Goal: Task Accomplishment & Management: Complete application form

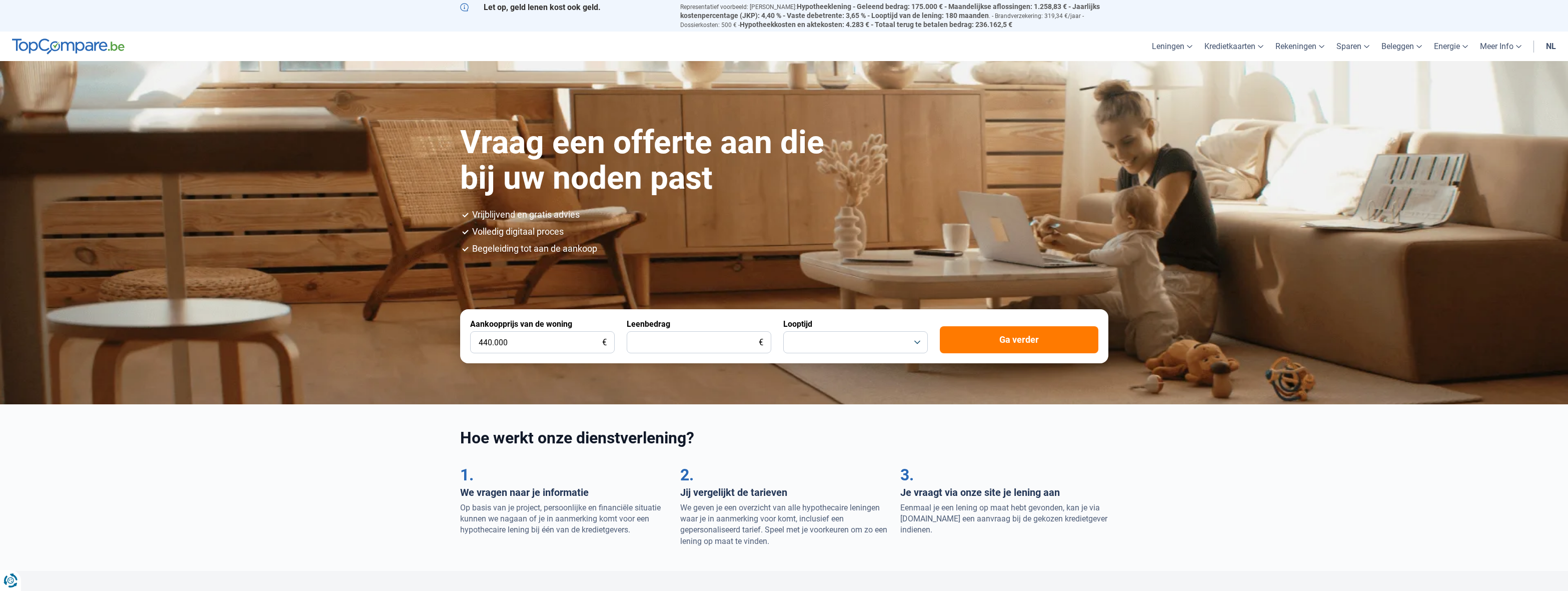
type input "440.000"
type input "370.000"
click at [839, 346] on button "button" at bounding box center [855, 342] width 145 height 22
click at [839, 449] on li "30 jaar" at bounding box center [855, 451] width 133 height 21
click at [1040, 345] on button "Ga verder" at bounding box center [1019, 340] width 159 height 27
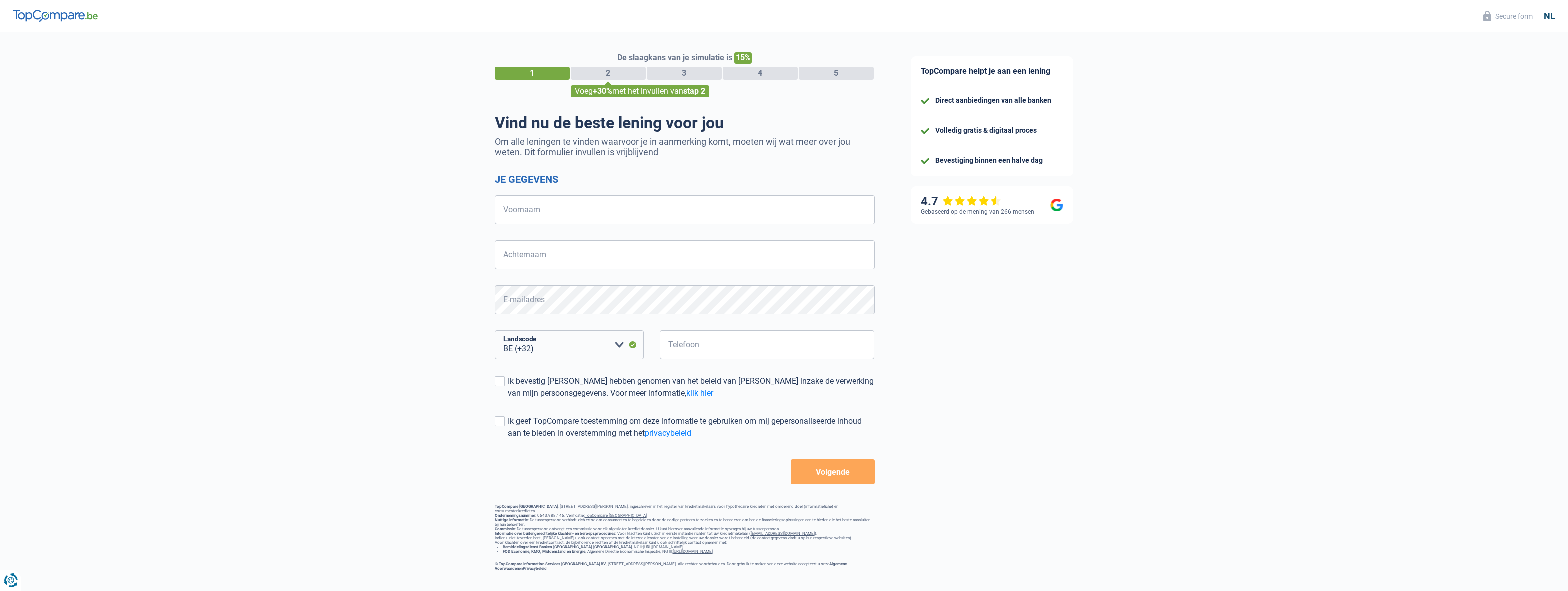
select select "32"
click at [610, 224] on input "Voornaam" at bounding box center [685, 209] width 380 height 29
type input "[PERSON_NAME]"
type input "487636964"
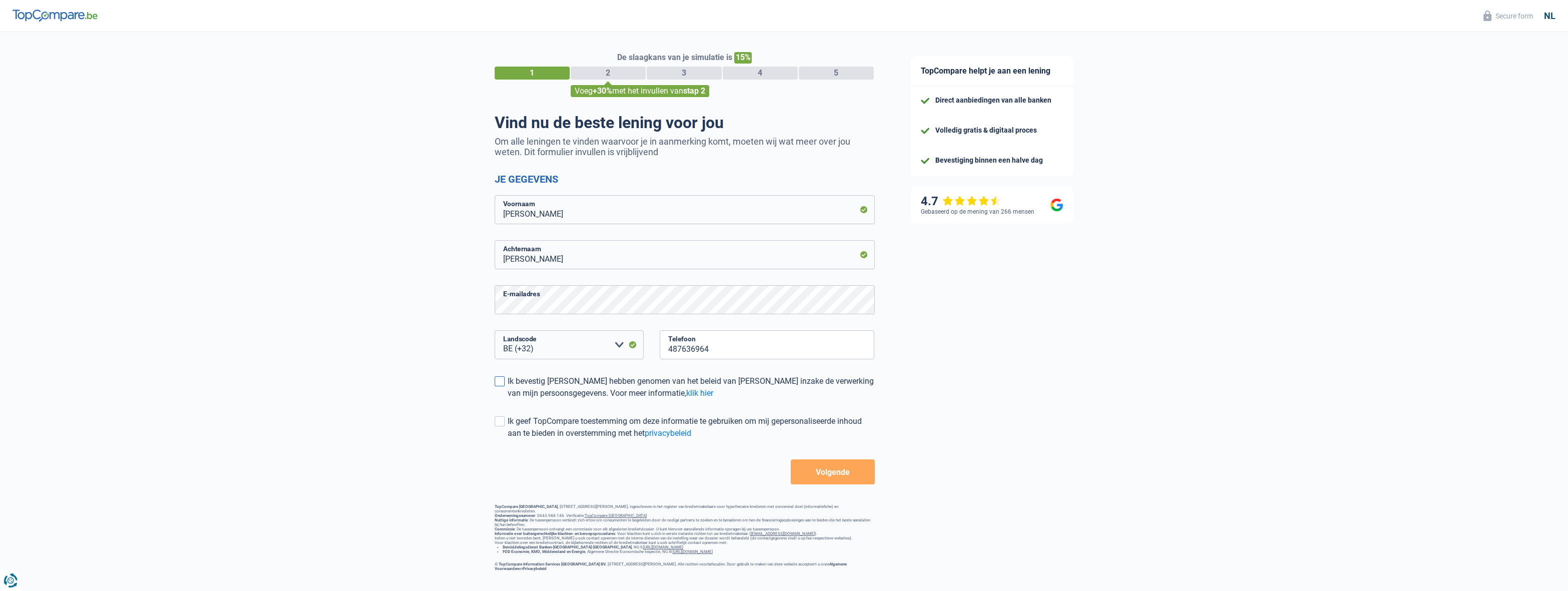
click at [498, 377] on span at bounding box center [499, 381] width 10 height 10
click at [508, 399] on input "Ik bevestig [PERSON_NAME] hebben genomen van het beleid van [PERSON_NAME] inzak…" at bounding box center [508, 399] width 0 height 0
click at [502, 423] on span at bounding box center [499, 421] width 10 height 10
click at [508, 439] on input "Ik geef TopCompare toestemming om deze informatie te gebruiken om mij gepersona…" at bounding box center [508, 439] width 0 height 0
drag, startPoint x: 843, startPoint y: 473, endPoint x: 882, endPoint y: 395, distance: 87.2
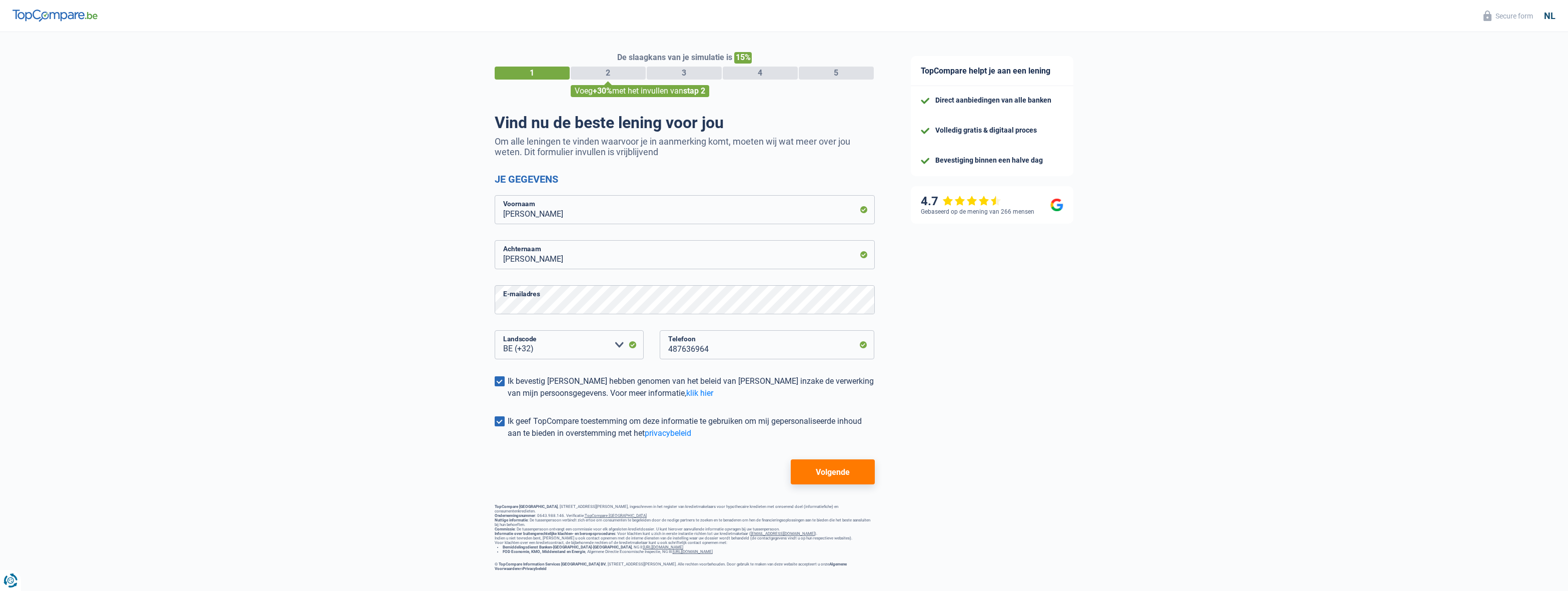
click at [841, 474] on button "Volgende" at bounding box center [832, 471] width 83 height 25
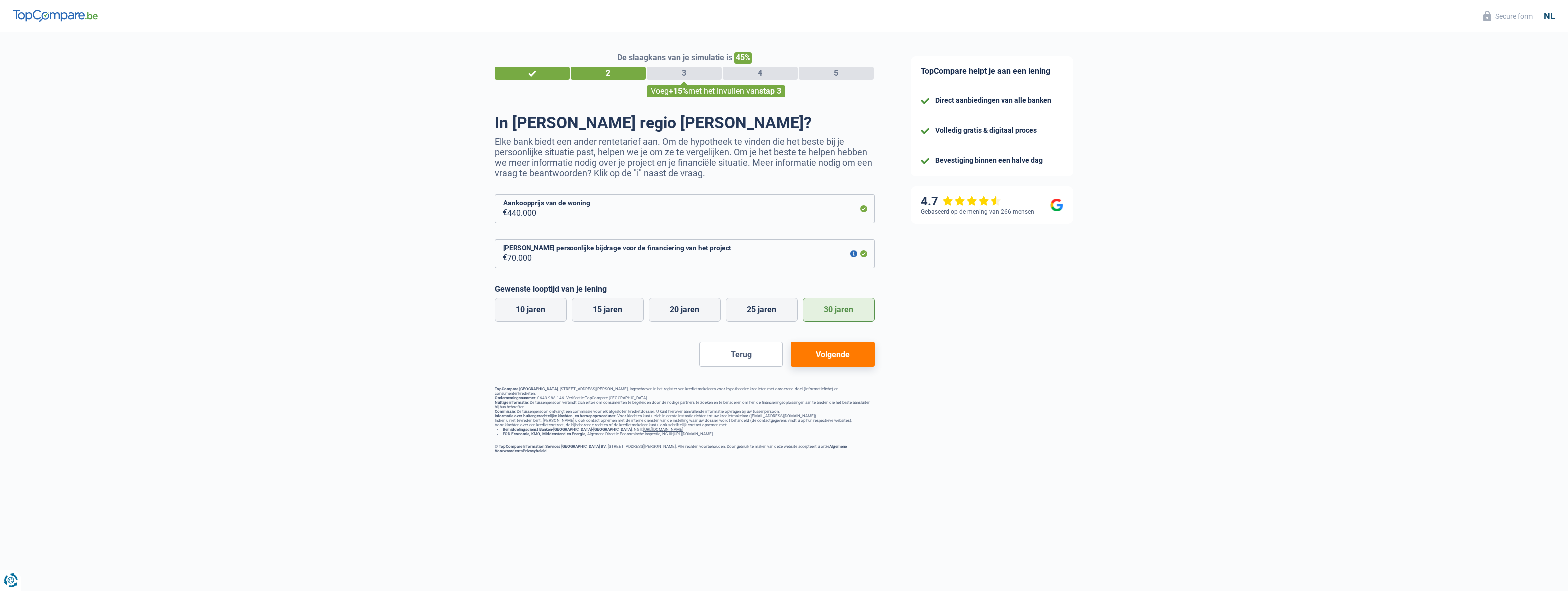
click at [845, 353] on button "Volgende" at bounding box center [832, 354] width 83 height 25
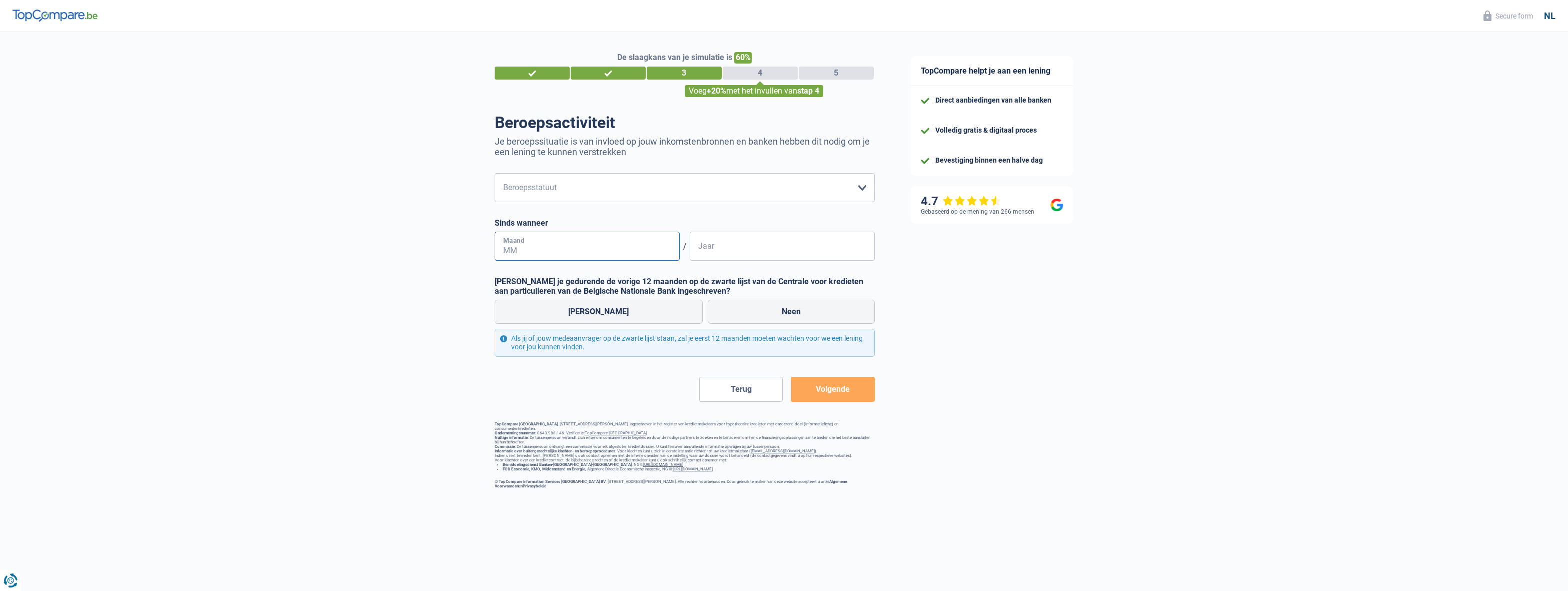
click at [605, 247] on input "Maand" at bounding box center [586, 246] width 185 height 29
click at [494, 173] on select "Arbeider Bediende (privésector) Ambtenaar (overheidssector) Invalide Zelfstandi…" at bounding box center [685, 187] width 380 height 29
select select "privateEmployee"
click option "Bediende (privésector)" at bounding box center [0, 0] width 0 height 0
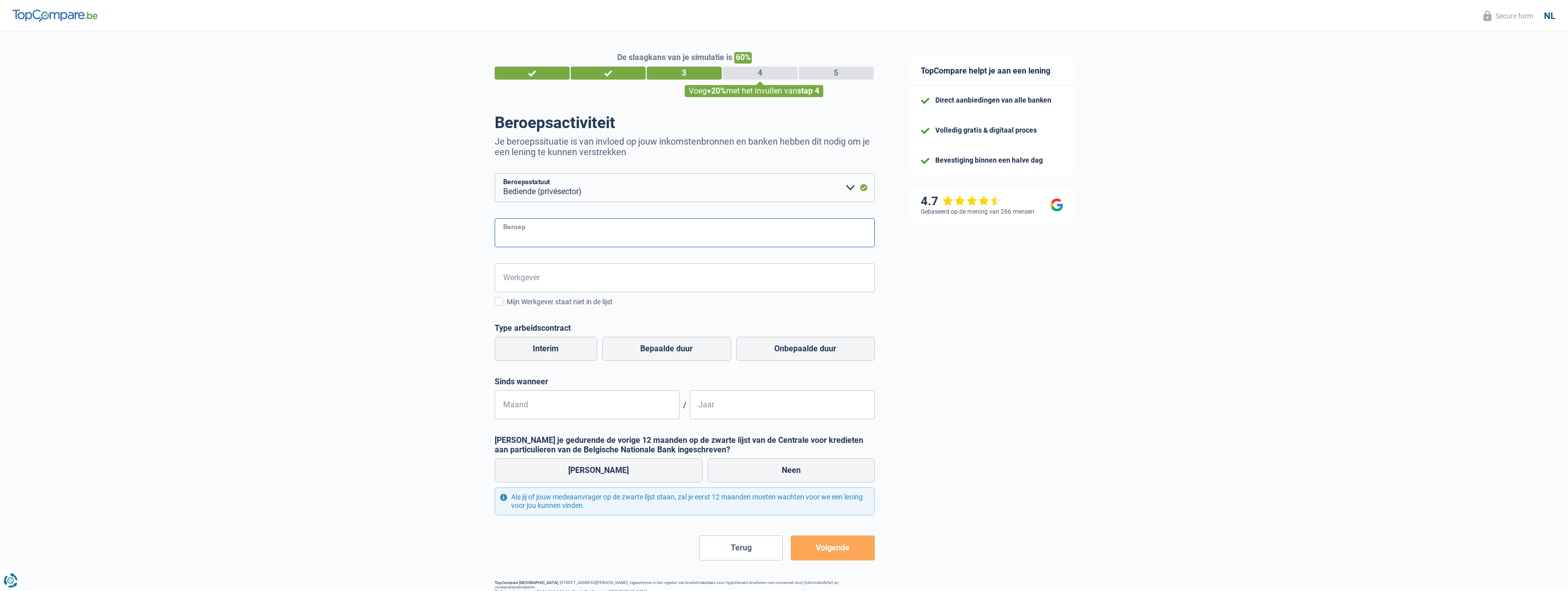
click at [571, 239] on input "Beroep" at bounding box center [685, 232] width 380 height 29
type input "Software Engineer"
type input "Accomodata NV"
click at [331, 309] on div "De slaagkans van je simulatie is 60% 1 2 3 4 5 Voeg +20% met het invullen van s…" at bounding box center [446, 339] width 893 height 623
click at [841, 356] on label "Onbepaalde duur" at bounding box center [805, 349] width 139 height 24
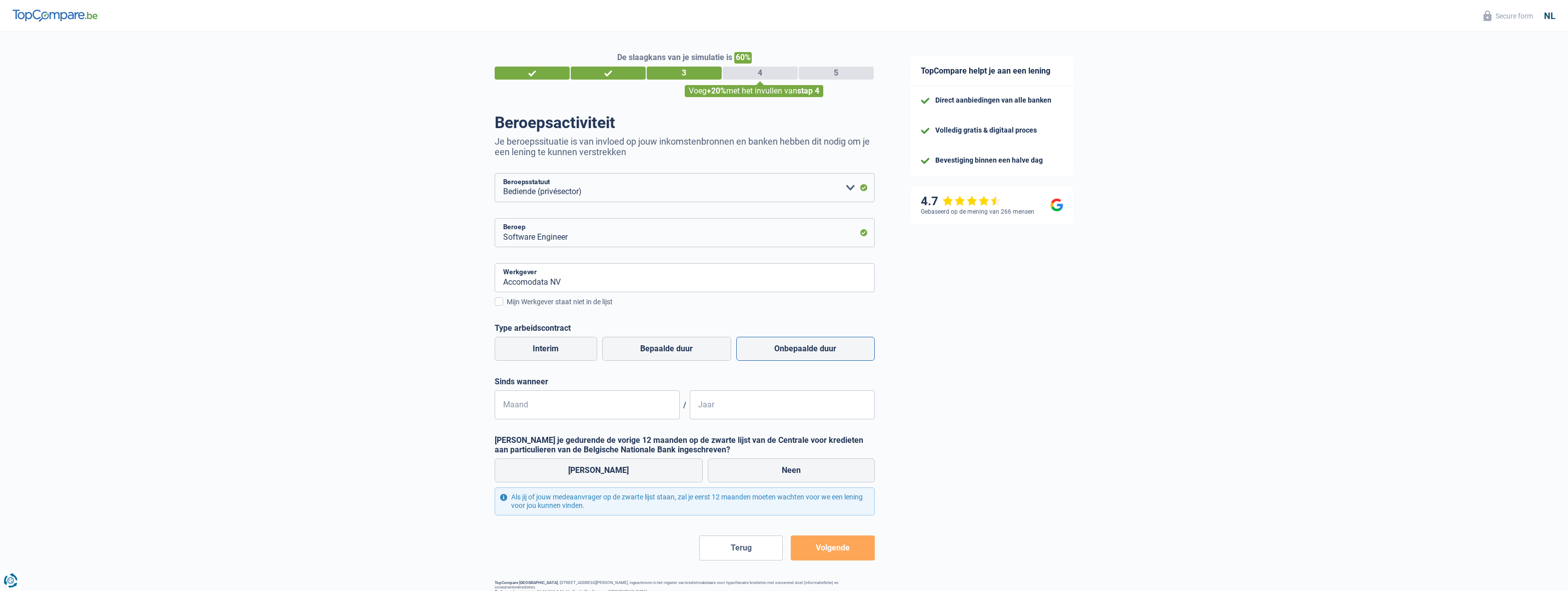
click at [841, 356] on input "Onbepaalde duur" at bounding box center [805, 349] width 139 height 24
radio input "true"
click at [548, 399] on input "Maand" at bounding box center [586, 405] width 185 height 29
type input "11"
type input "2022"
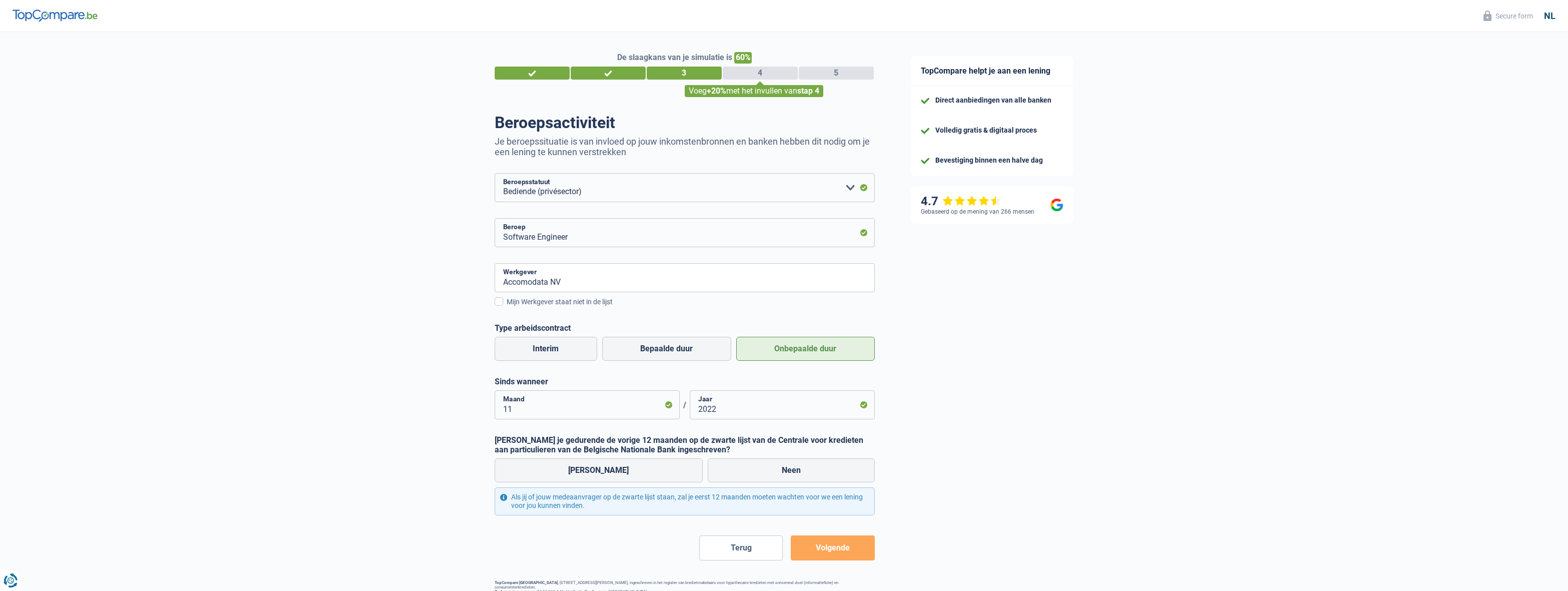
drag, startPoint x: 284, startPoint y: 376, endPoint x: 591, endPoint y: 435, distance: 312.6
click at [284, 376] on div "De slaagkans van je simulatie is 60% 1 2 3 4 5 Voeg +20% met het invullen van s…" at bounding box center [446, 339] width 893 height 623
click at [758, 479] on label "Neen" at bounding box center [791, 471] width 167 height 24
click at [758, 479] on input "Neen" at bounding box center [791, 471] width 167 height 24
radio input "true"
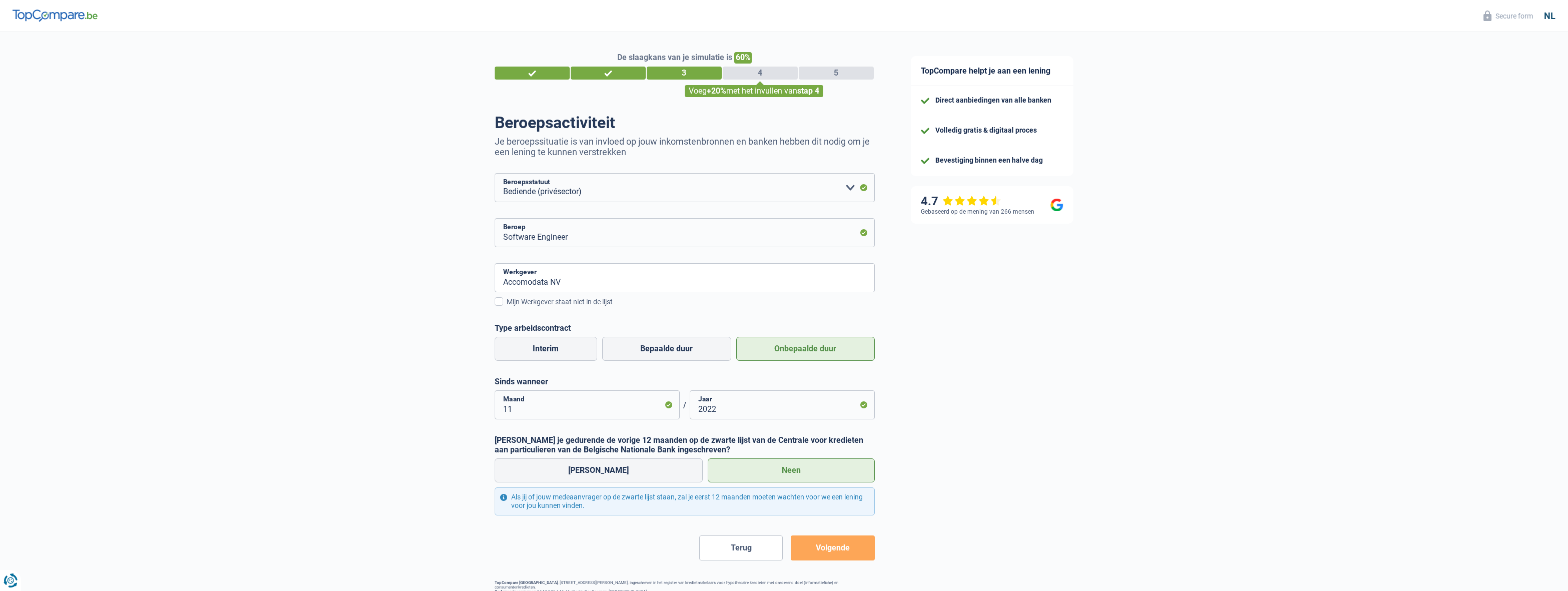
click at [817, 560] on button "Volgende" at bounding box center [832, 548] width 83 height 25
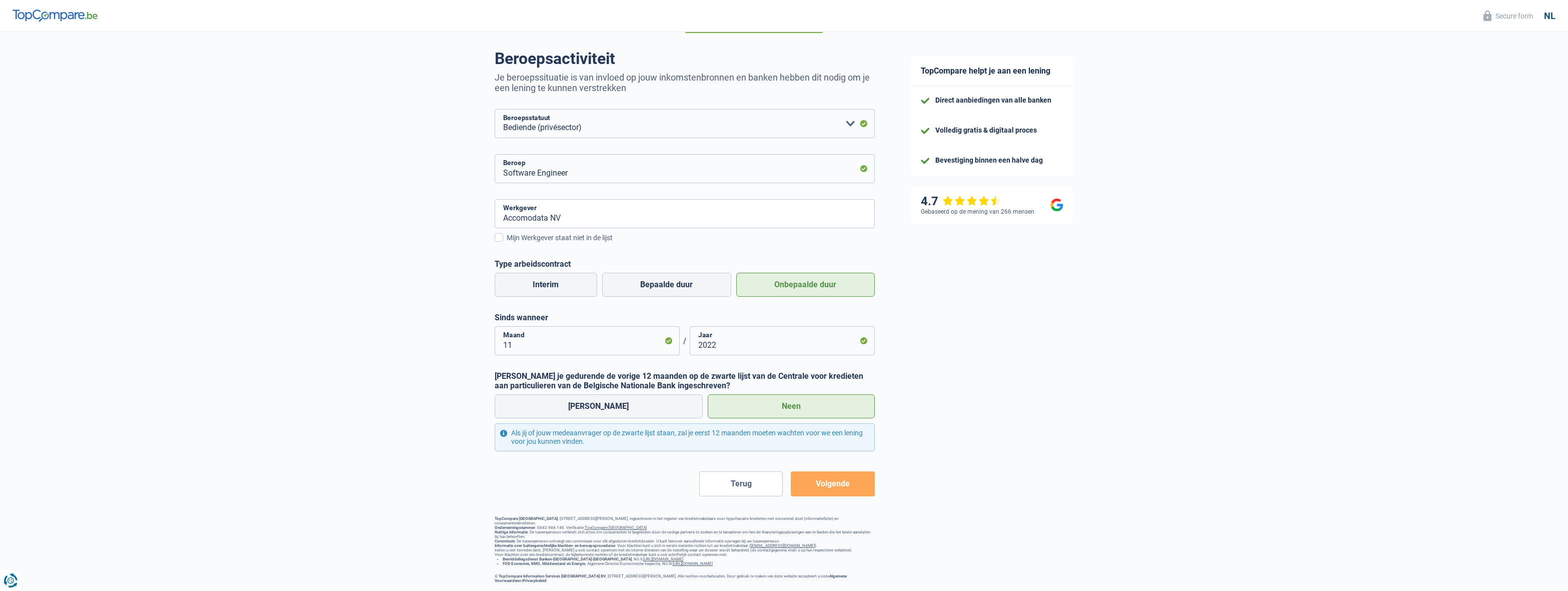
scroll to position [75, 0]
click at [841, 473] on button "Volgende" at bounding box center [832, 483] width 83 height 25
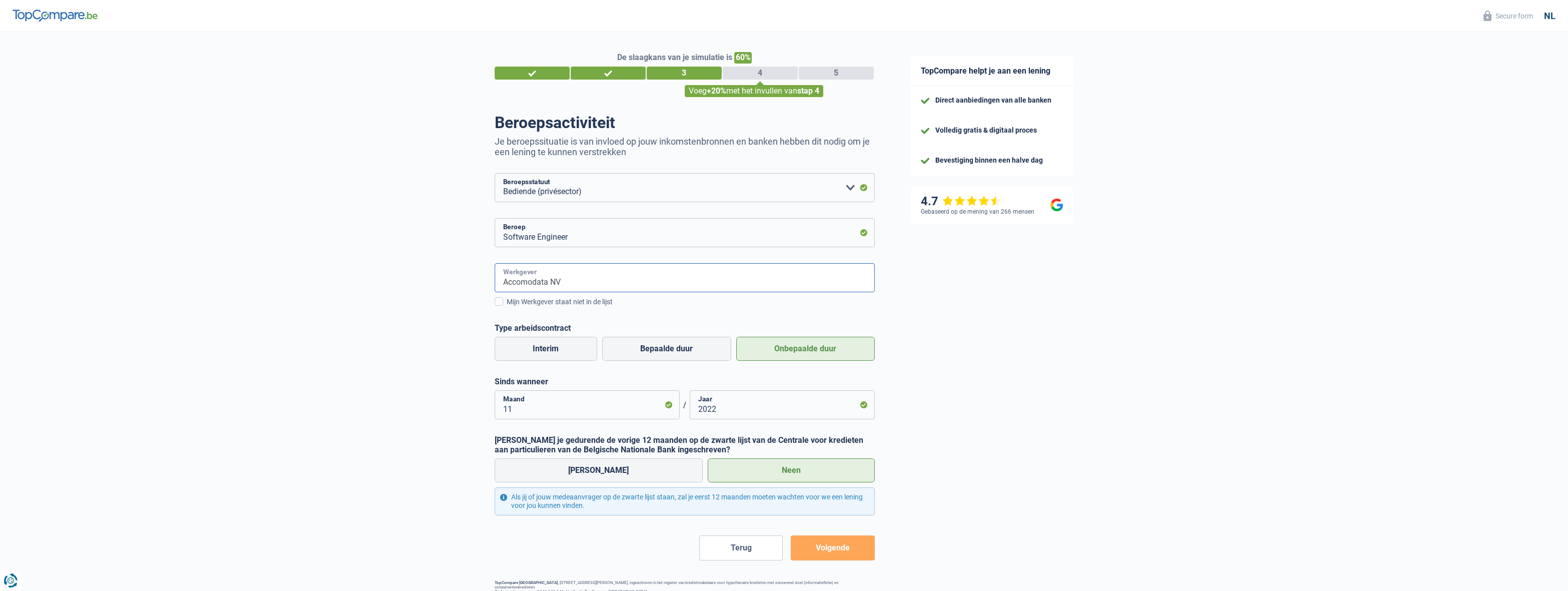
click at [606, 280] on input "Accomodata NV" at bounding box center [685, 277] width 380 height 29
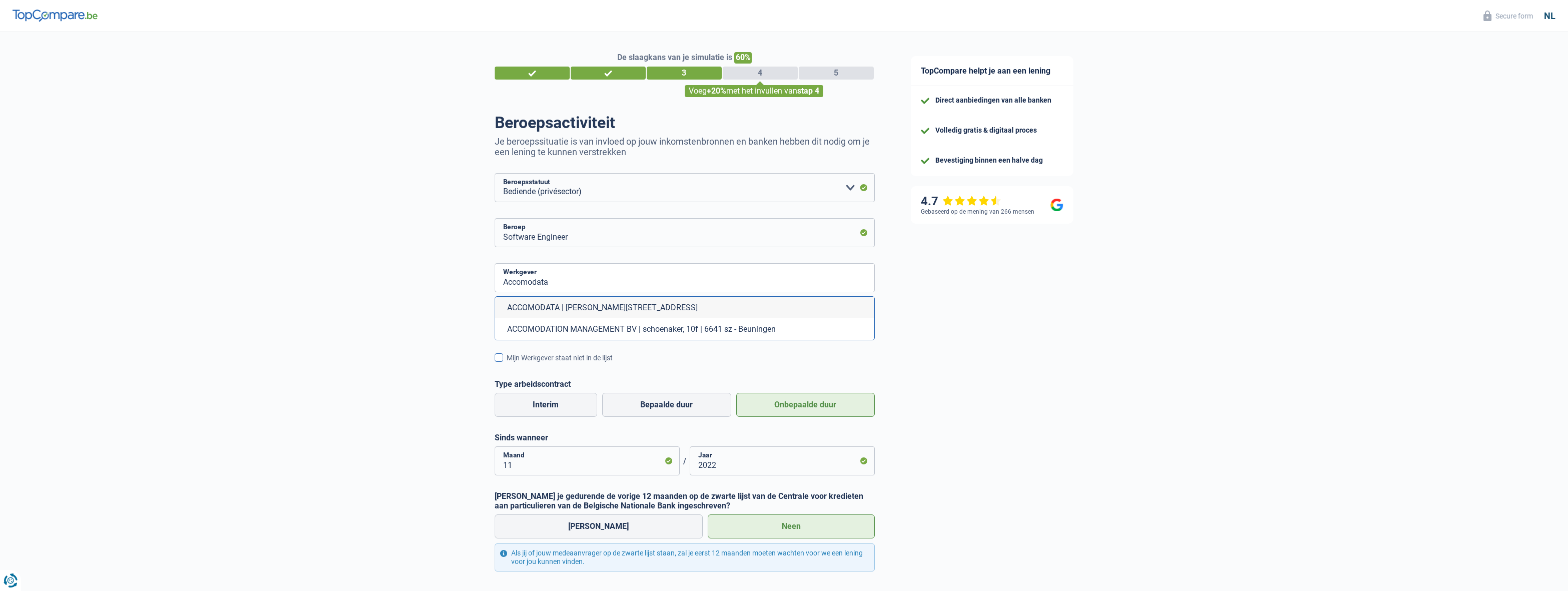
click at [614, 307] on li "ACCOMODATA | [PERSON_NAME][STREET_ADDRESS]" at bounding box center [685, 307] width 379 height 21
type input "ACCOMODATA | [PERSON_NAME][STREET_ADDRESS]"
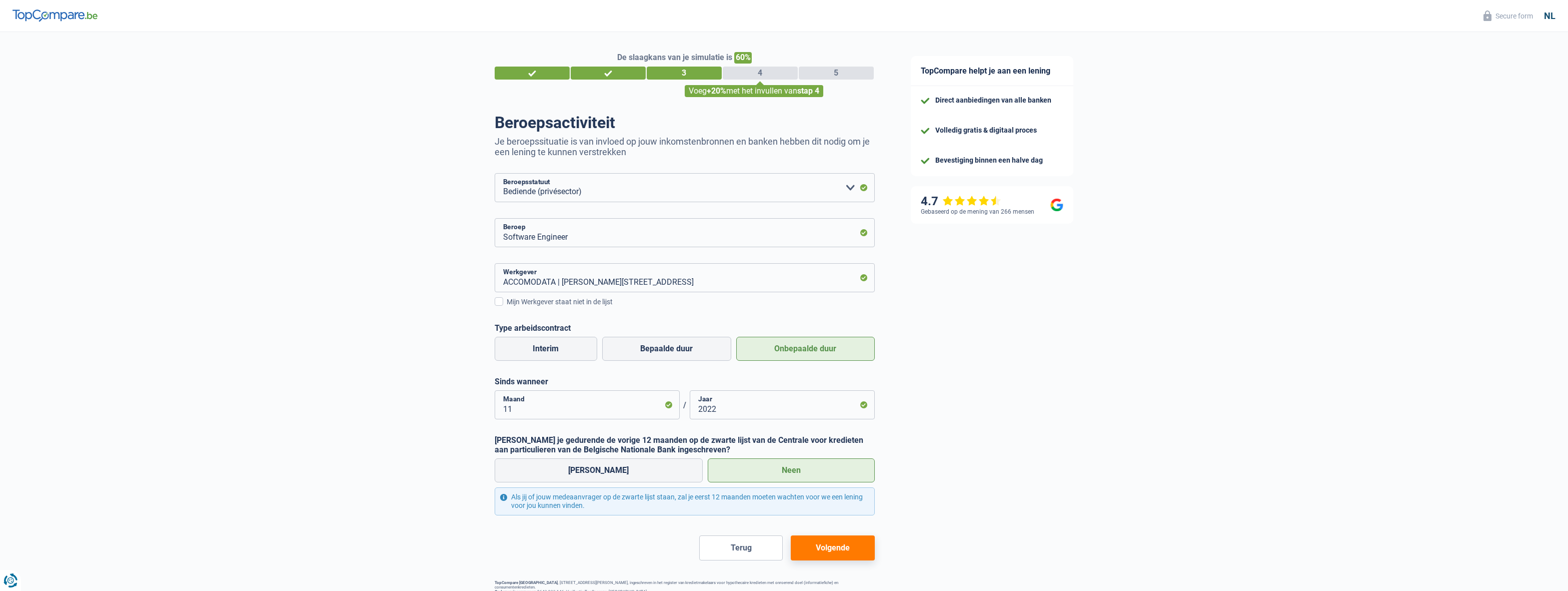
click at [849, 548] on button "Volgende" at bounding box center [832, 548] width 83 height 25
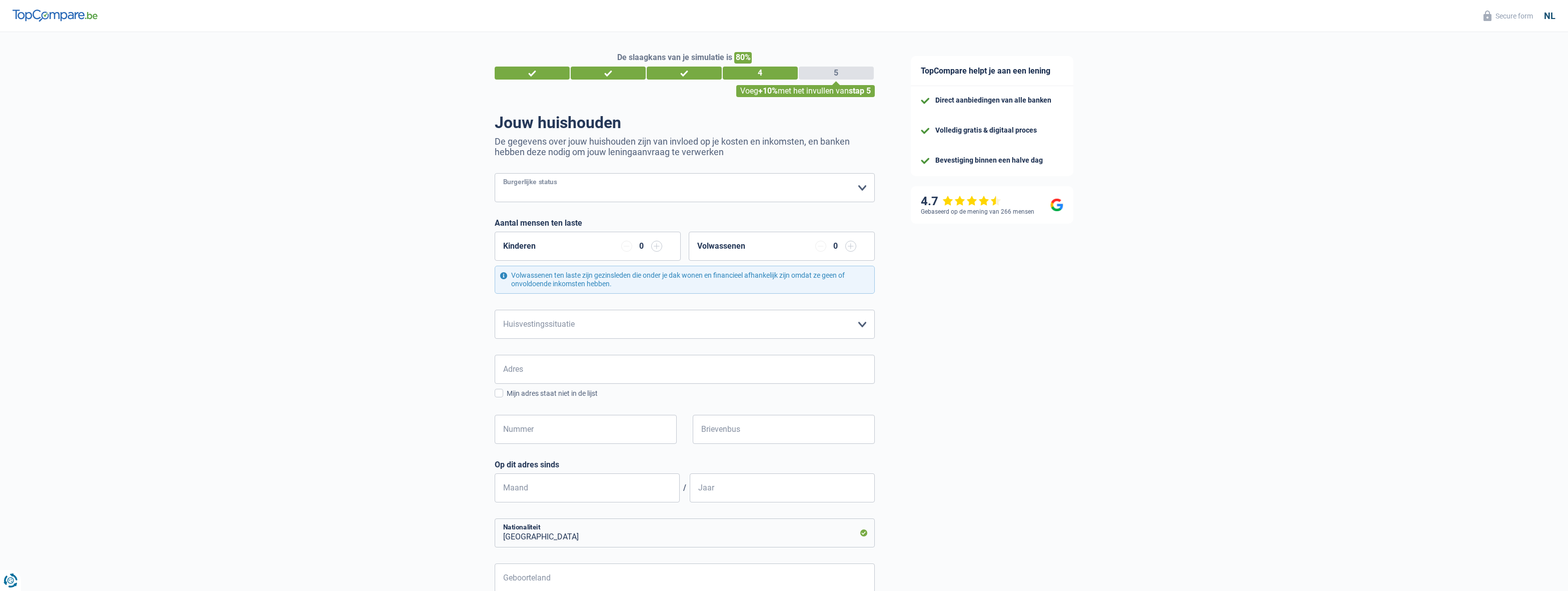
click at [494, 173] on select "Alleenstaand Getrouwd Samenwonend Uit de echt gescheiden Weduwe/weduwnaar Gehuw…" at bounding box center [685, 187] width 380 height 29
select select "cohabitation"
click option "Samenwonend" at bounding box center [0, 0] width 0 height 0
click at [604, 245] on div "Kinderen 0" at bounding box center [587, 246] width 186 height 29
click at [494, 310] on select "Huurder [PERSON_NAME] met een hypothecaire lening Eigenaar zonder hypothecaire …" at bounding box center [685, 324] width 380 height 29
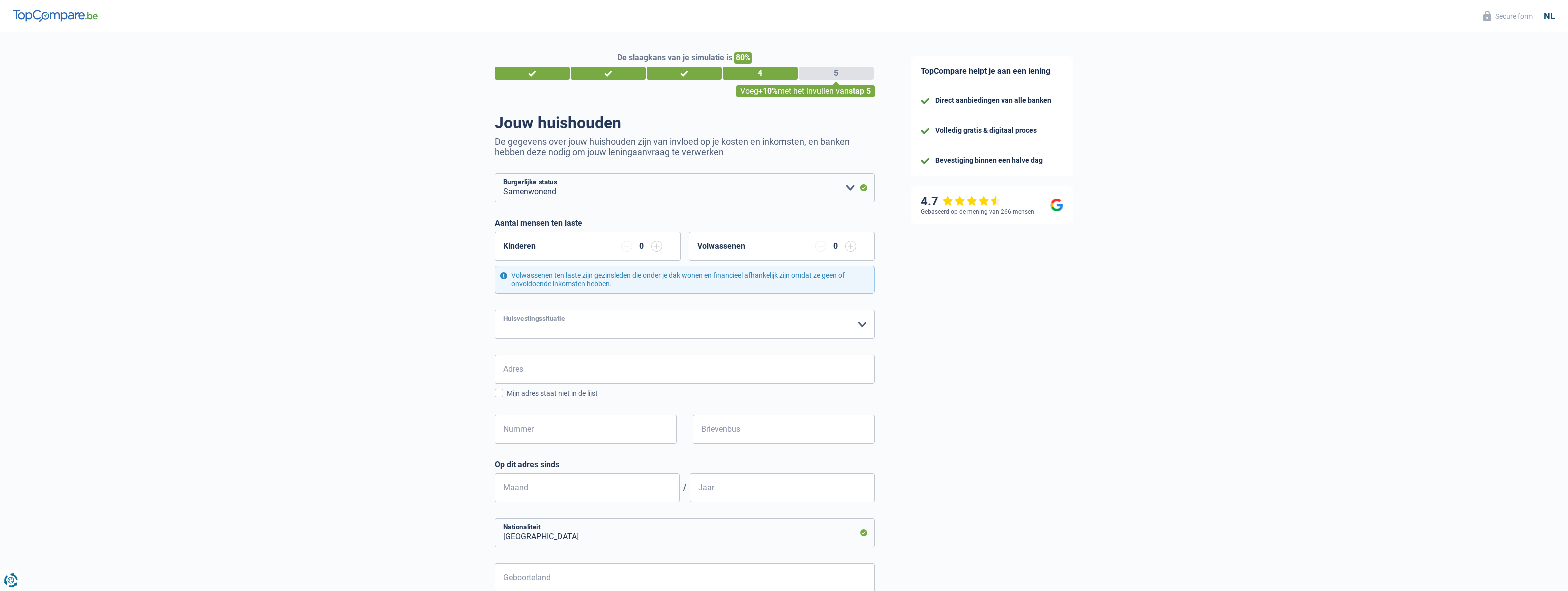
select select "rents"
click option "Huurder" at bounding box center [0, 0] width 0 height 0
click at [578, 375] on input "Adres" at bounding box center [685, 369] width 380 height 29
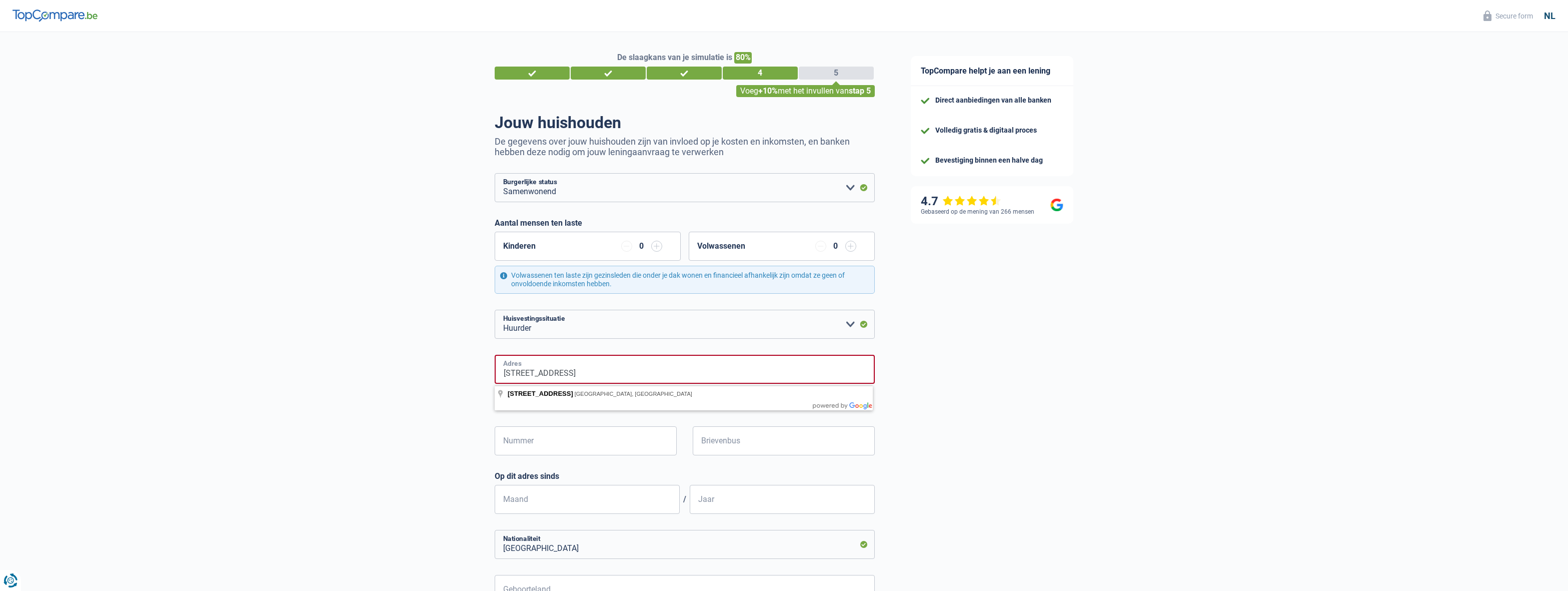
click at [597, 378] on input "[STREET_ADDRESS]" at bounding box center [685, 369] width 380 height 29
type input "[STREET_ADDRESS]"
type input "26"
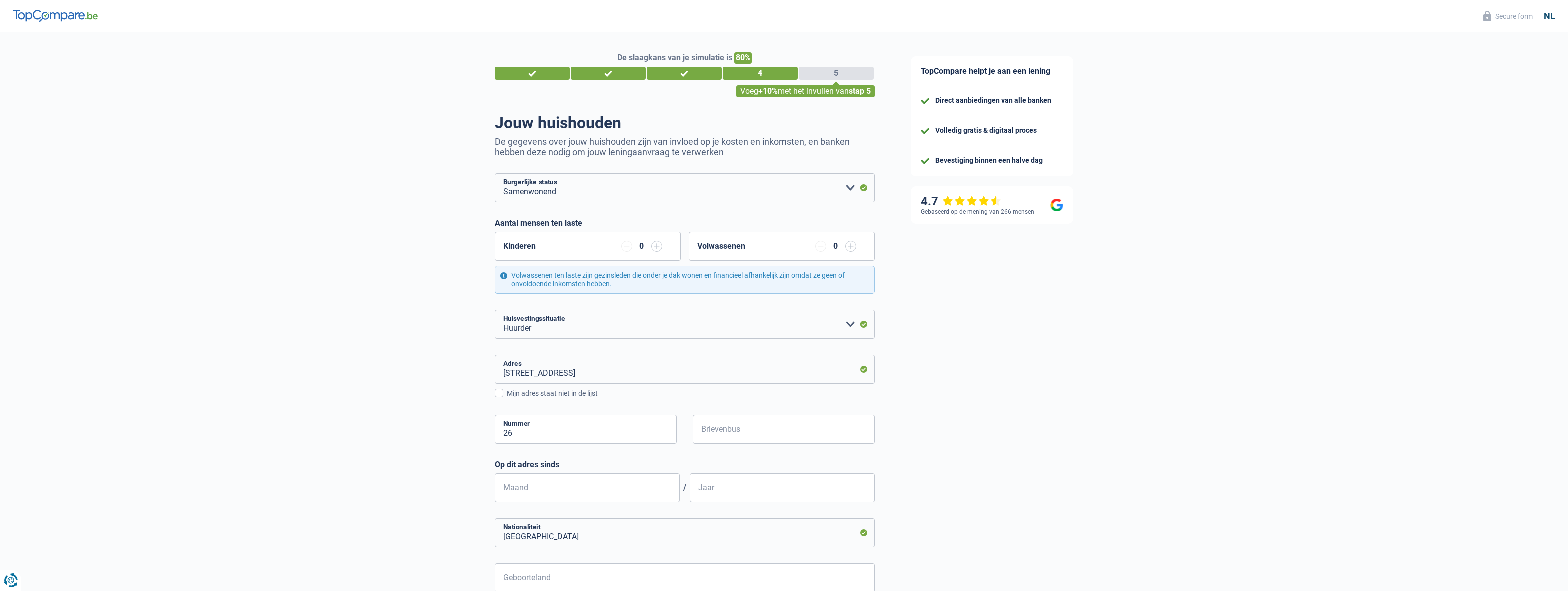
click at [418, 381] on div "De slaagkans van je simulatie is 80% 1 2 3 4 5 Voeg +10% met het invullen van s…" at bounding box center [446, 423] width 893 height 790
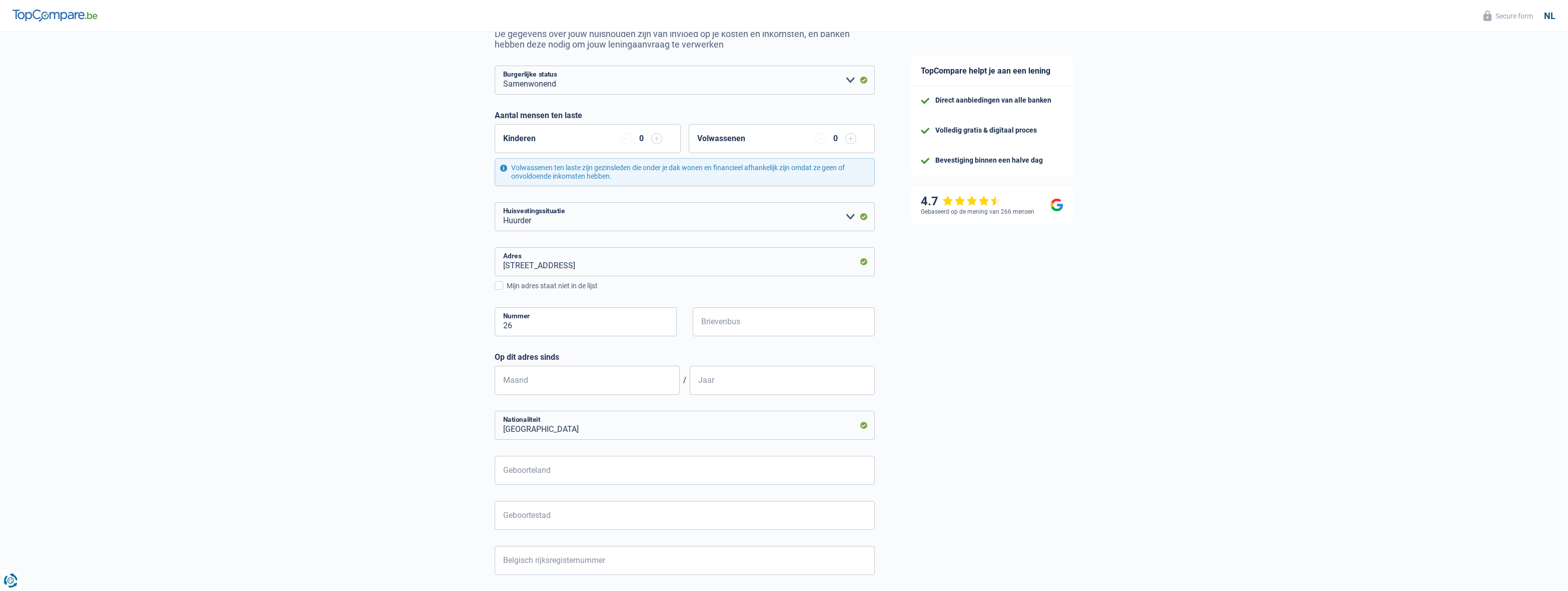
scroll to position [110, 0]
click at [546, 385] on input "Maand" at bounding box center [586, 377] width 185 height 29
type input "06"
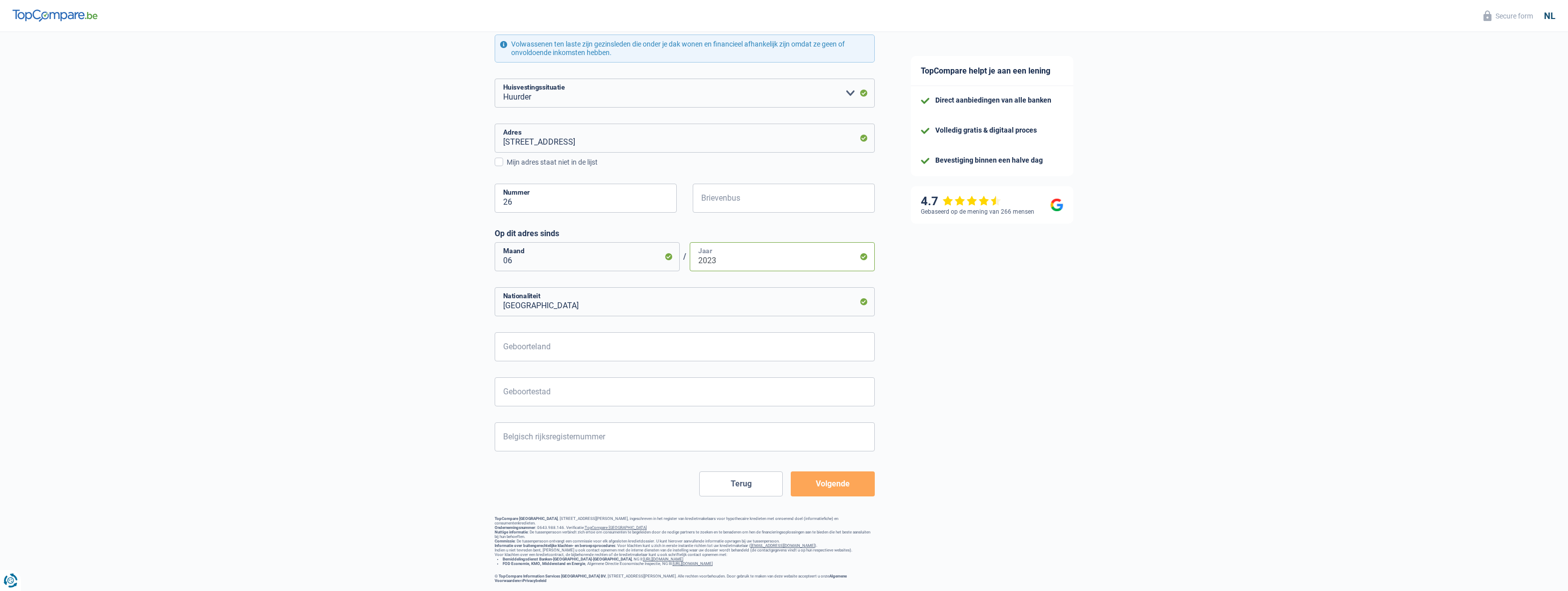
type input "2023"
click at [582, 333] on input "Geboorteland" at bounding box center [685, 347] width 380 height 29
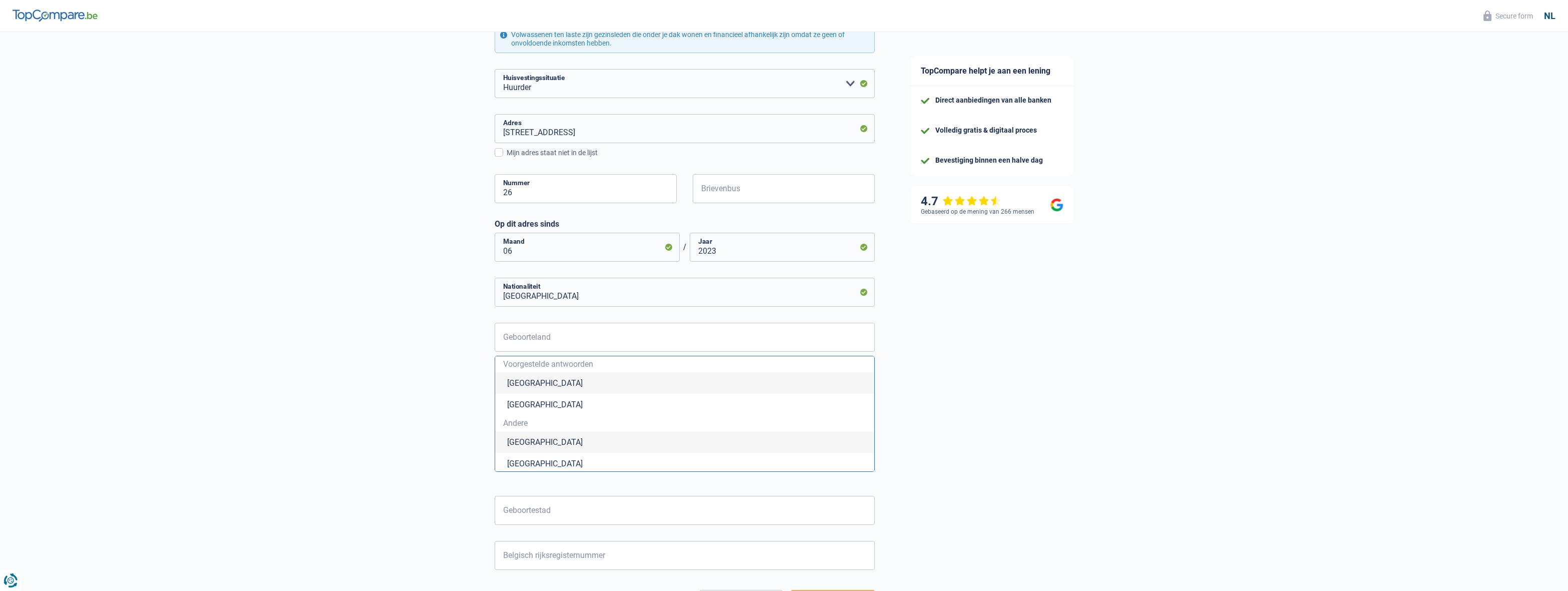
click at [639, 383] on li "[GEOGRAPHIC_DATA]" at bounding box center [685, 383] width 379 height 21
type input "[GEOGRAPHIC_DATA]"
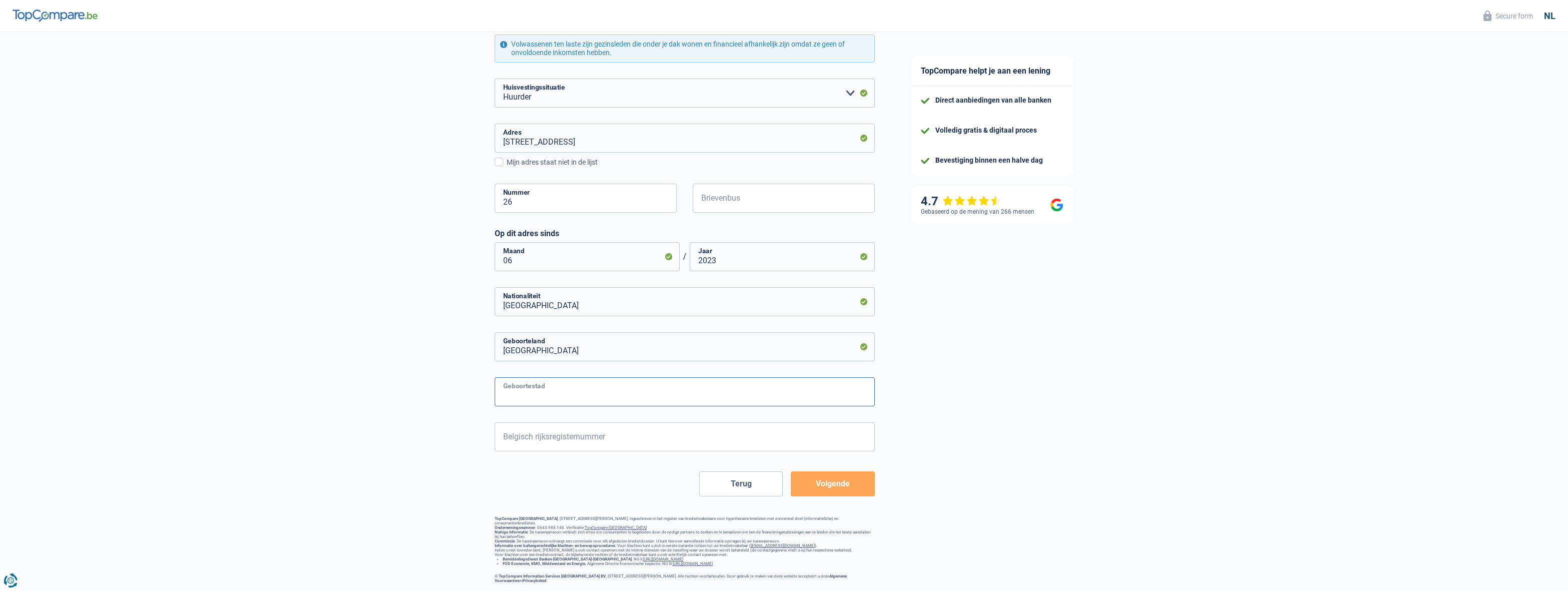
click at [586, 385] on input "Geboortestad" at bounding box center [685, 391] width 380 height 29
type input "Gent"
type input "99.08.25-261.57"
click at [859, 486] on button "Volgende" at bounding box center [832, 483] width 83 height 25
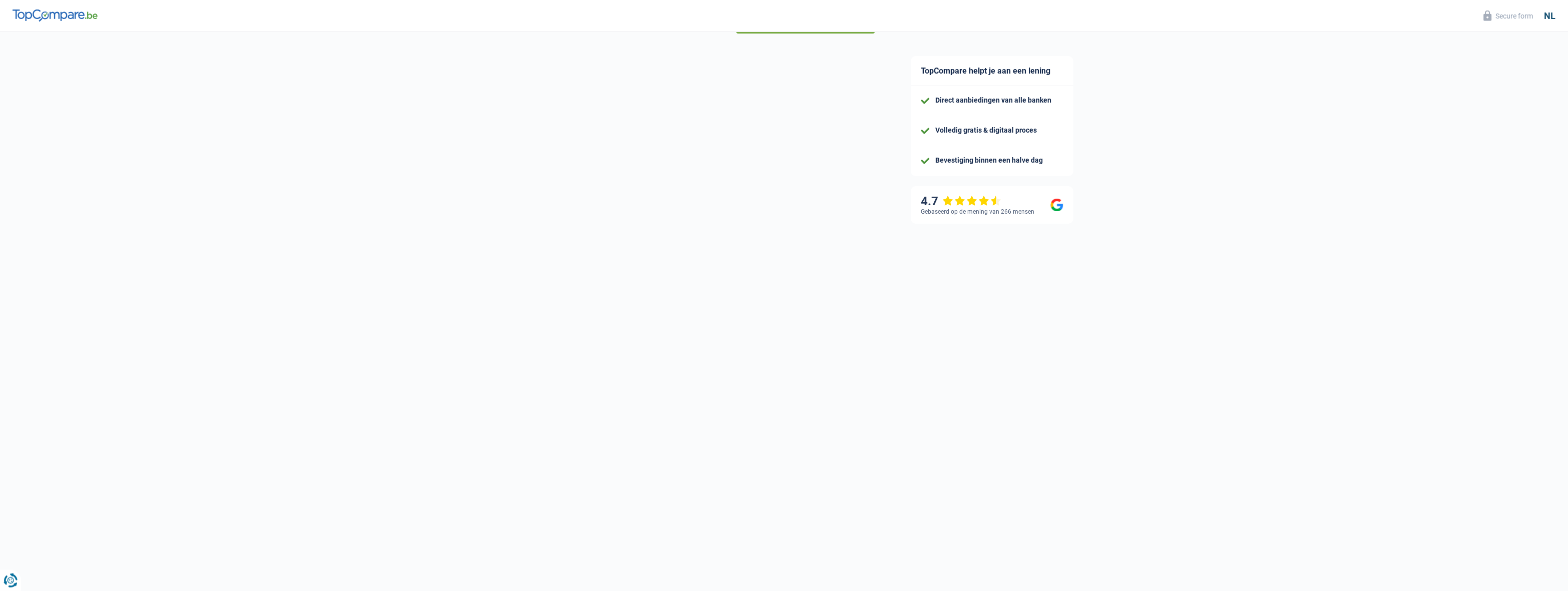
select select "netSalary"
select select "mealVouchers"
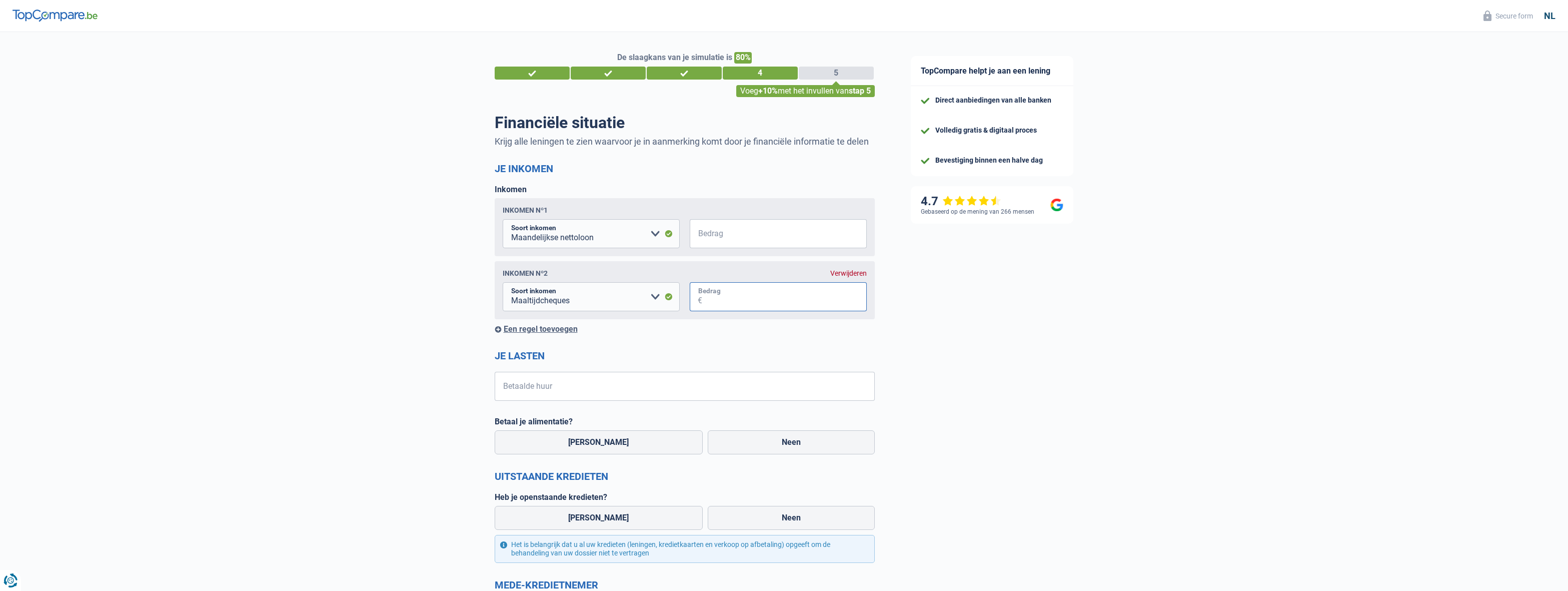
click at [744, 306] on input "Bedrag" at bounding box center [784, 297] width 165 height 29
type input "160"
click at [771, 231] on input "Bedrag" at bounding box center [784, 233] width 165 height 29
type input "2.388"
click at [353, 353] on div "De slaagkans van je simulatie is 80% 1 2 3 4 5 Voeg +10% met het invullen van s…" at bounding box center [446, 417] width 893 height 777
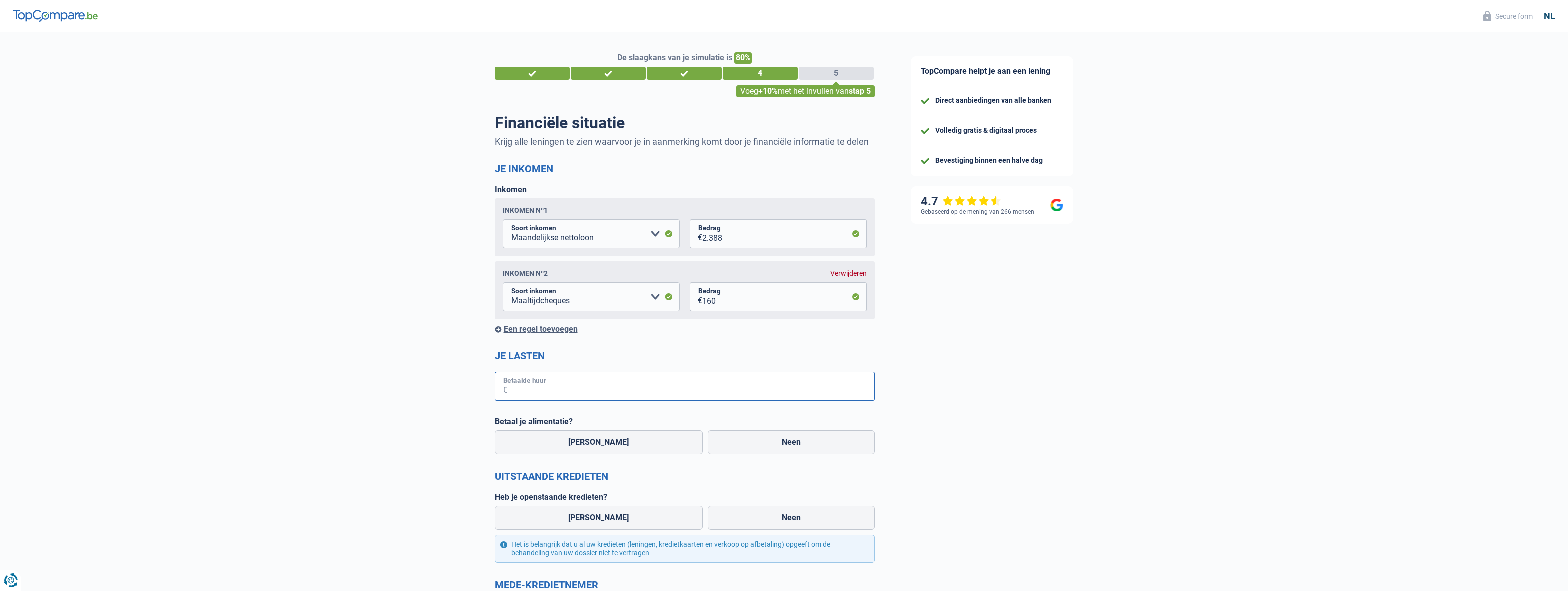
drag, startPoint x: 599, startPoint y: 386, endPoint x: 592, endPoint y: 377, distance: 11.4
click at [597, 381] on input "Betaalde huur" at bounding box center [691, 386] width 368 height 29
type input "1.012"
click at [438, 348] on div "De slaagkans van je simulatie is 80% 1 2 3 4 5 Voeg +10% met het invullen van s…" at bounding box center [446, 417] width 893 height 777
drag, startPoint x: 773, startPoint y: 443, endPoint x: 735, endPoint y: 437, distance: 38.5
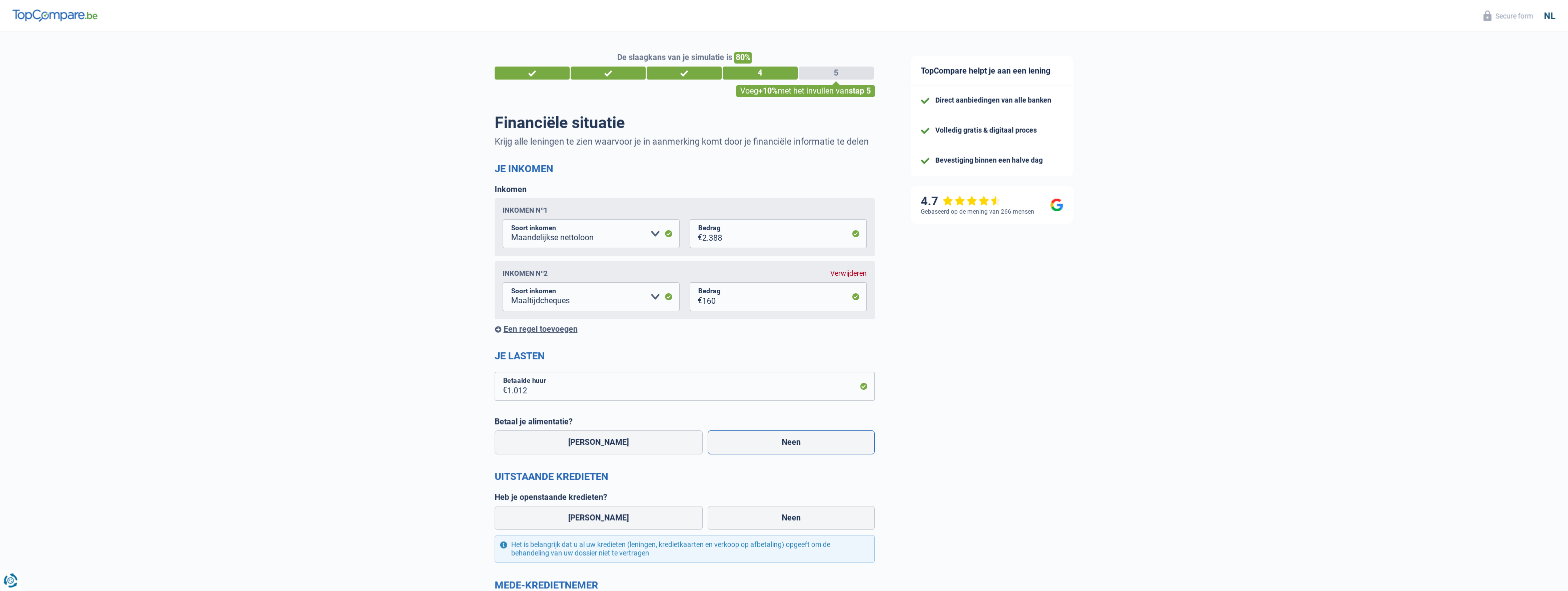
click at [765, 441] on label "Neen" at bounding box center [791, 443] width 167 height 24
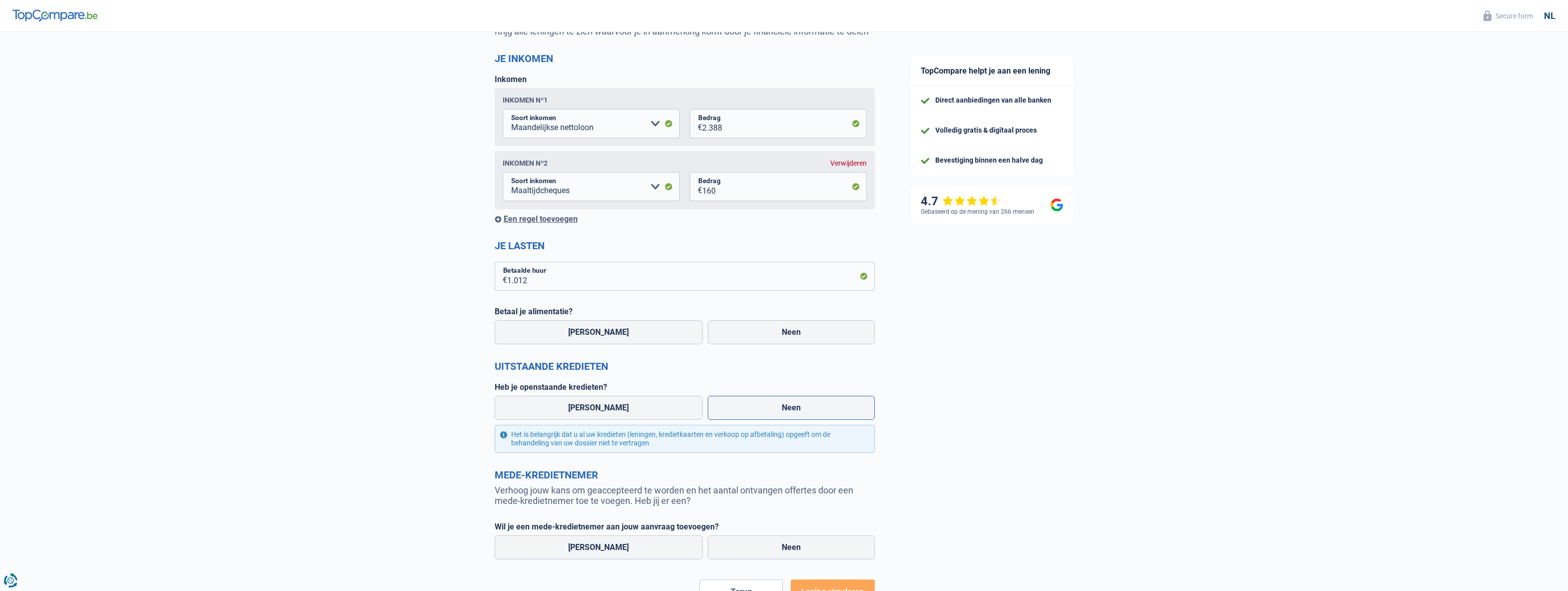
drag, startPoint x: 787, startPoint y: 413, endPoint x: 700, endPoint y: 409, distance: 87.1
click at [783, 412] on label "Neen" at bounding box center [791, 408] width 167 height 24
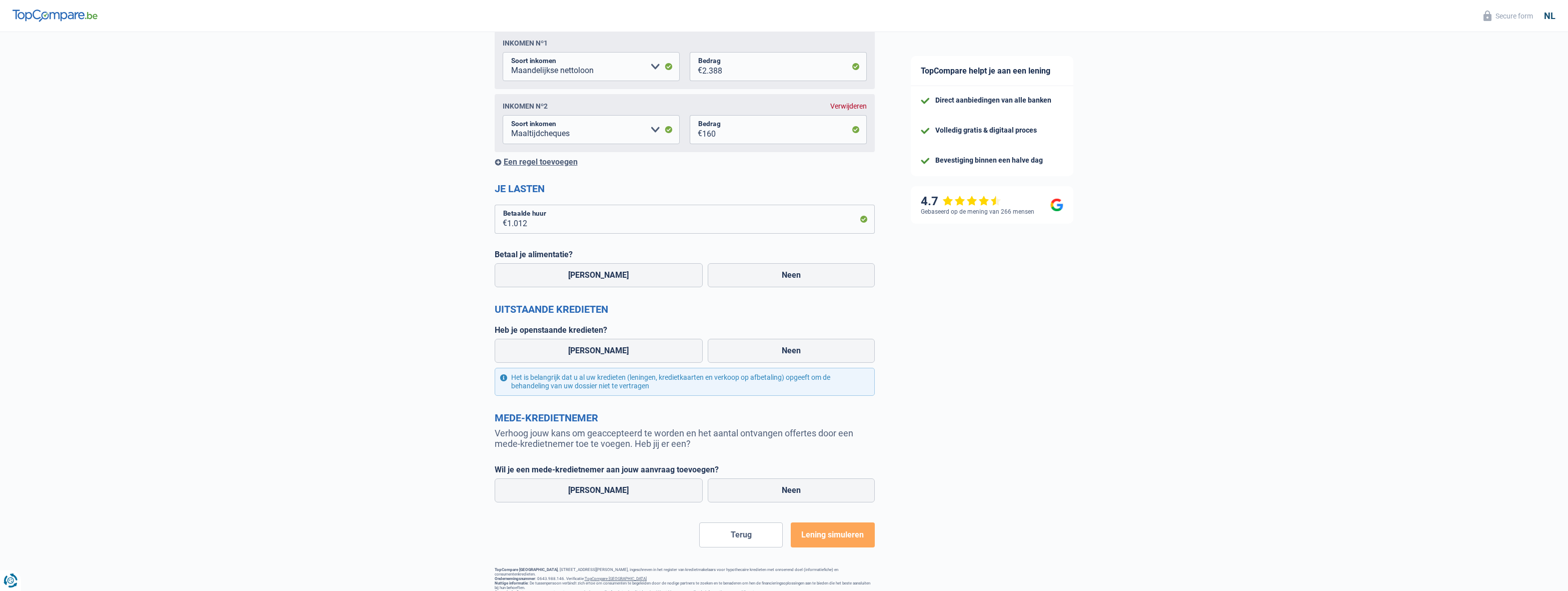
scroll to position [220, 0]
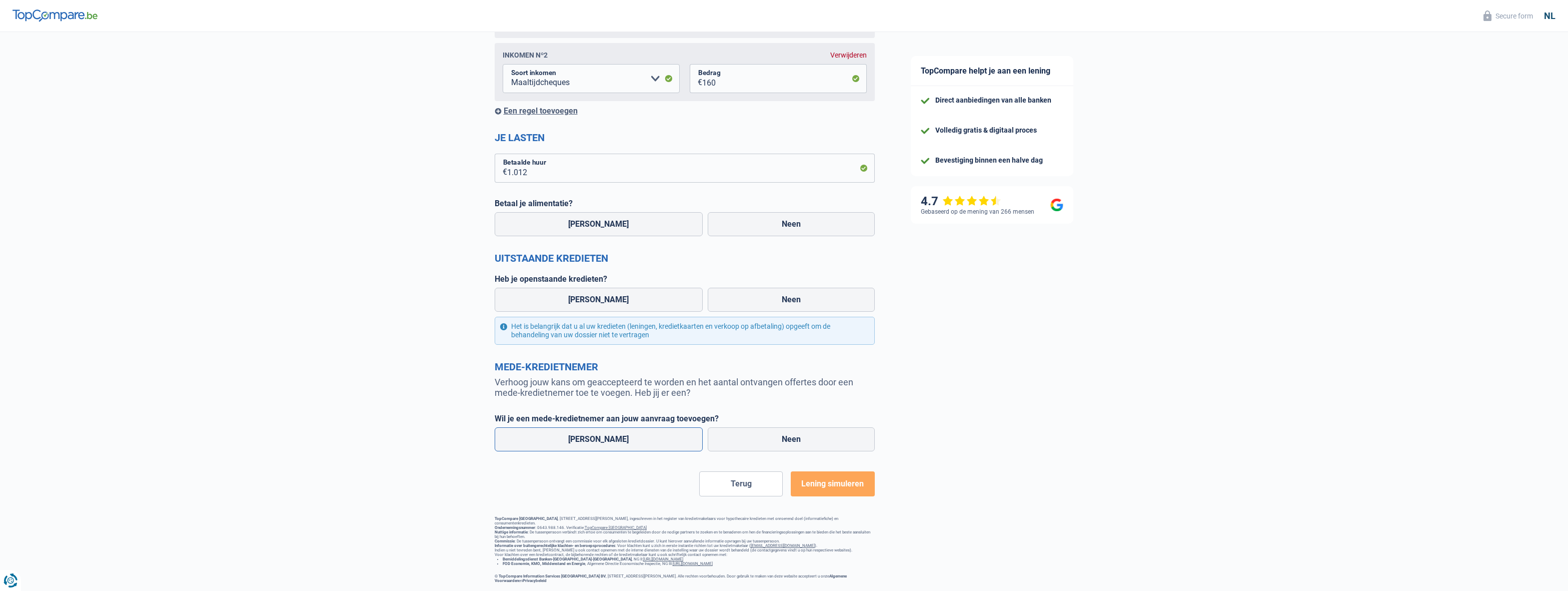
click at [556, 436] on label "[PERSON_NAME]" at bounding box center [599, 439] width 209 height 24
click at [556, 436] on input "[PERSON_NAME]" at bounding box center [599, 439] width 209 height 24
radio input "true"
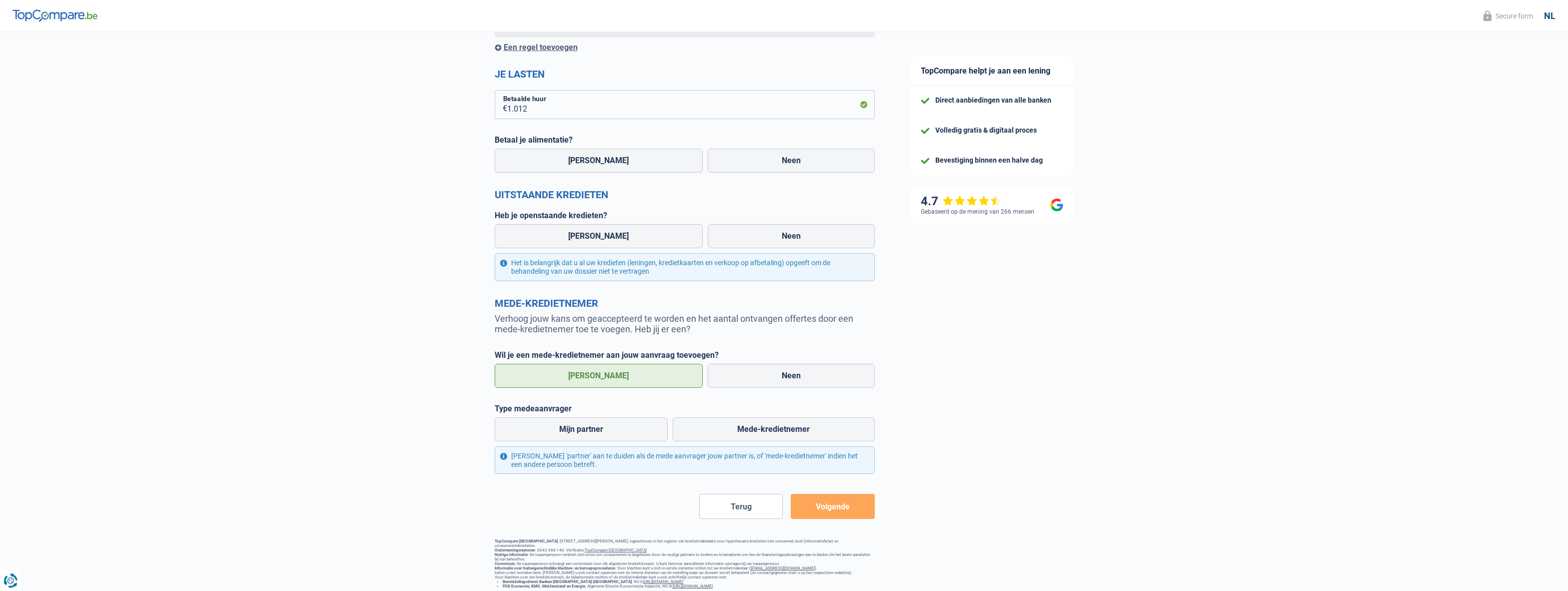
scroll to position [319, 0]
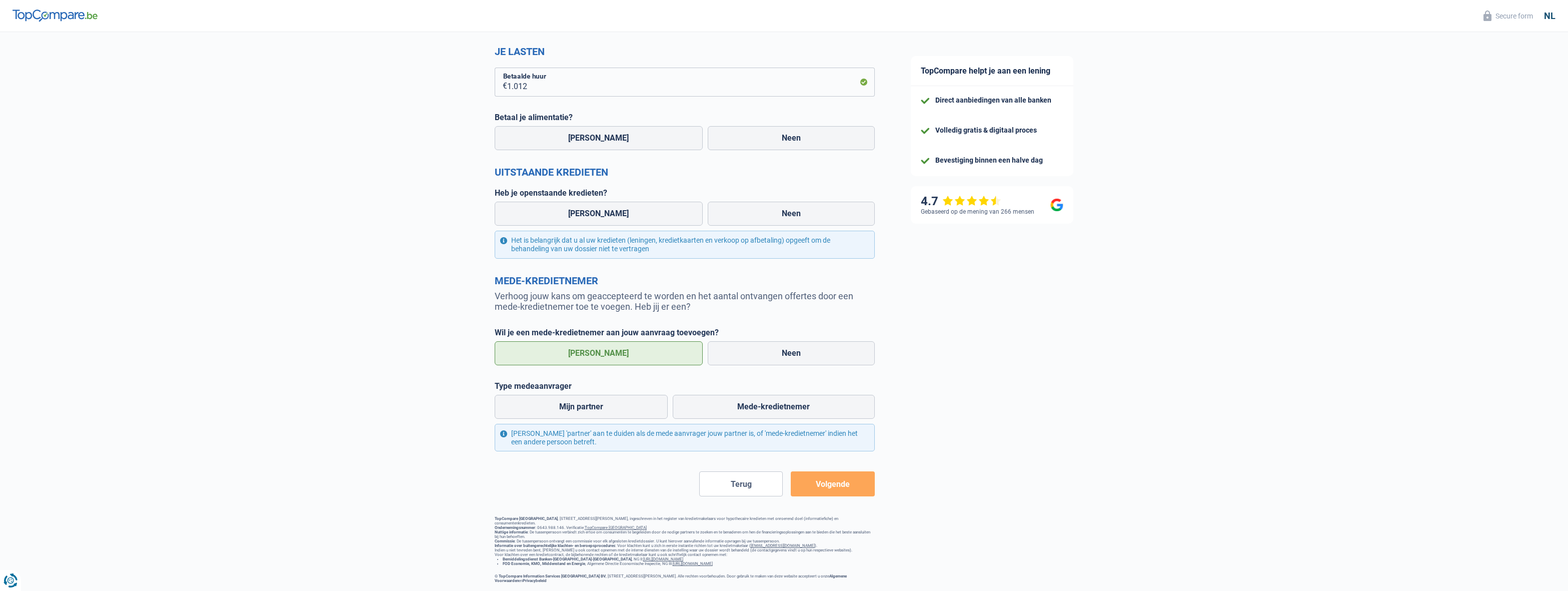
click at [570, 393] on div "Mijn partner Mede-kredietnemer" at bounding box center [685, 407] width 385 height 29
click at [576, 399] on label "Mijn partner" at bounding box center [581, 407] width 173 height 24
click at [576, 399] on input "Mijn partner" at bounding box center [581, 407] width 173 height 24
radio input "true"
click at [841, 472] on button "Volgende" at bounding box center [832, 483] width 83 height 25
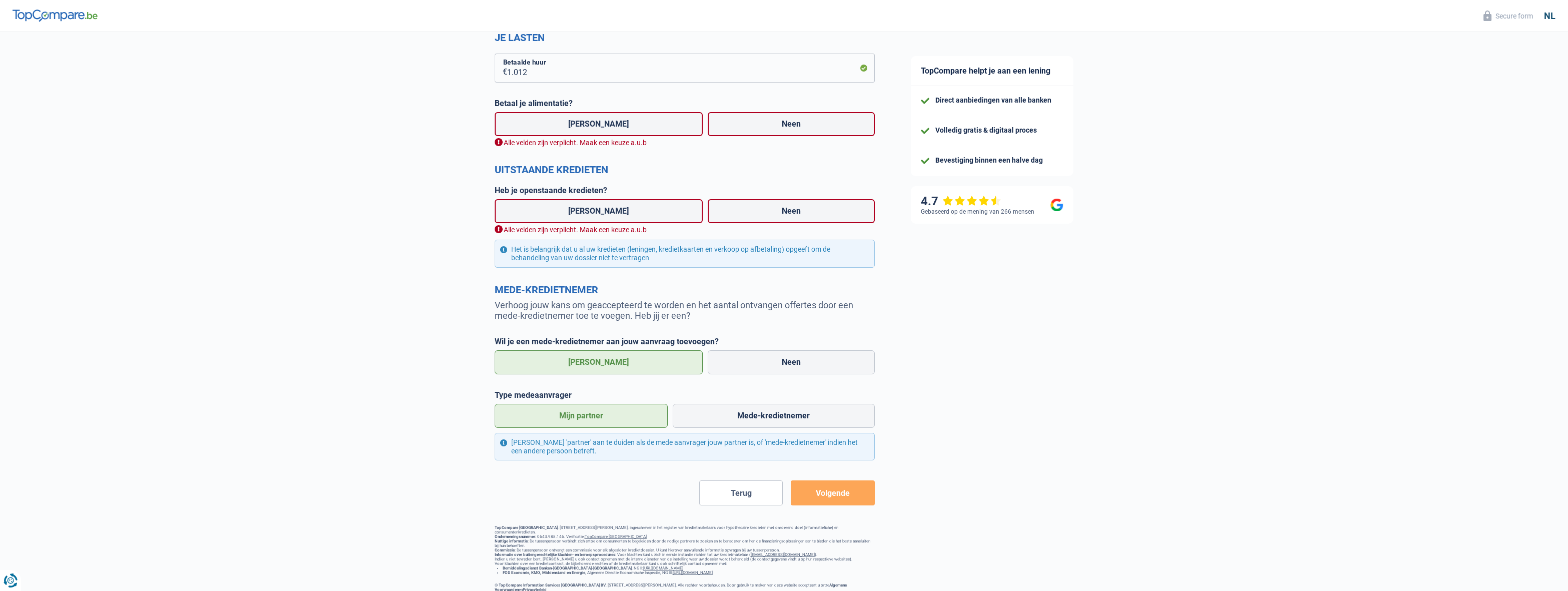
click at [833, 502] on button "Volgende" at bounding box center [832, 493] width 83 height 25
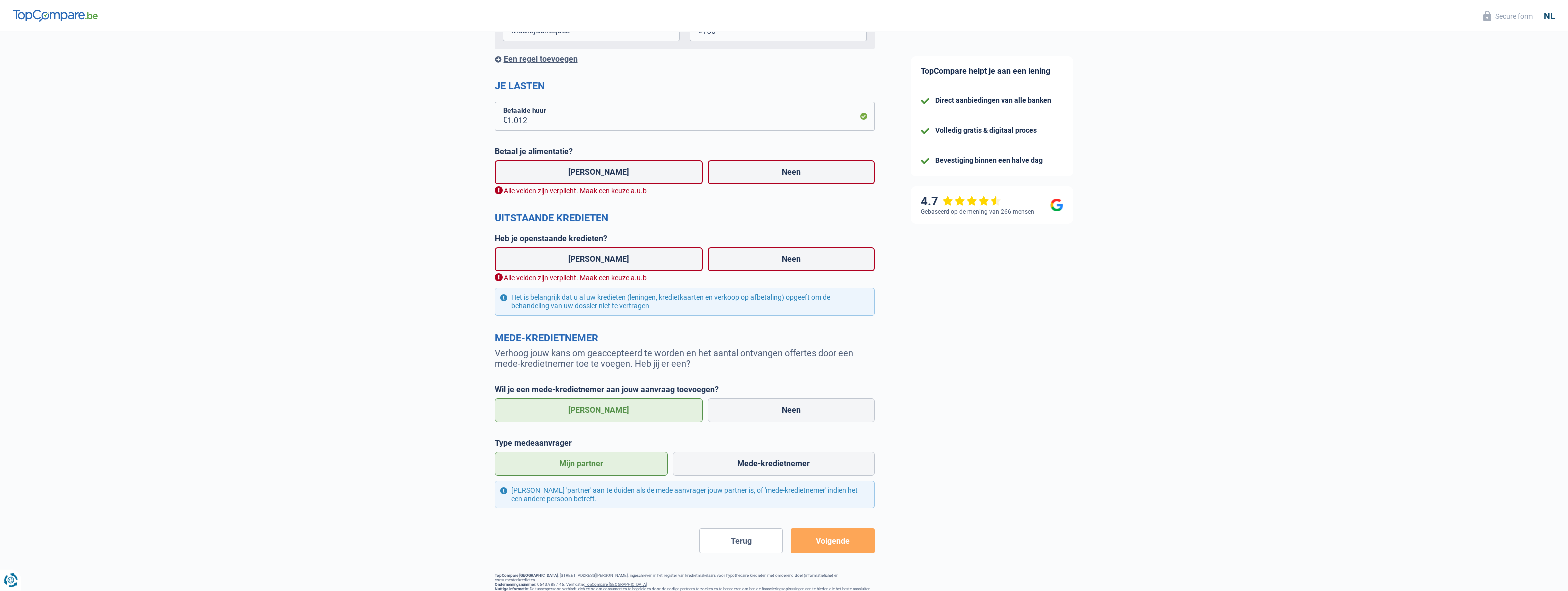
scroll to position [231, 0]
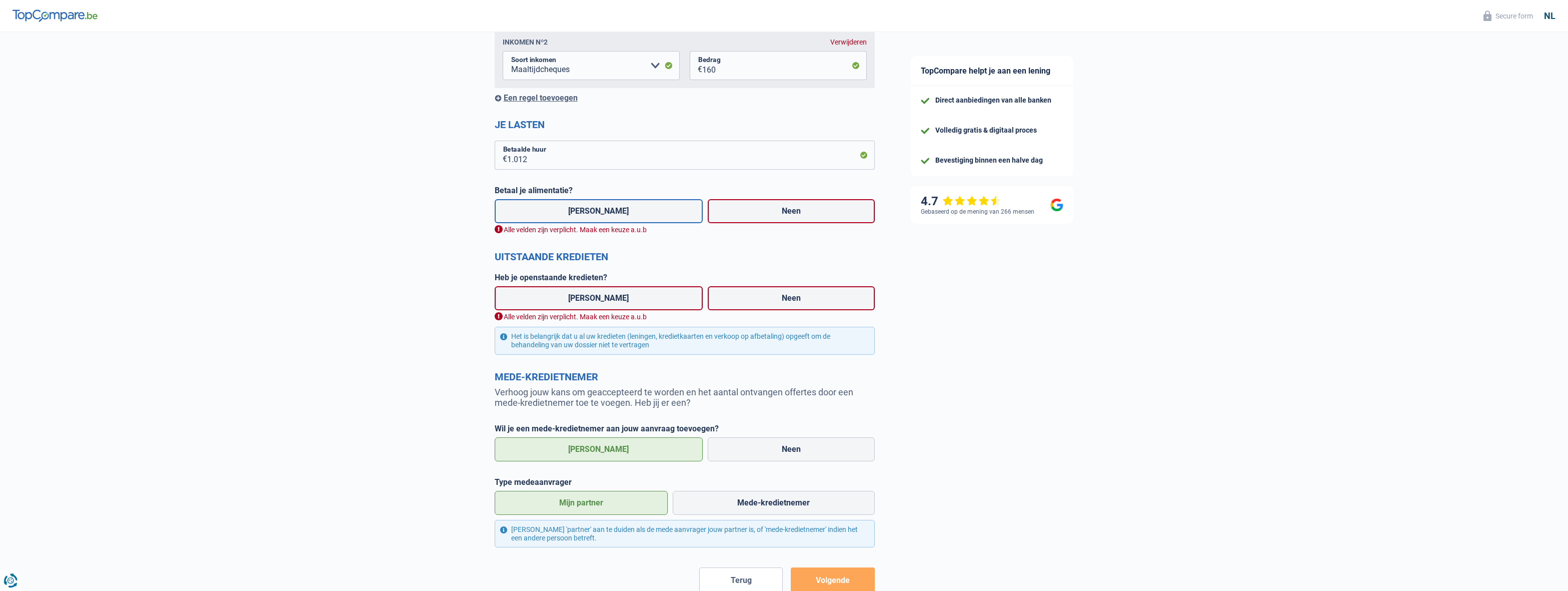
click at [625, 216] on label "[PERSON_NAME]" at bounding box center [599, 211] width 209 height 24
click at [625, 216] on input "[PERSON_NAME]" at bounding box center [599, 211] width 209 height 24
radio input "true"
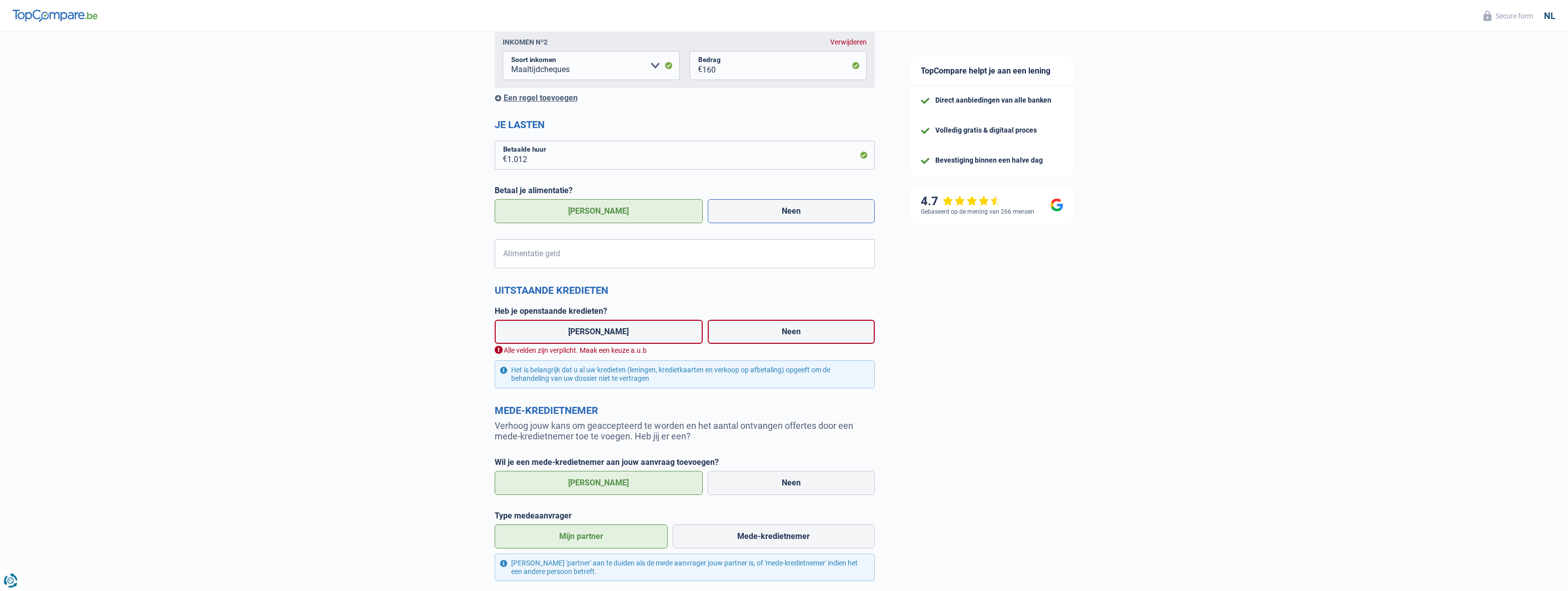
click at [779, 217] on label "Neen" at bounding box center [791, 211] width 167 height 24
click at [779, 217] on input "Neen" at bounding box center [791, 211] width 167 height 24
radio input "true"
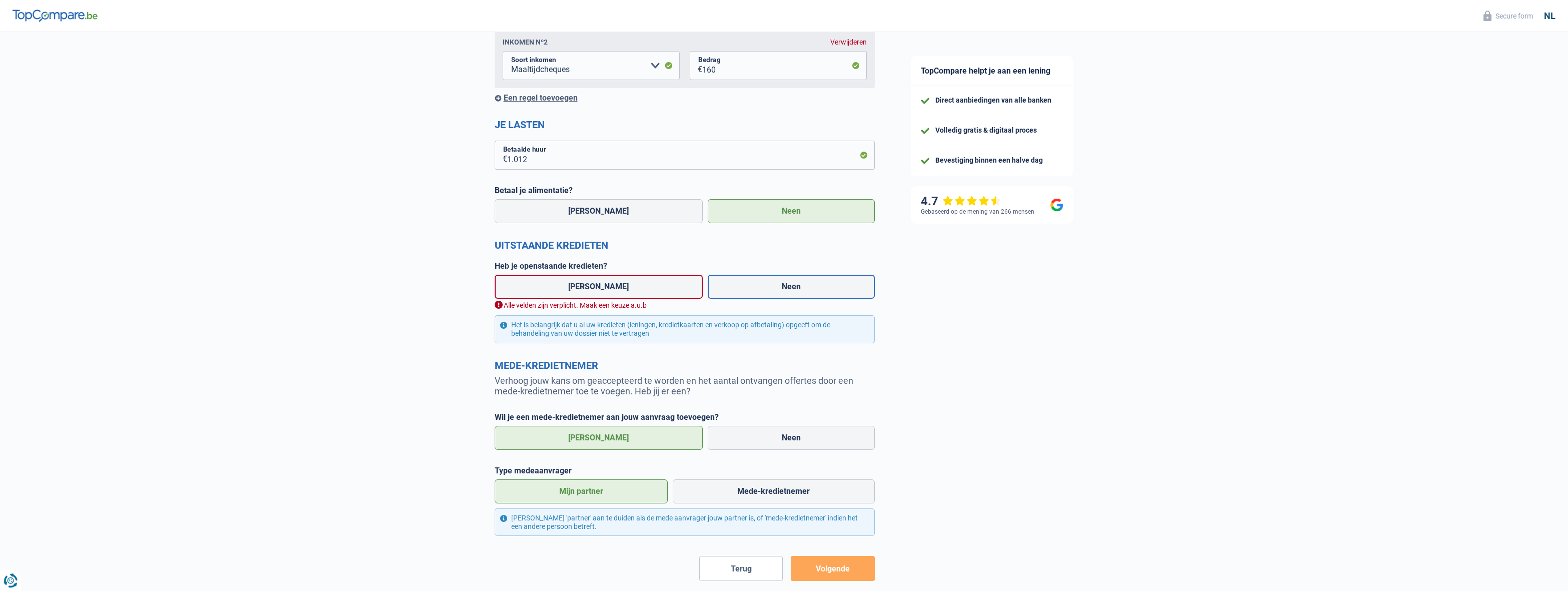
click at [770, 294] on label "Neen" at bounding box center [791, 286] width 167 height 24
click at [770, 294] on input "Neen" at bounding box center [791, 286] width 167 height 24
radio input "true"
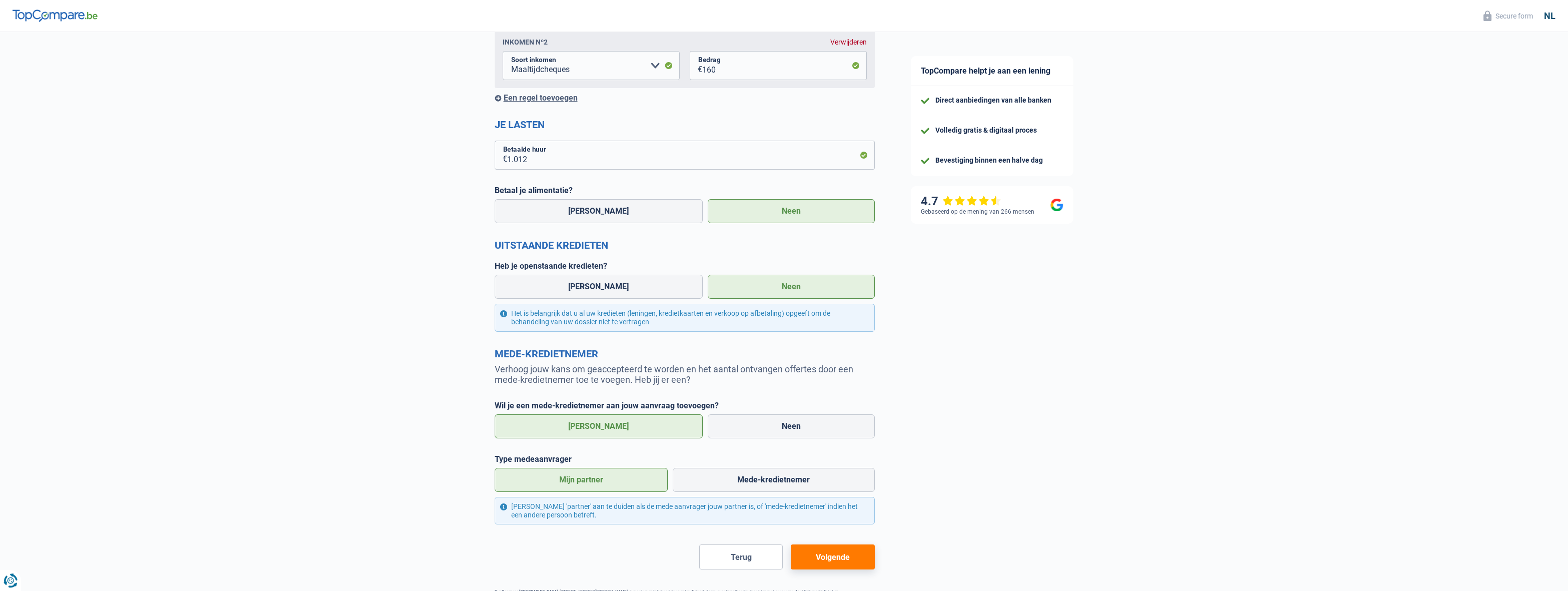
click at [855, 558] on button "Volgende" at bounding box center [832, 556] width 83 height 25
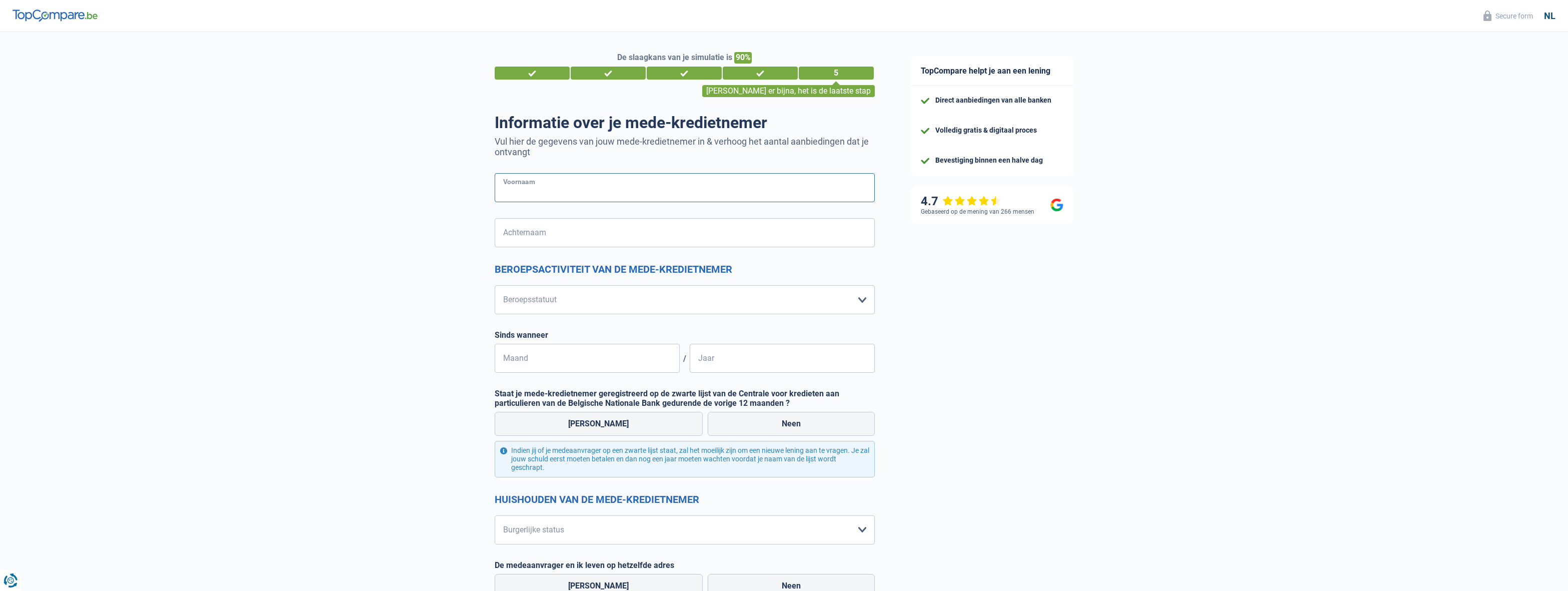
drag, startPoint x: 588, startPoint y: 197, endPoint x: 596, endPoint y: 196, distance: 8.1
click at [589, 196] on input "Voornaam" at bounding box center [685, 187] width 380 height 29
type input "Annelies"
type input "Uytterhaeghe"
click at [494, 285] on select "Arbeider Bediende (privésector) Ambtenaar (overheidssector) Invalide Zelfstandi…" at bounding box center [685, 299] width 380 height 29
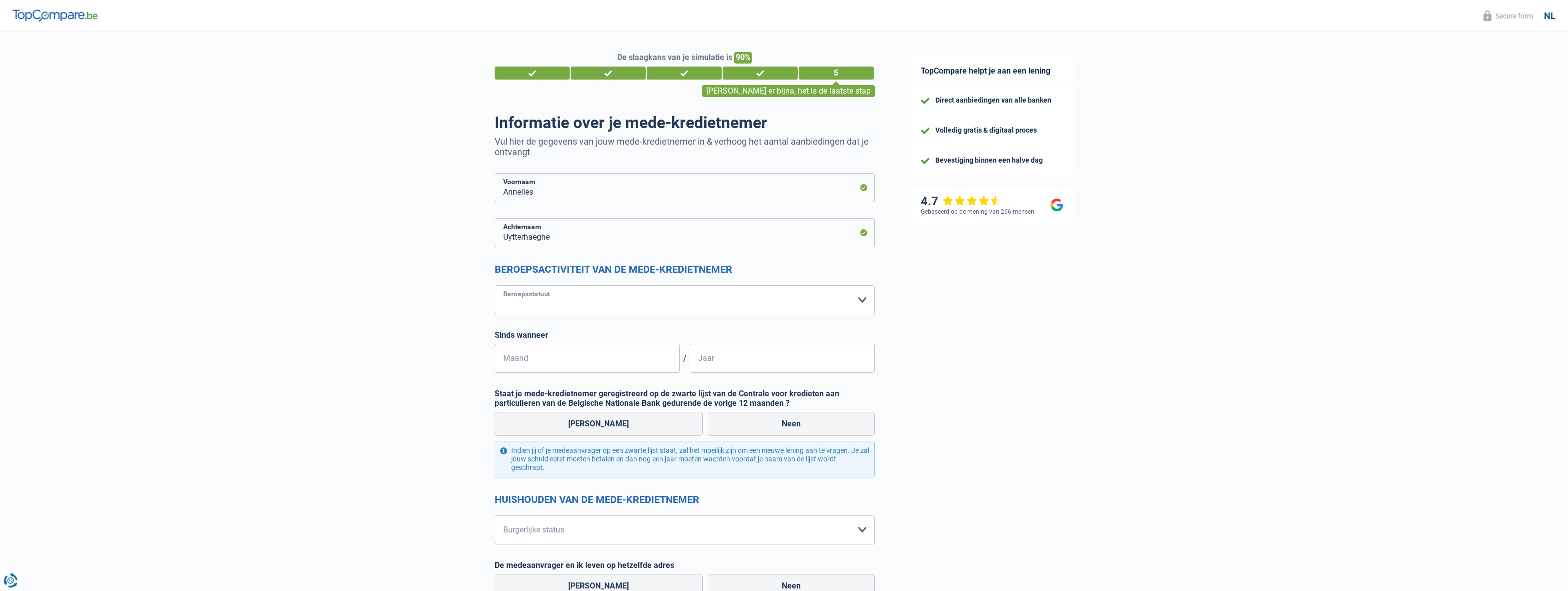
select select "privateEmployee"
click option "Bediende (privésector)" at bounding box center [0, 0] width 0 height 0
select select "netSalary"
select select "mealVouchers"
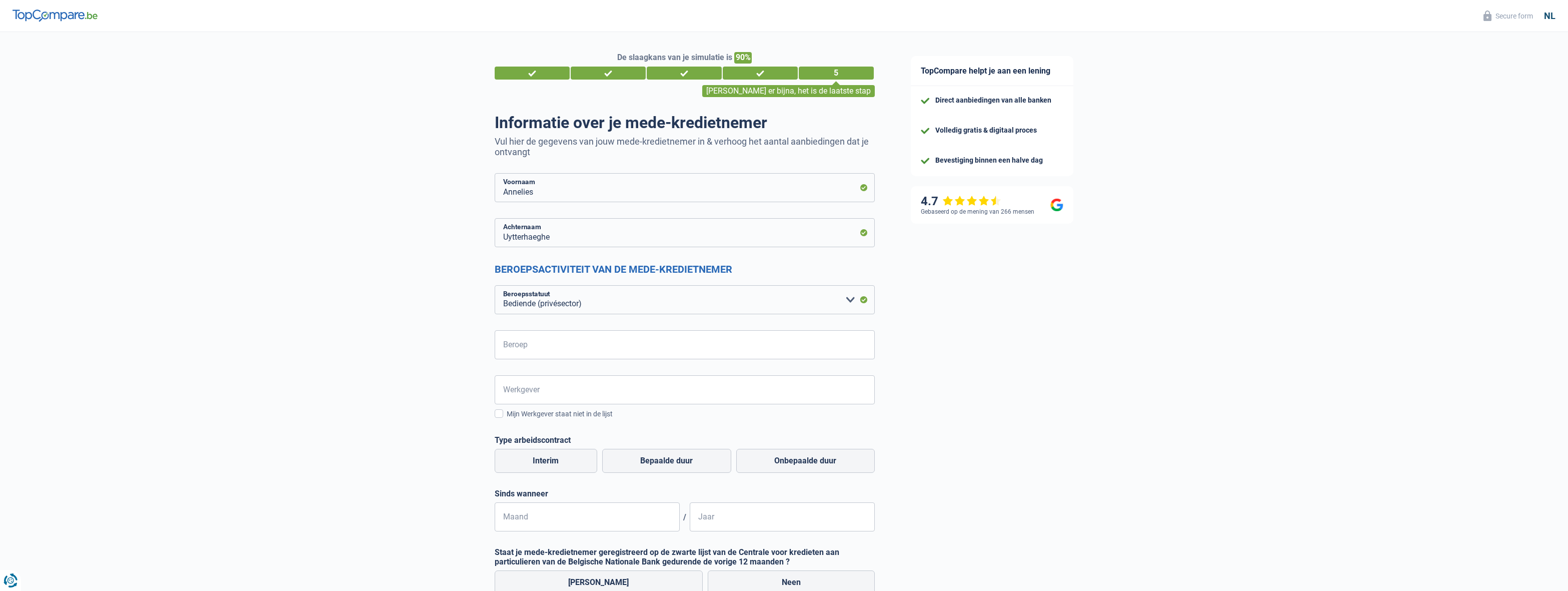
click at [576, 351] on input "Beroep" at bounding box center [685, 345] width 380 height 29
type input "Customer Sales Manager"
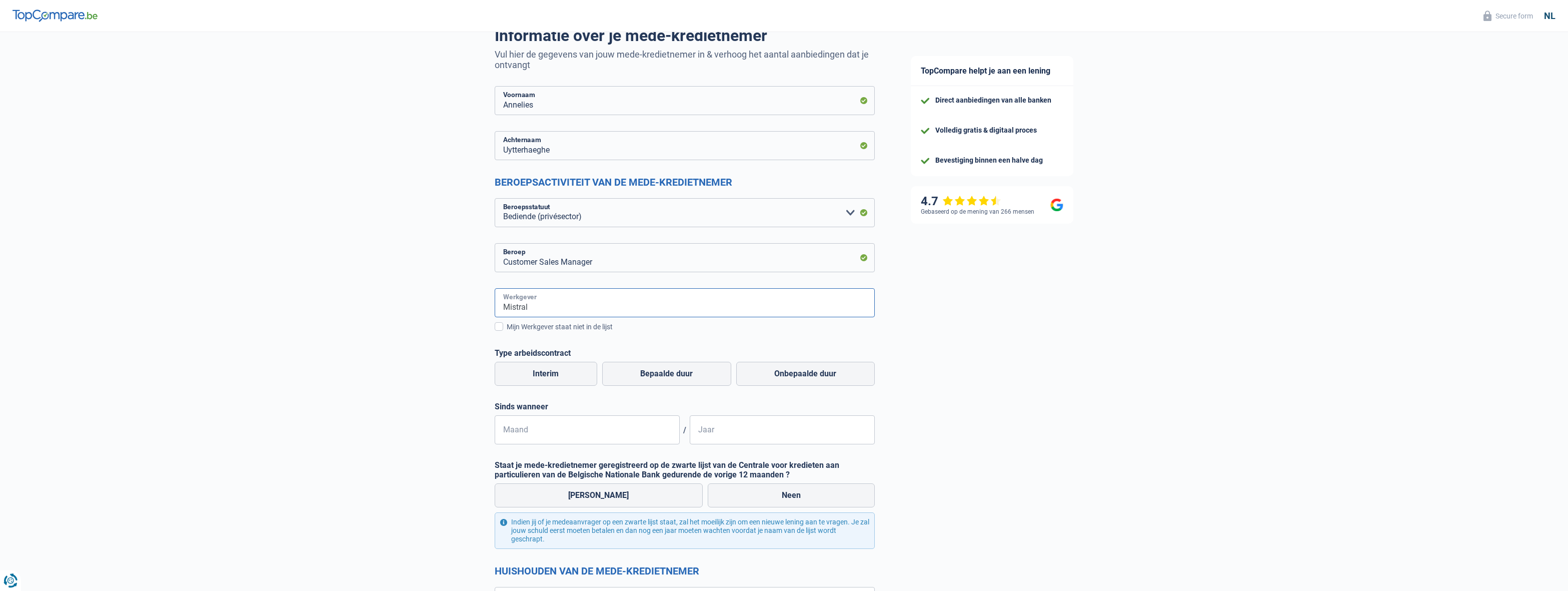
scroll to position [110, 0]
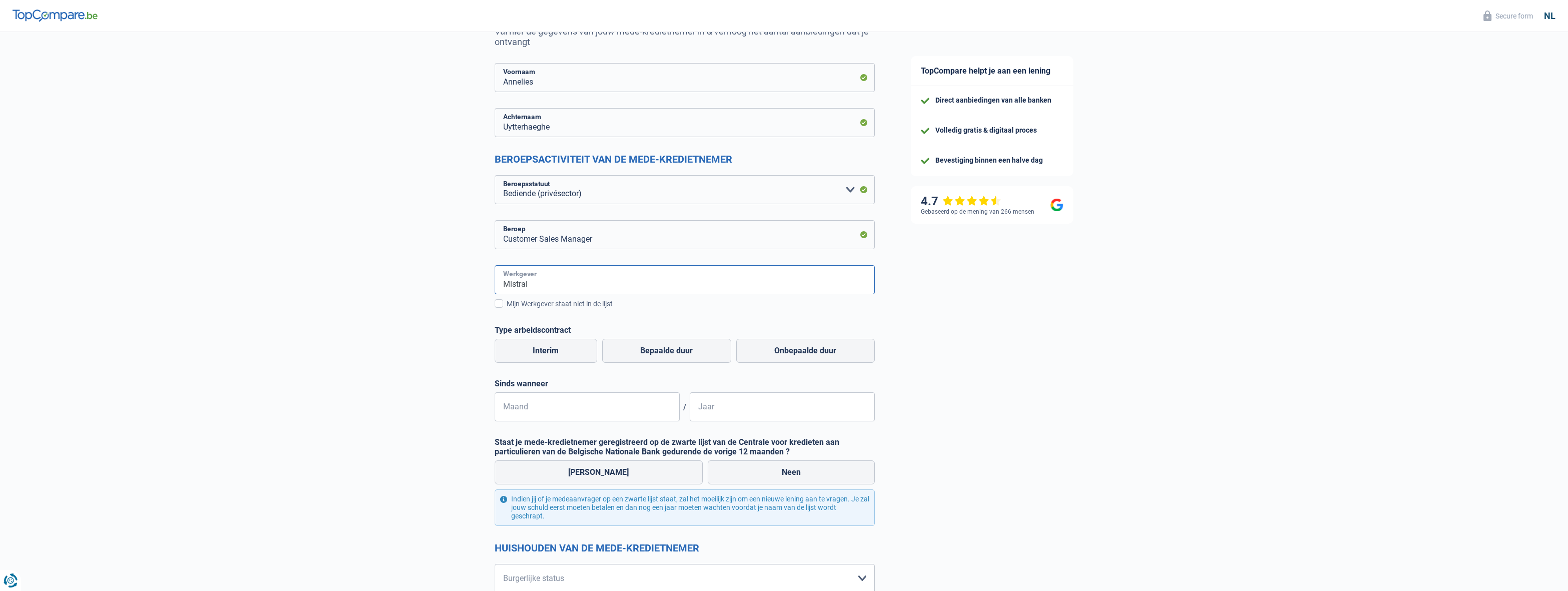
click at [542, 286] on input "Mistral" at bounding box center [685, 279] width 380 height 29
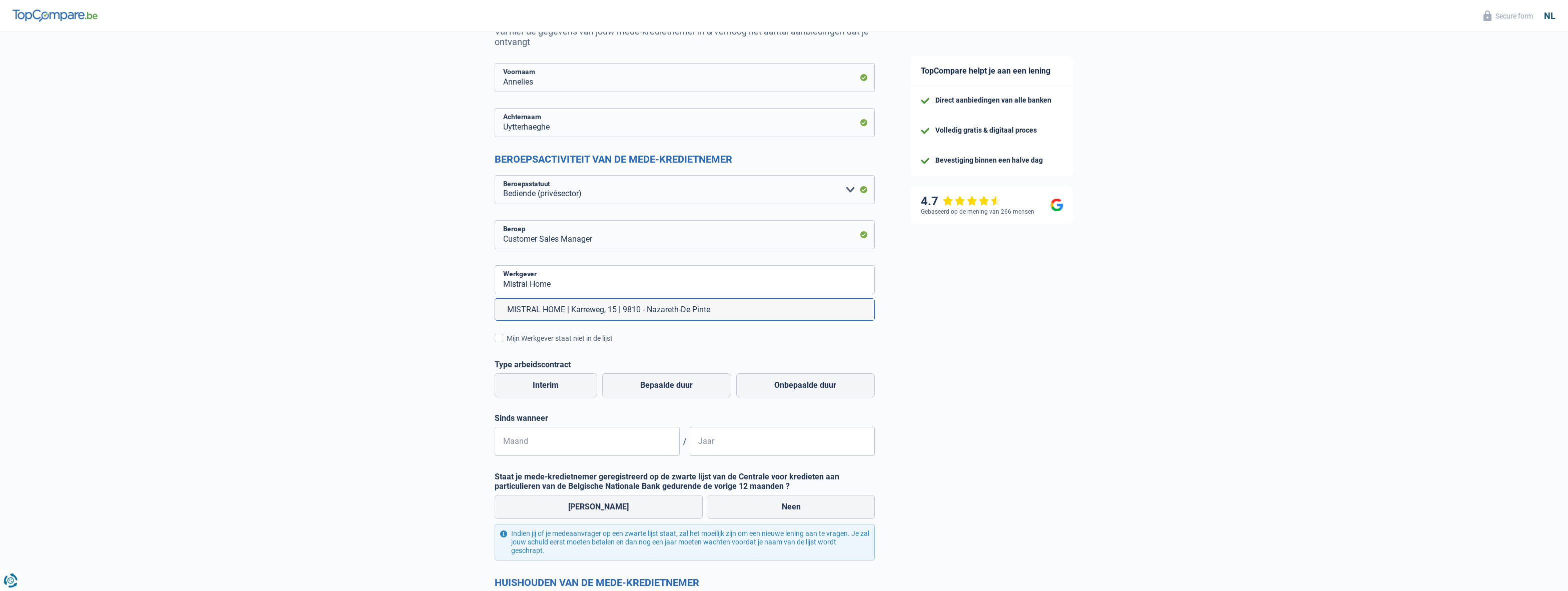
click at [659, 311] on li "MISTRAL HOME | Karreweg, 15 | 9810 - Nazareth-De Pinte" at bounding box center [685, 309] width 379 height 21
type input "MISTRAL HOME | Karreweg, 15 | 9810 - Nazareth-De Pinte"
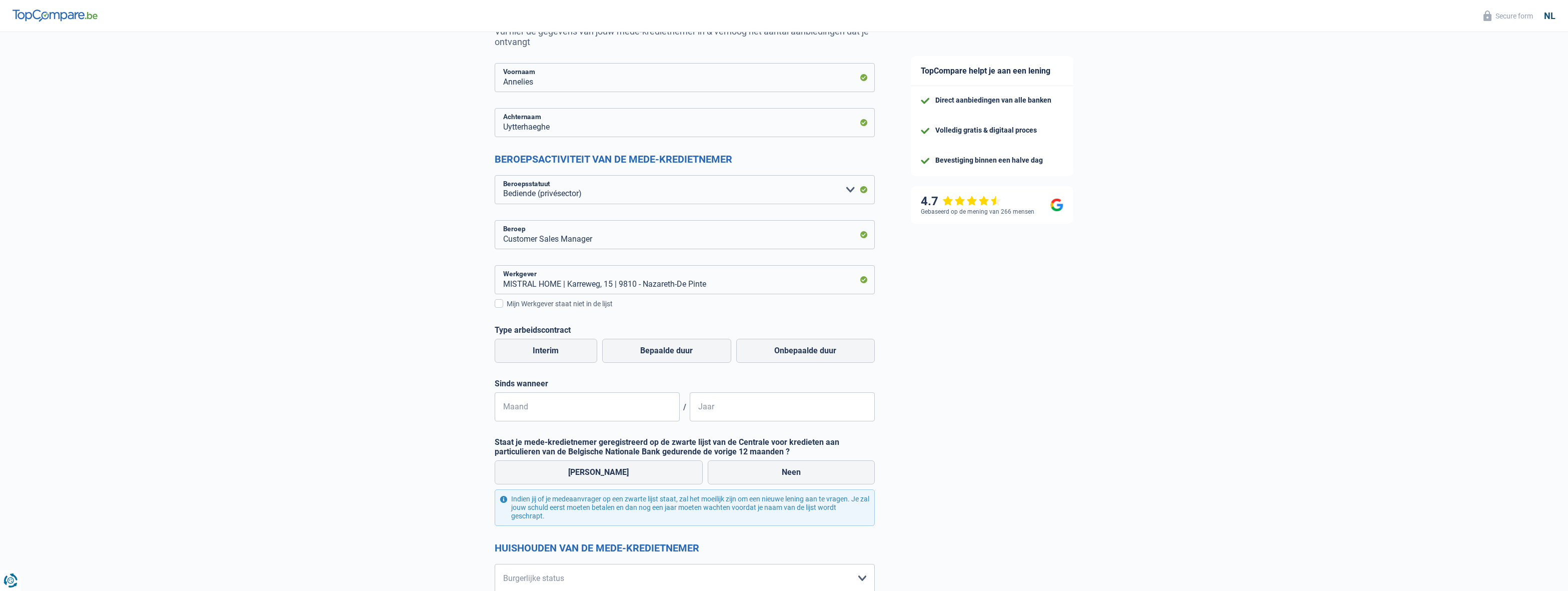
click at [831, 353] on label "Onbepaalde duur" at bounding box center [805, 351] width 139 height 24
click at [831, 353] on input "Onbepaalde duur" at bounding box center [805, 351] width 139 height 24
radio input "true"
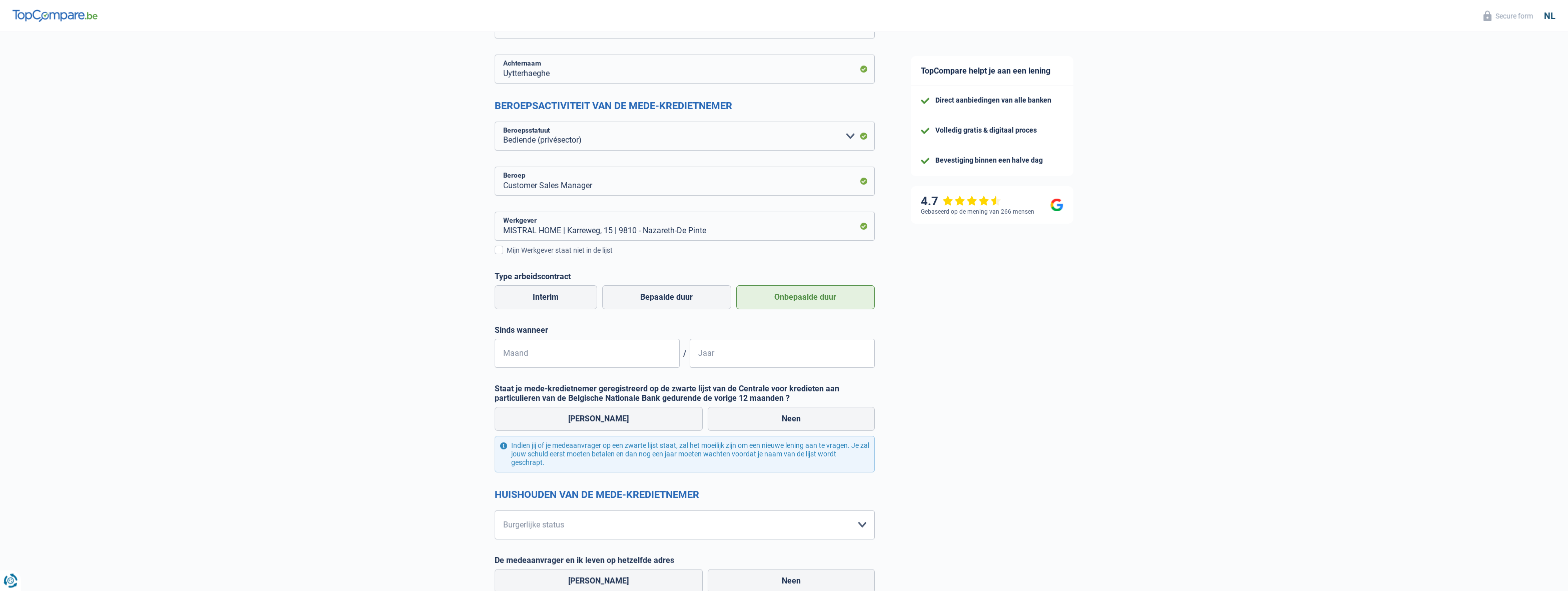
scroll to position [165, 0]
click at [582, 355] on input "Maand" at bounding box center [586, 351] width 185 height 29
type input "06"
type input "2021"
click at [812, 415] on label "Neen" at bounding box center [791, 417] width 167 height 24
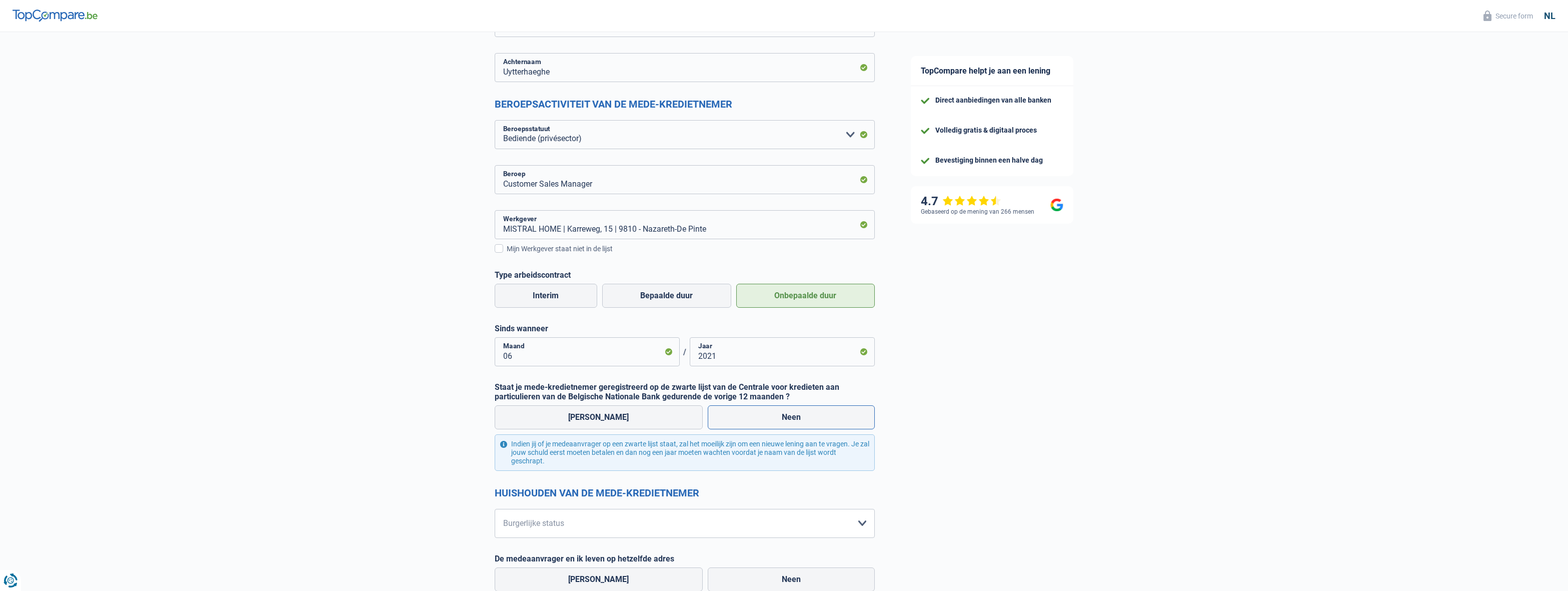
click at [812, 415] on input "Neen" at bounding box center [791, 417] width 167 height 24
radio input "true"
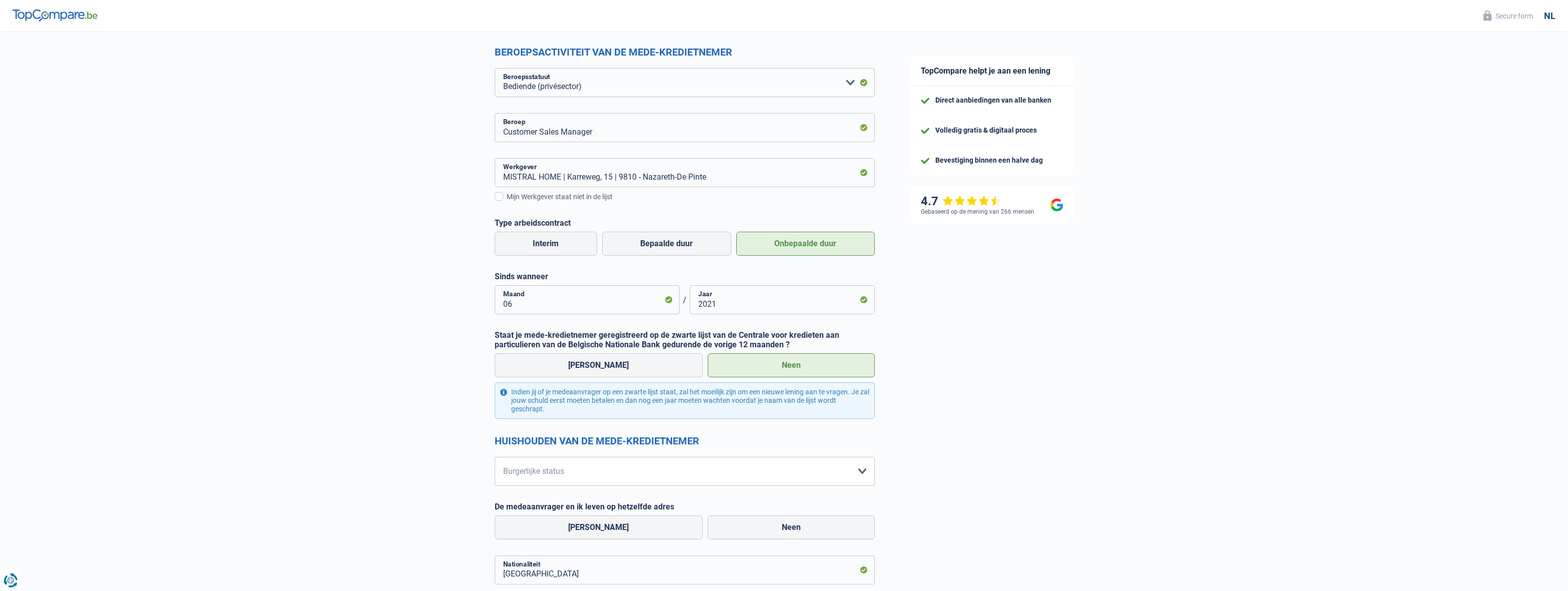
scroll to position [220, 0]
click at [494, 454] on select "Alleenstaand Getrouwd Samenwonend Uit de echt gescheiden Weduwe/weduwnaar Gehuw…" at bounding box center [685, 468] width 380 height 29
select select "cohabitation"
click option "Samenwonend" at bounding box center [0, 0] width 0 height 0
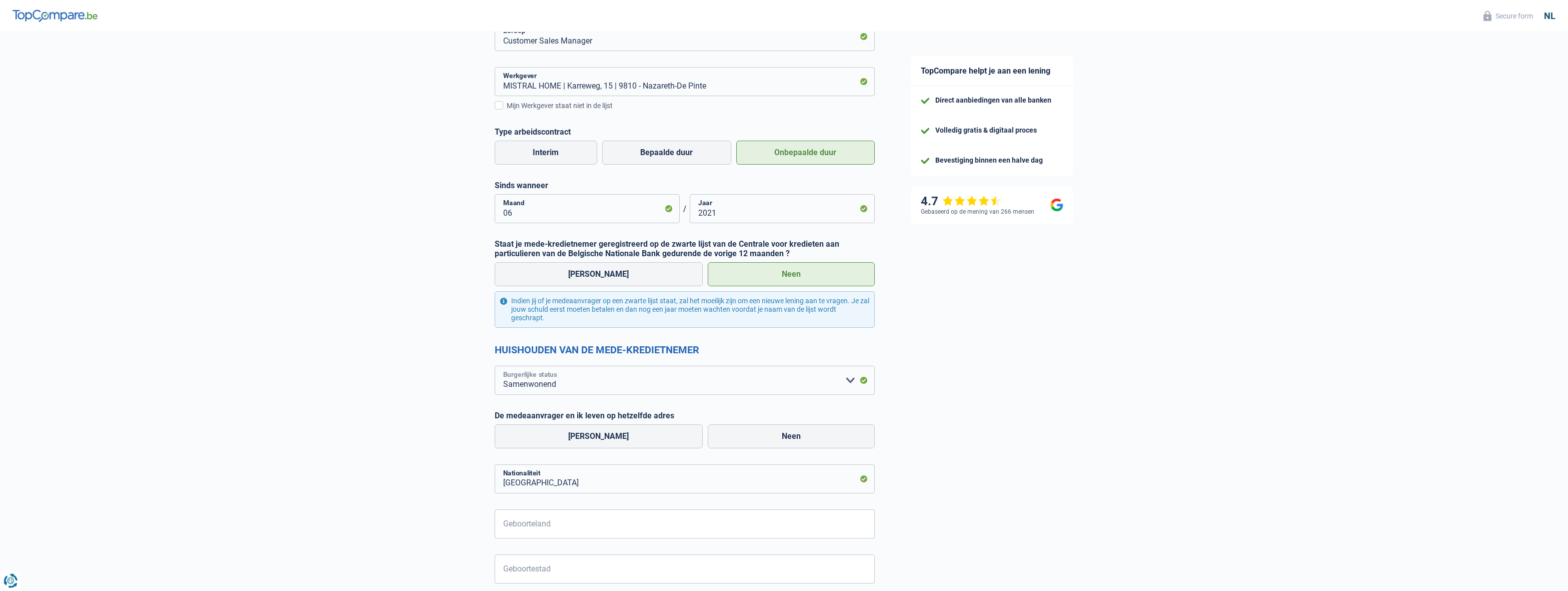
scroll to position [385, 0]
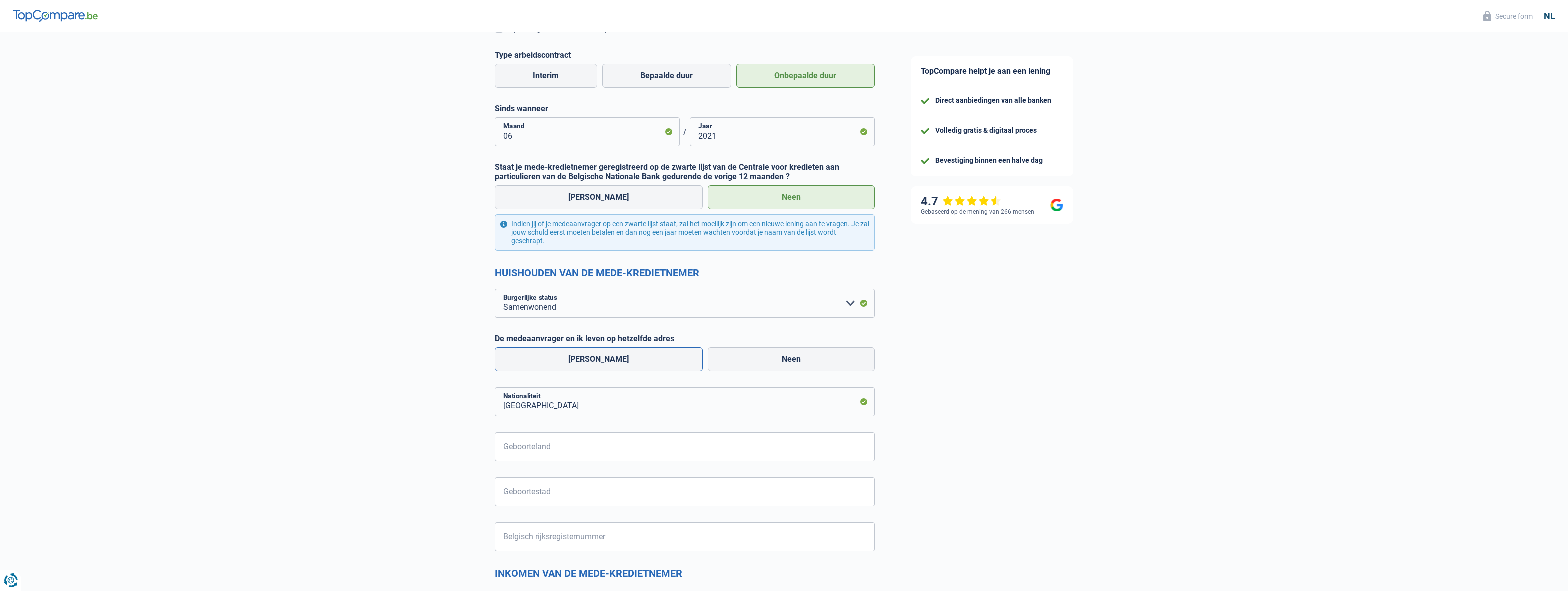
click at [605, 367] on label "[PERSON_NAME]" at bounding box center [599, 359] width 209 height 24
click at [605, 367] on input "[PERSON_NAME]" at bounding box center [599, 359] width 209 height 24
radio input "true"
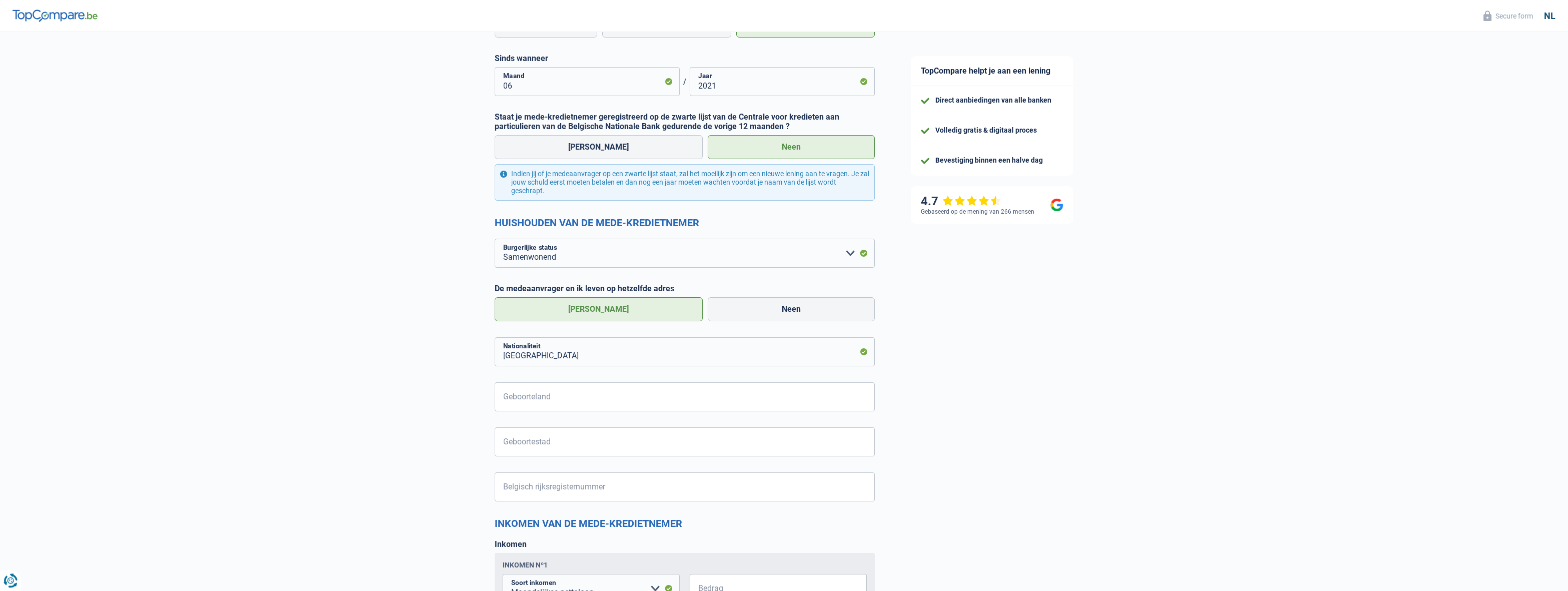
scroll to position [441, 0]
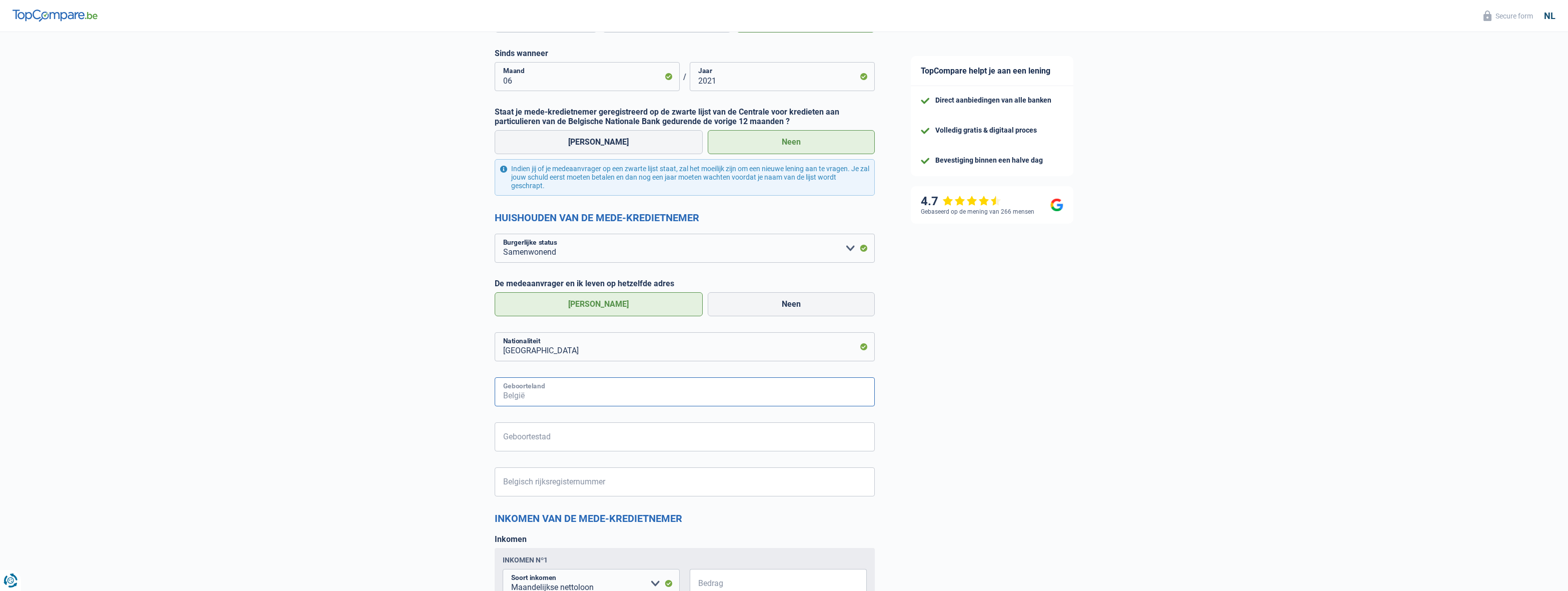
click at [560, 393] on input "Geboorteland" at bounding box center [685, 391] width 380 height 29
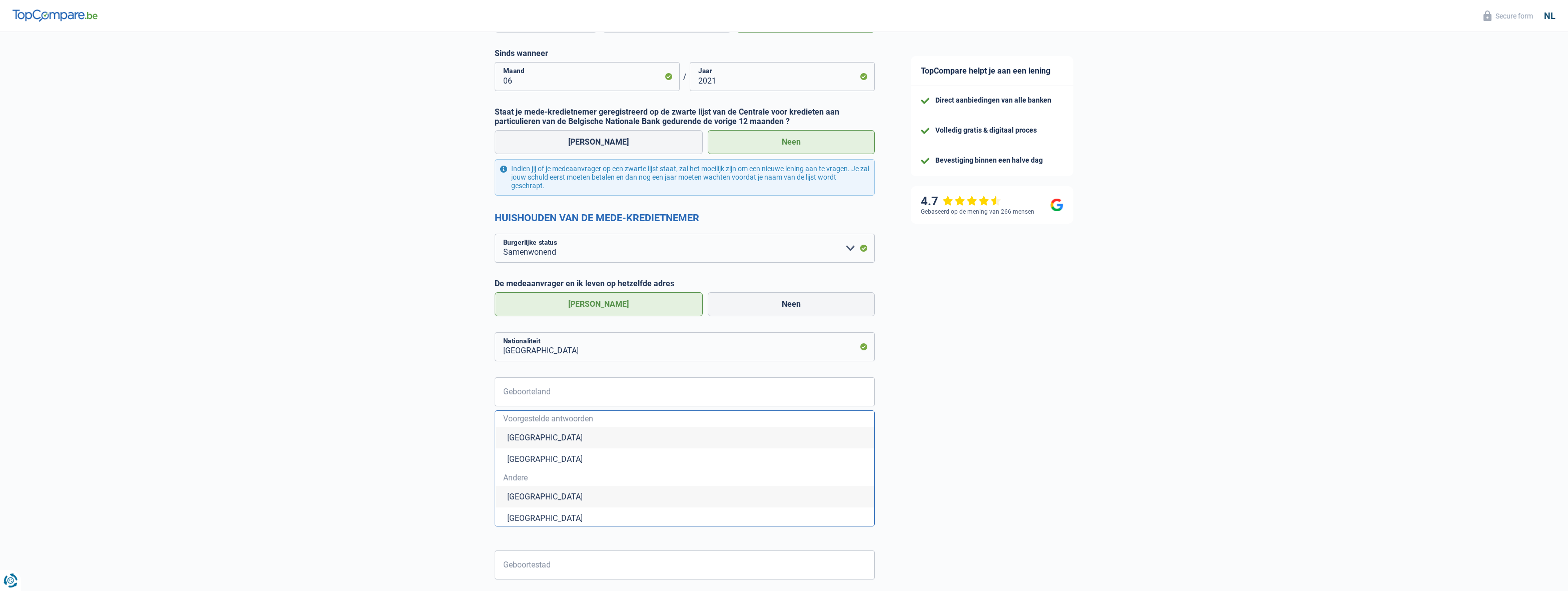
click at [610, 438] on li "[GEOGRAPHIC_DATA]" at bounding box center [685, 437] width 379 height 21
type input "[GEOGRAPHIC_DATA]"
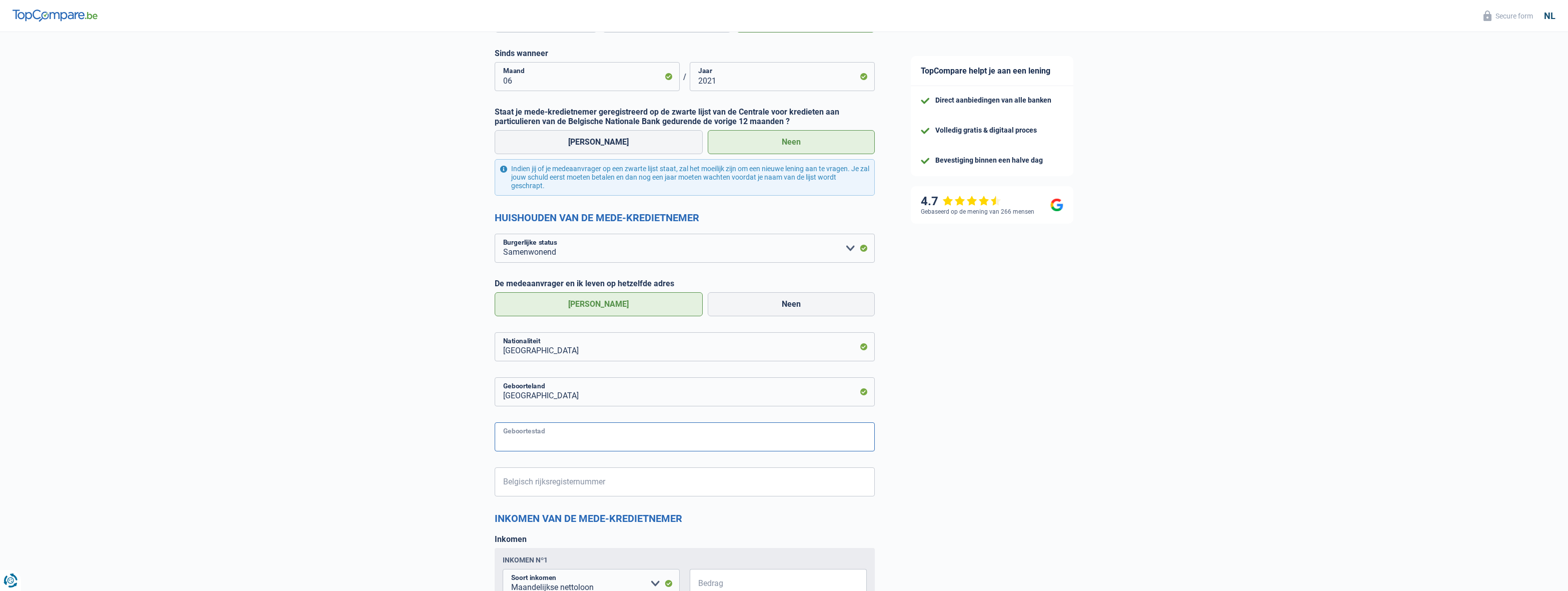
click at [602, 448] on input "Geboortestad" at bounding box center [685, 437] width 380 height 29
type input "Gent"
click at [626, 485] on input "Belgisch rijksregisternummer" at bounding box center [685, 481] width 380 height 29
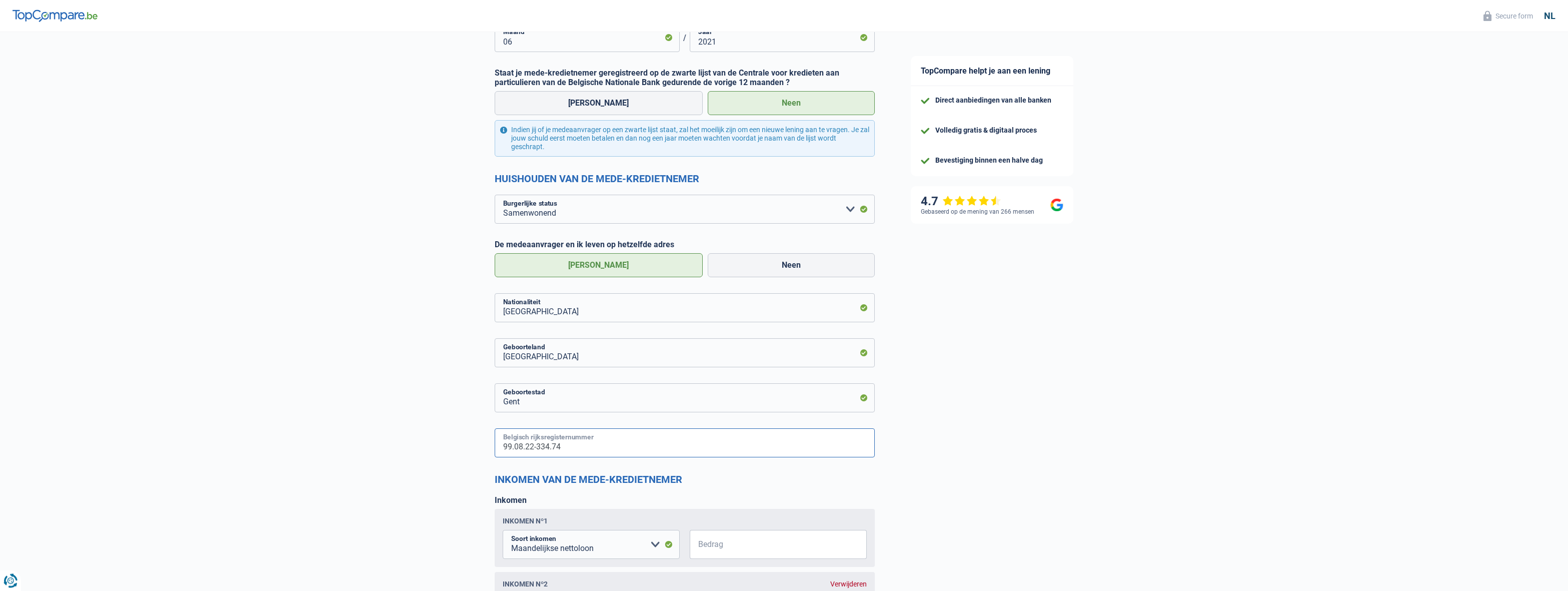
scroll to position [826, 0]
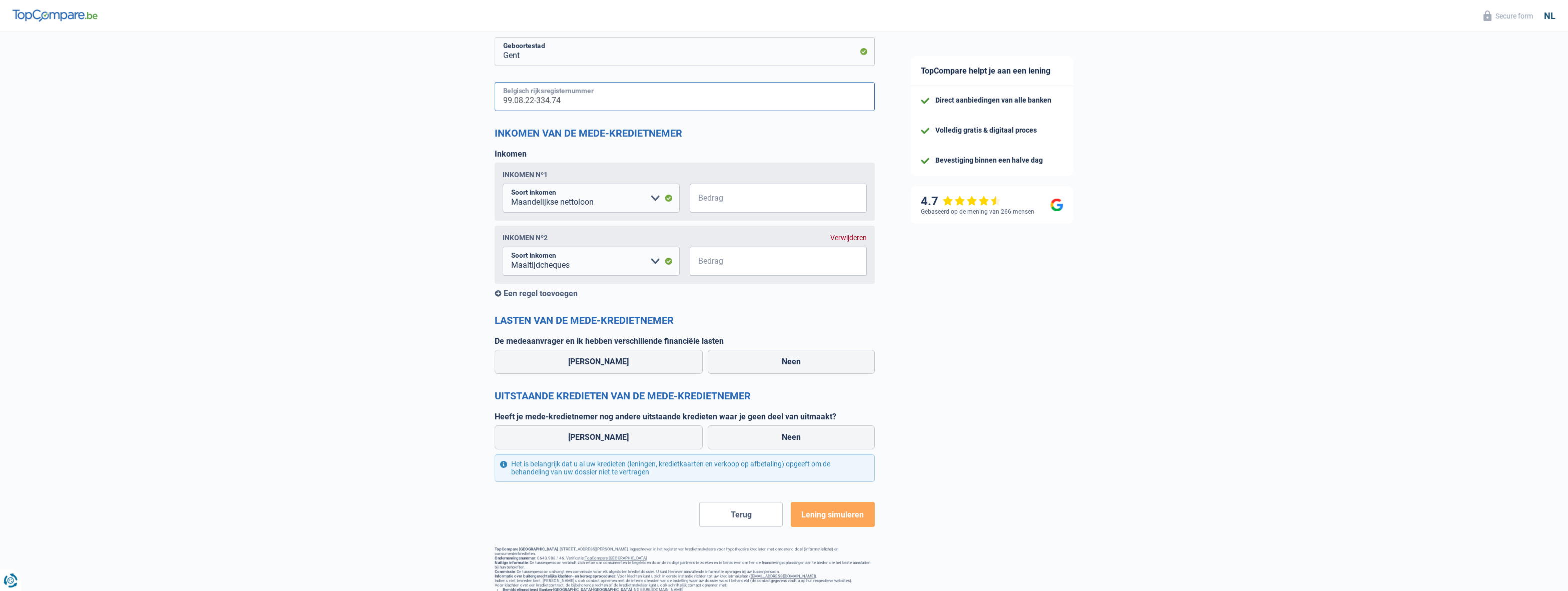
type input "99.08.22-334.74"
click at [762, 266] on input "Bedrag" at bounding box center [784, 261] width 165 height 29
type input "160"
click at [757, 203] on input "Bedrag" at bounding box center [784, 198] width 165 height 29
type input "1"
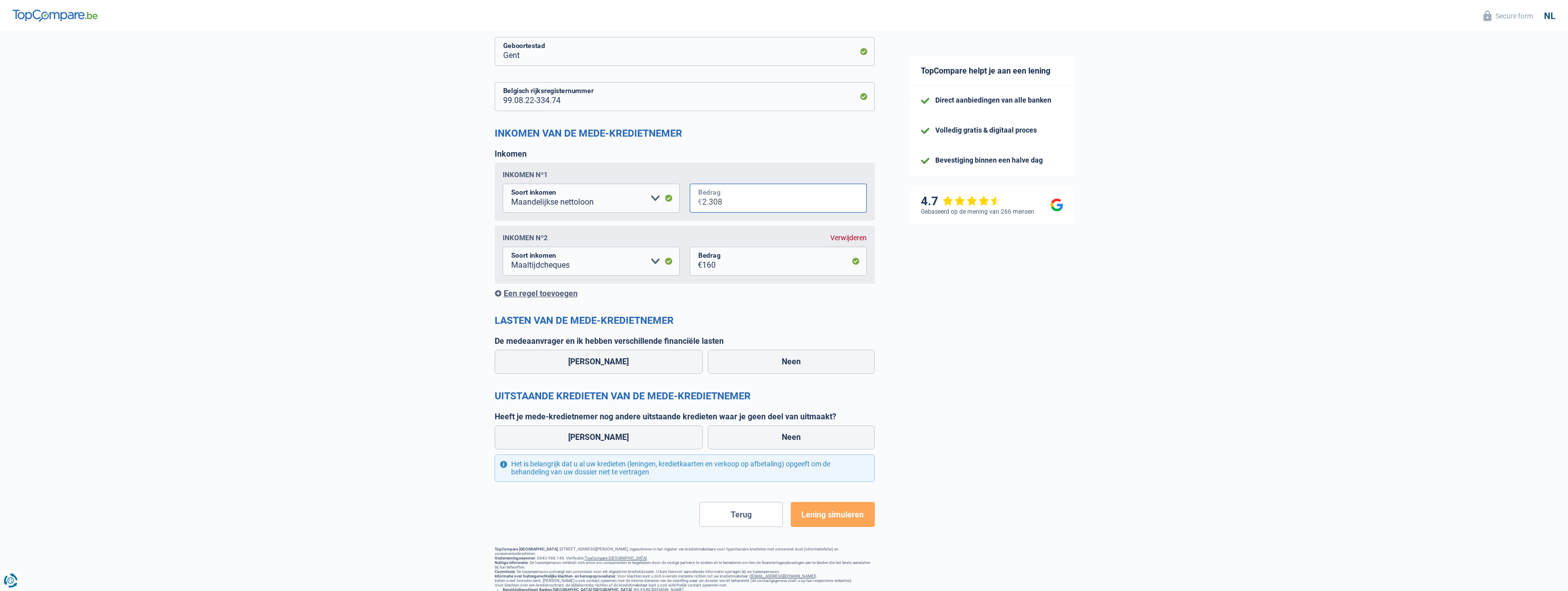
type input "2.308"
click at [797, 377] on div "[PERSON_NAME] Neen" at bounding box center [685, 361] width 385 height 29
click at [757, 373] on label "Neen" at bounding box center [791, 362] width 167 height 24
click at [757, 373] on input "Neen" at bounding box center [791, 362] width 167 height 24
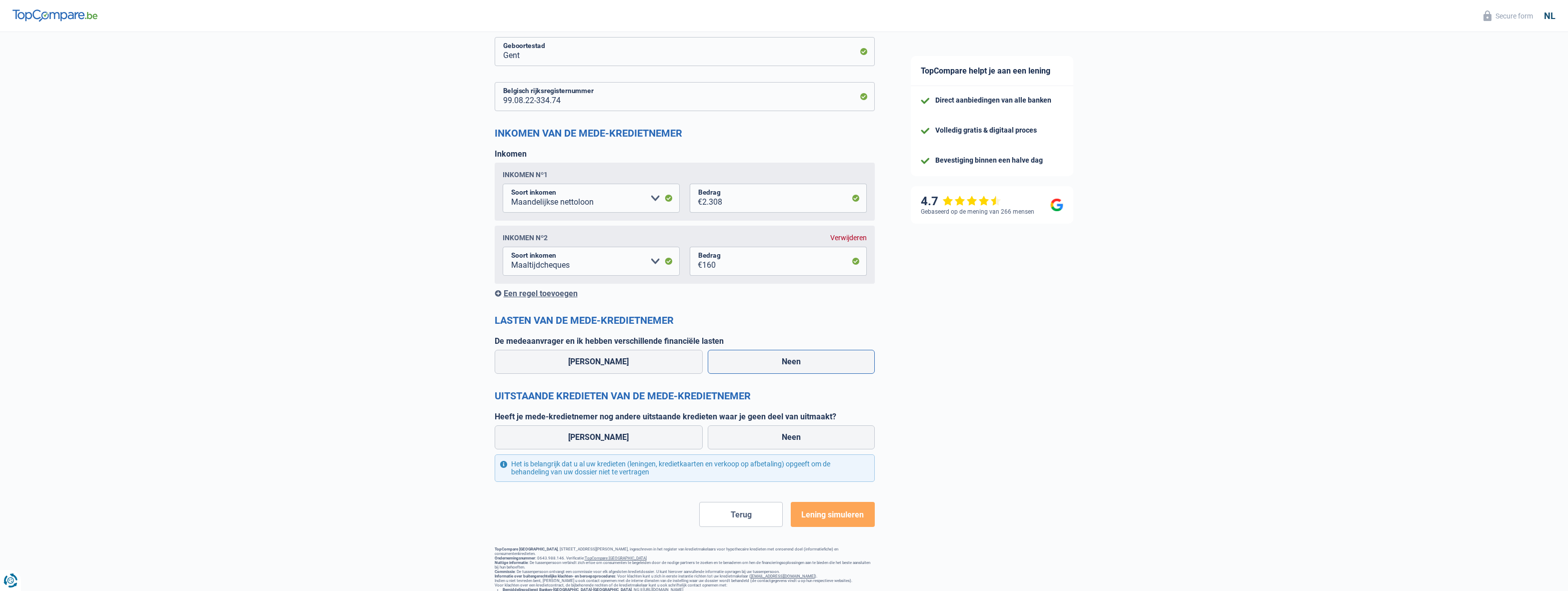
radio input "true"
click at [795, 439] on label "Neen" at bounding box center [791, 437] width 167 height 24
click at [795, 439] on input "Neen" at bounding box center [791, 437] width 167 height 24
radio input "true"
click at [861, 527] on button "Lening simuleren" at bounding box center [832, 514] width 83 height 25
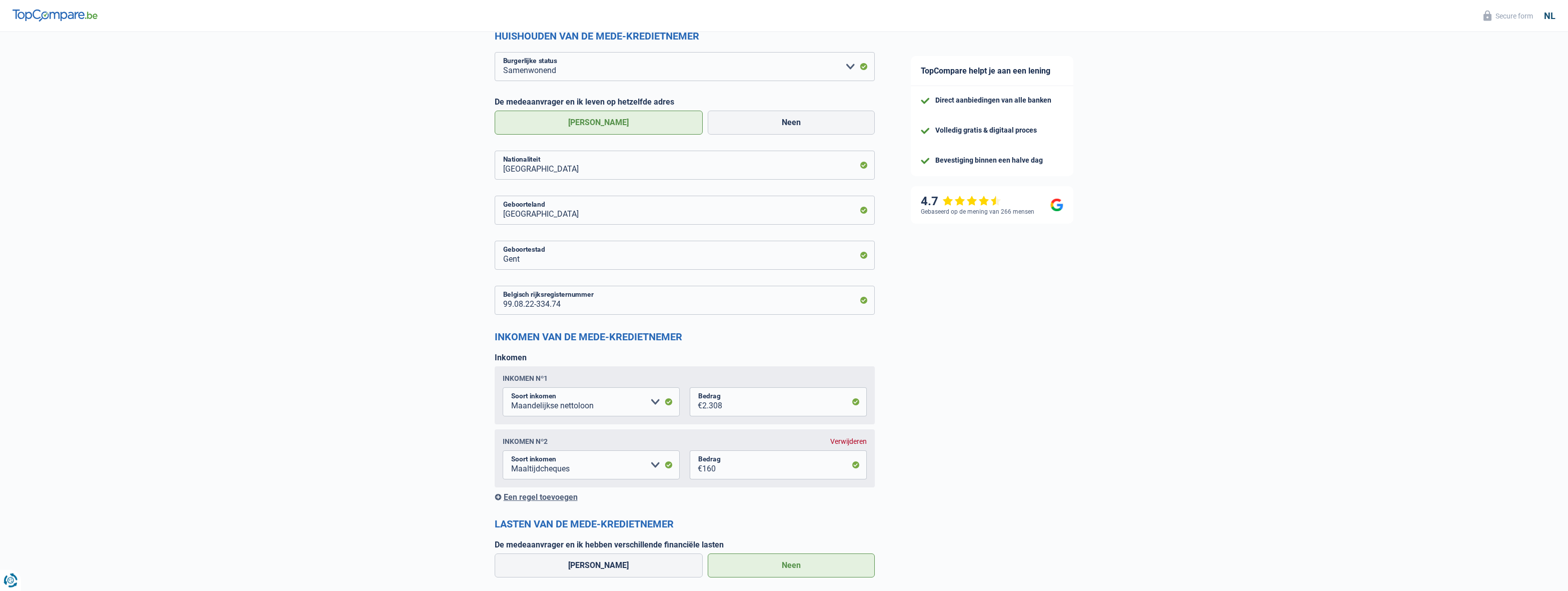
scroll to position [871, 0]
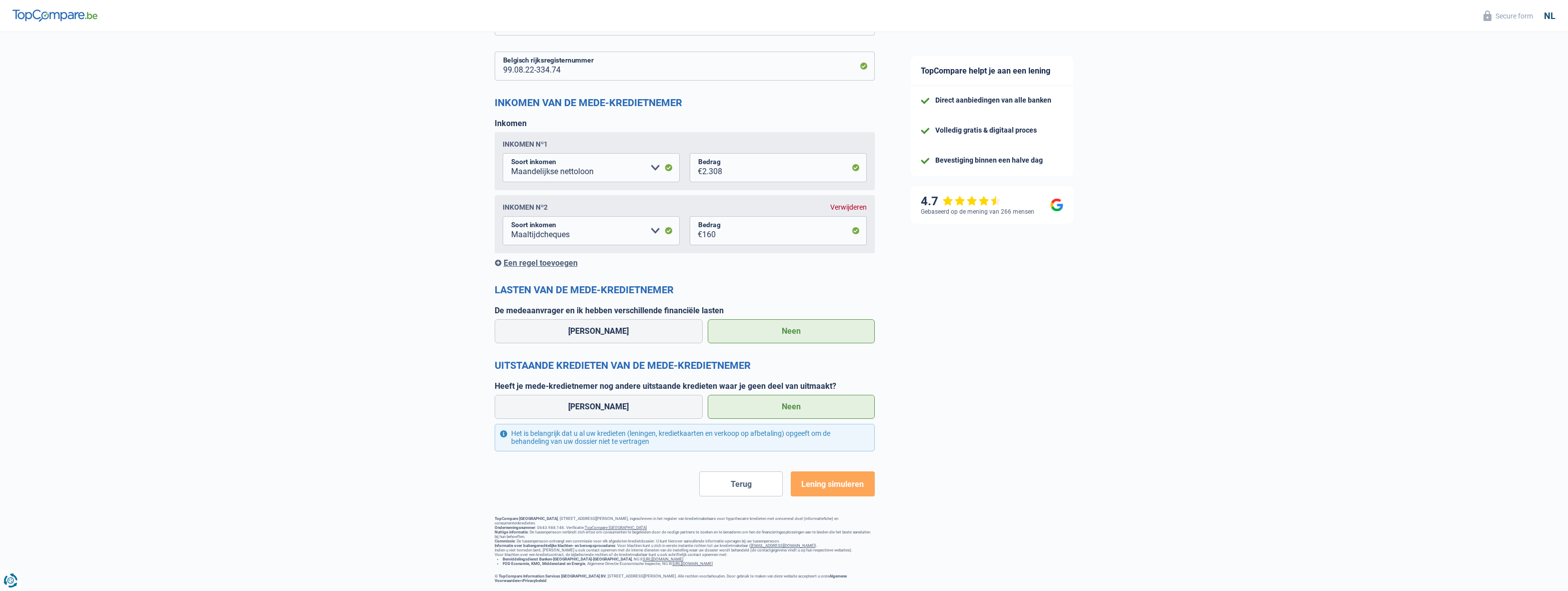
click at [848, 479] on span "Lening simuleren" at bounding box center [833, 484] width 63 height 9
click at [851, 482] on button "Lening simuleren" at bounding box center [832, 483] width 83 height 25
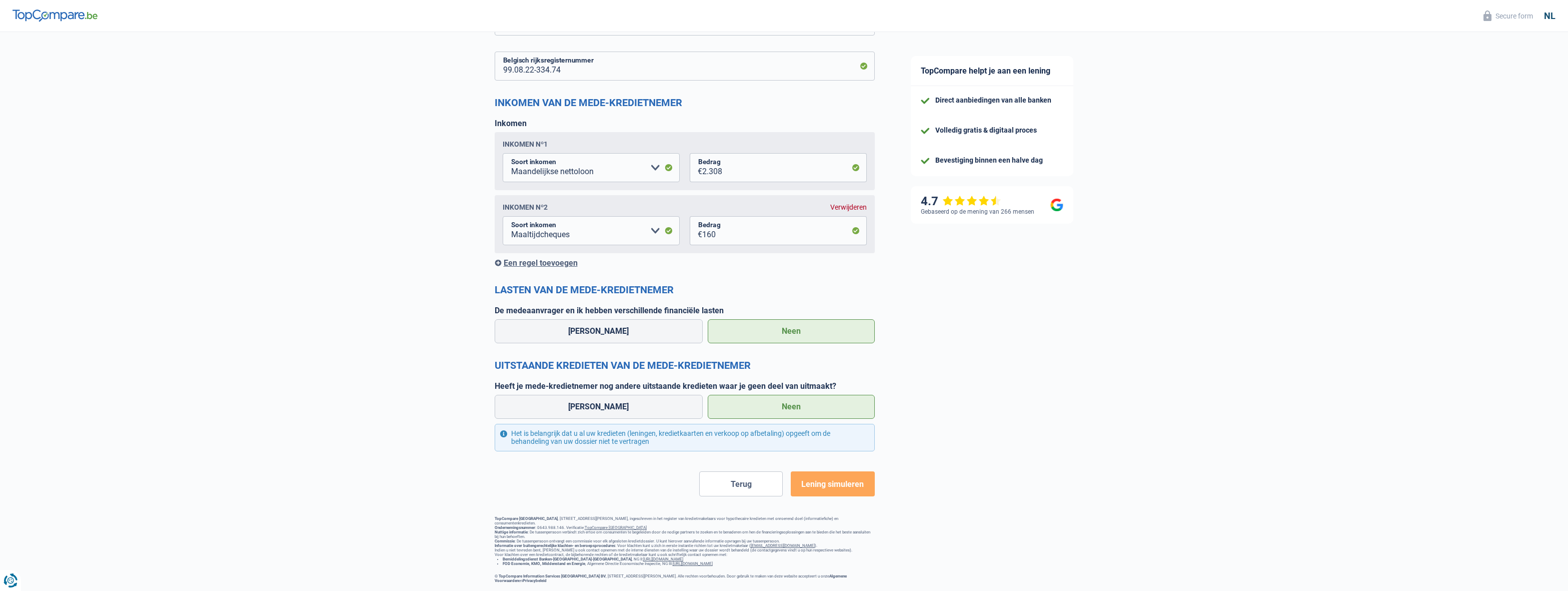
click at [851, 482] on button "Lening simuleren" at bounding box center [832, 483] width 83 height 25
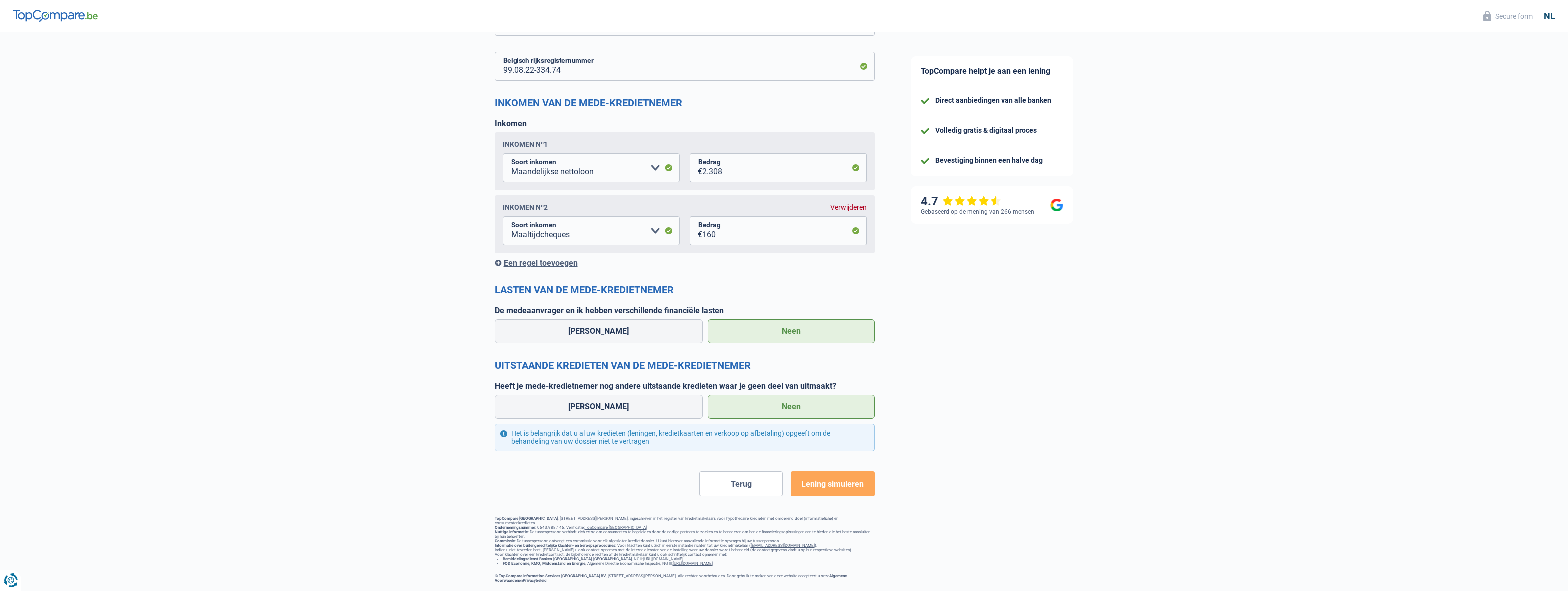
click at [851, 482] on button "Lening simuleren" at bounding box center [832, 483] width 83 height 25
drag, startPoint x: 570, startPoint y: 399, endPoint x: 584, endPoint y: 361, distance: 40.5
click at [570, 399] on label "[PERSON_NAME]" at bounding box center [599, 407] width 209 height 24
click at [570, 399] on input "[PERSON_NAME]" at bounding box center [599, 407] width 209 height 24
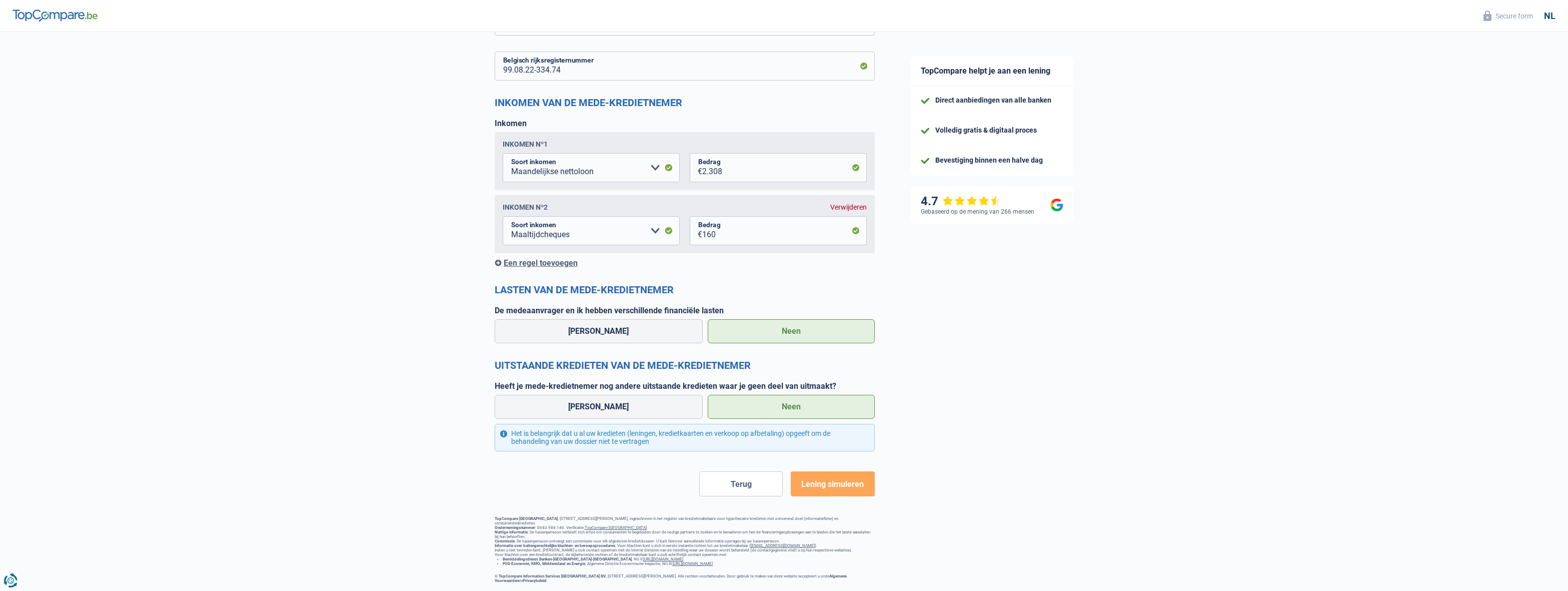
radio input "true"
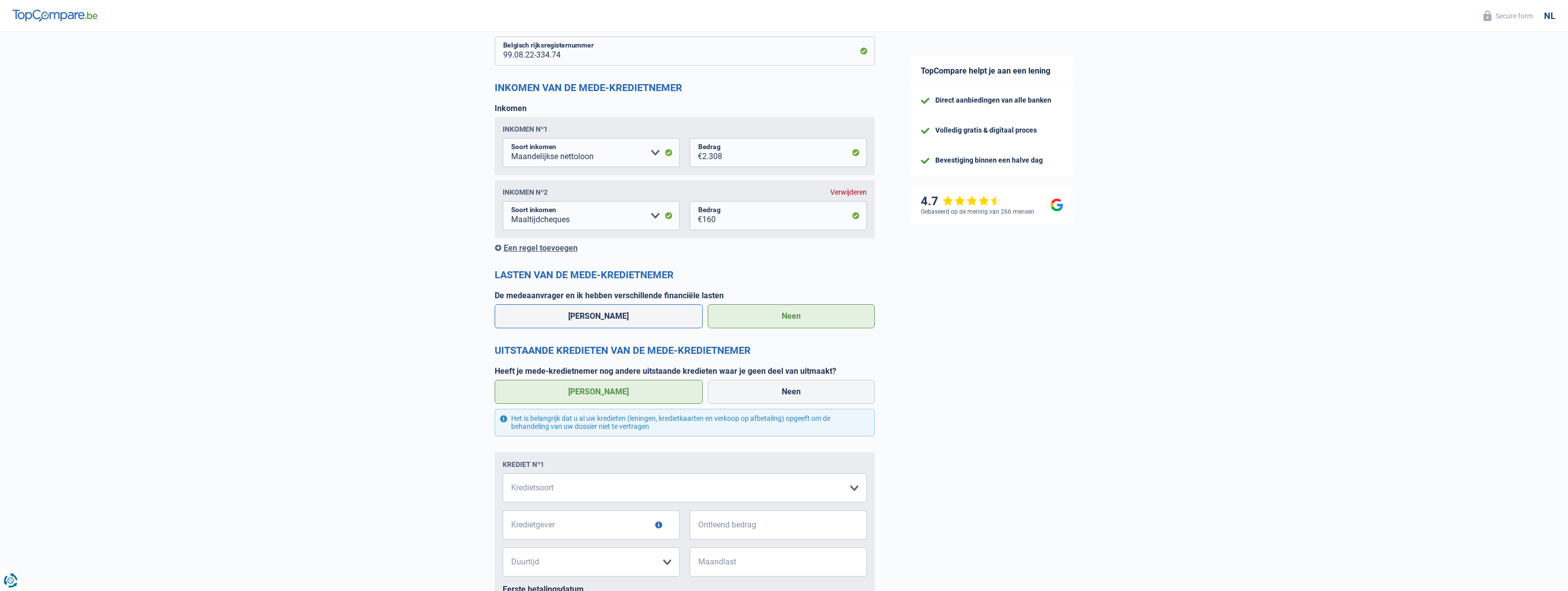
click at [584, 321] on label "[PERSON_NAME]" at bounding box center [599, 317] width 209 height 24
click at [584, 321] on input "[PERSON_NAME]" at bounding box center [599, 317] width 209 height 24
radio input "true"
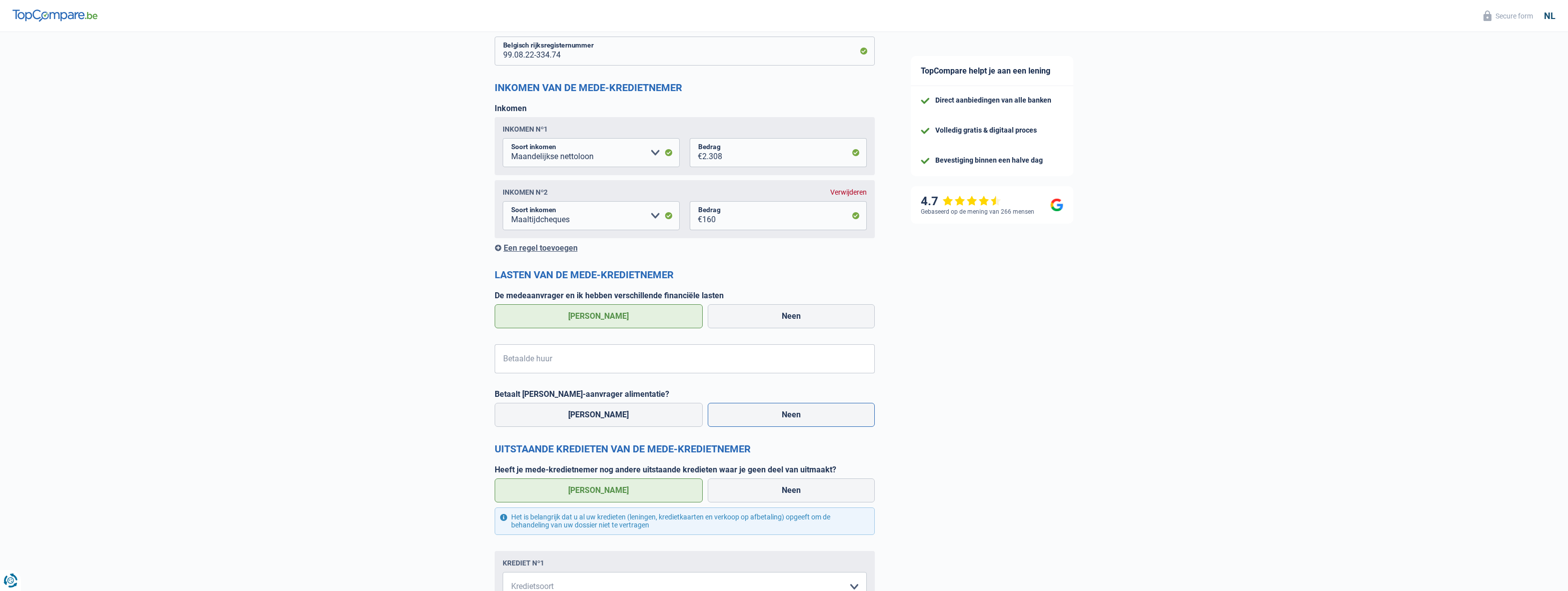
click at [775, 427] on label "Neen" at bounding box center [791, 415] width 167 height 24
click at [775, 427] on input "Neen" at bounding box center [791, 415] width 167 height 24
radio input "true"
click at [753, 319] on label "Neen" at bounding box center [791, 317] width 167 height 24
click at [753, 319] on input "Neen" at bounding box center [791, 317] width 167 height 24
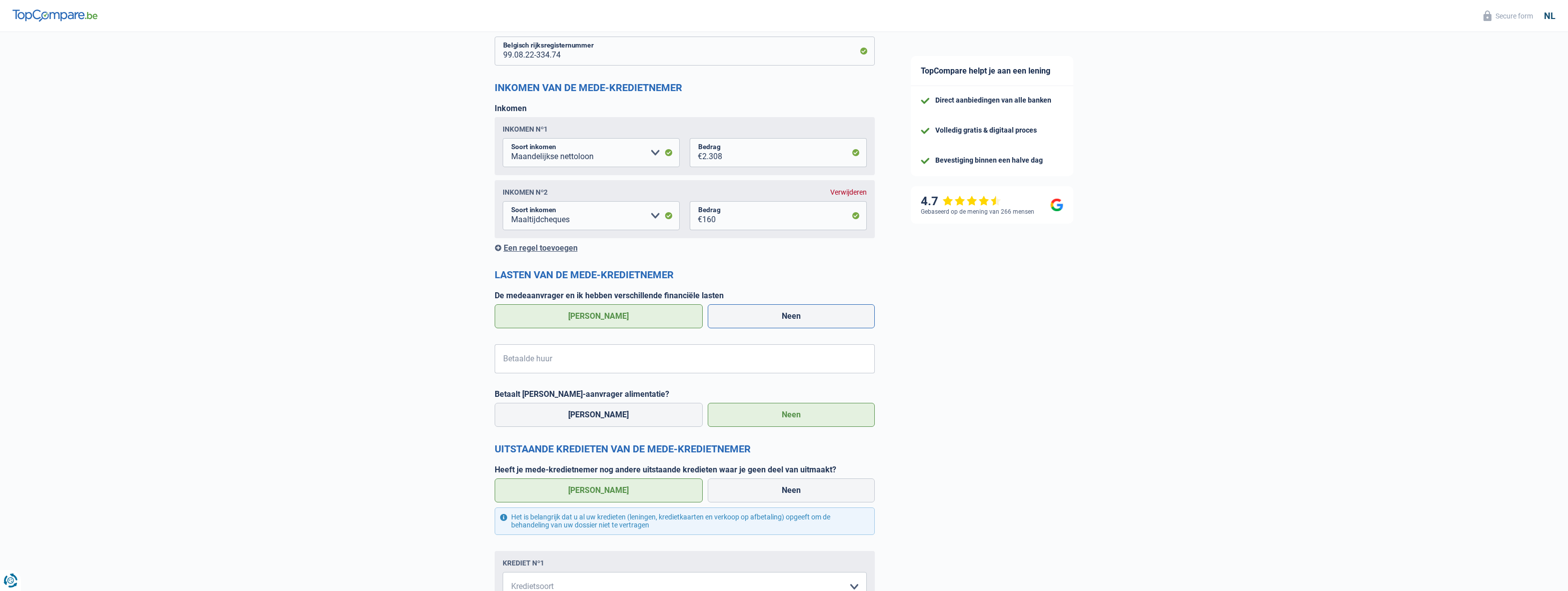
radio input "true"
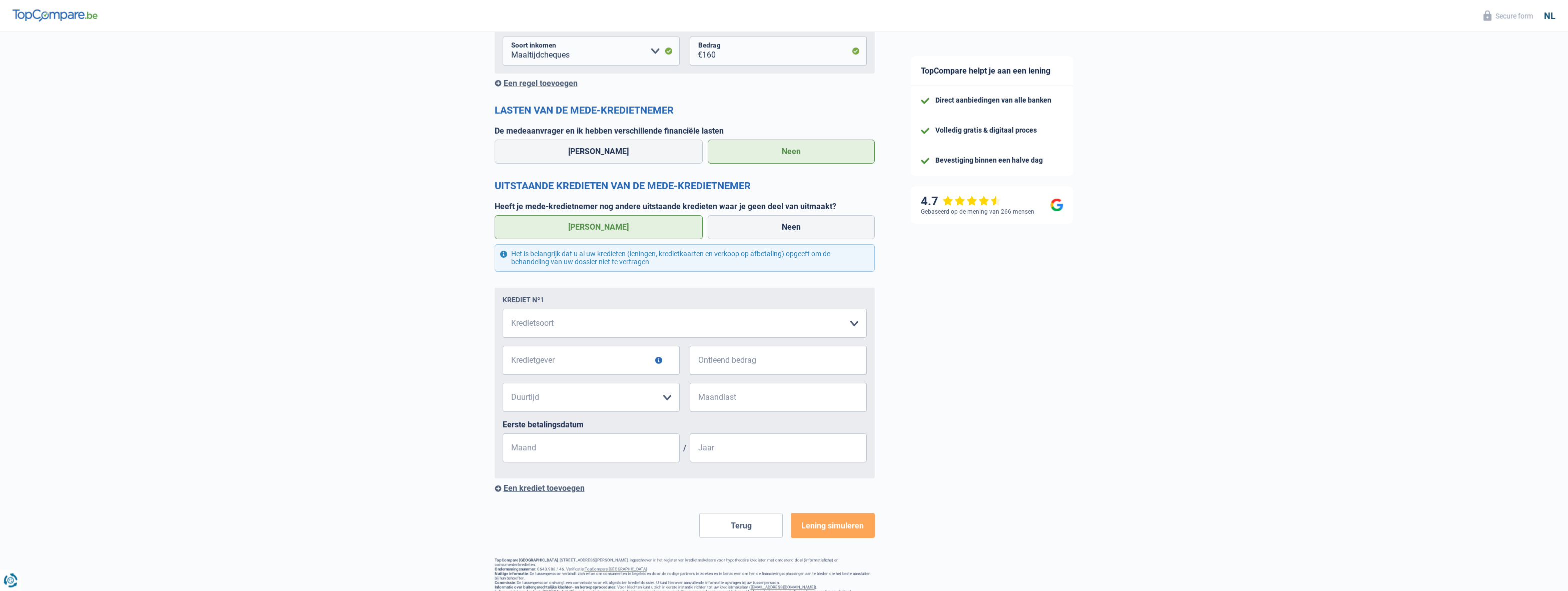
scroll to position [1036, 0]
click at [775, 230] on label "Neen" at bounding box center [791, 227] width 167 height 24
click at [775, 230] on input "Neen" at bounding box center [791, 227] width 167 height 24
radio input "true"
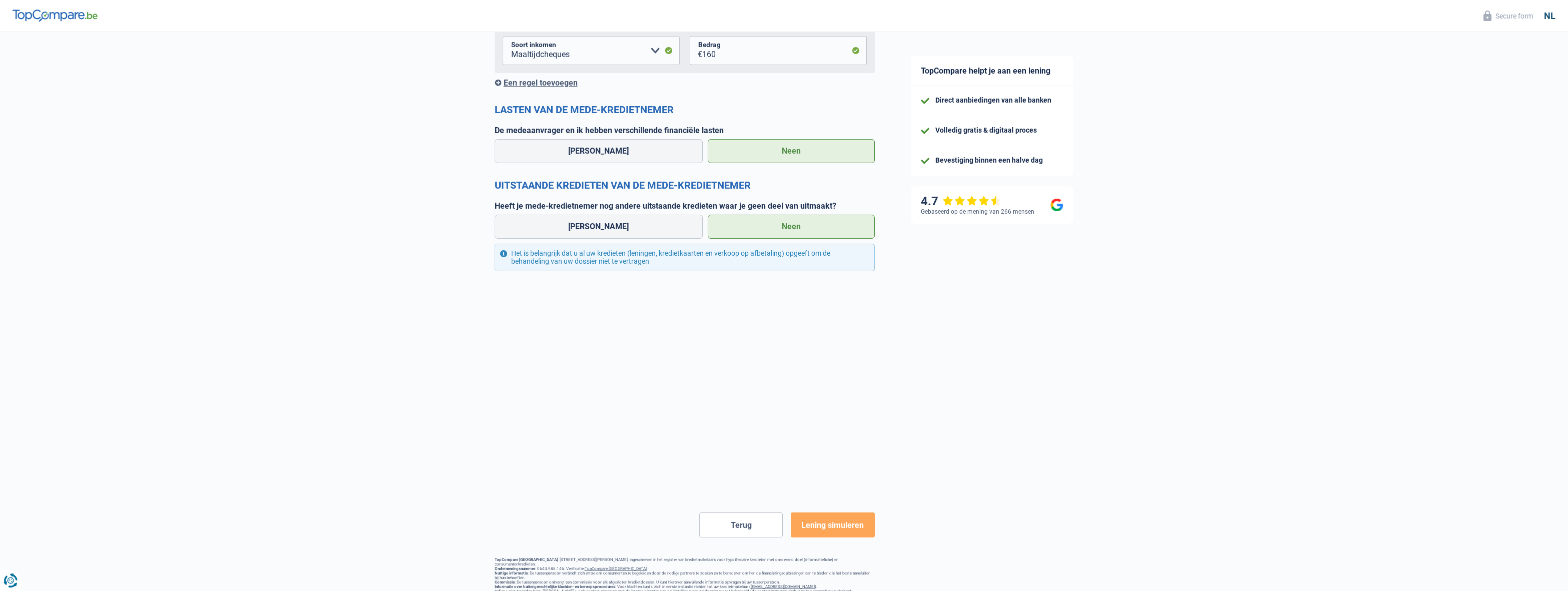
scroll to position [871, 0]
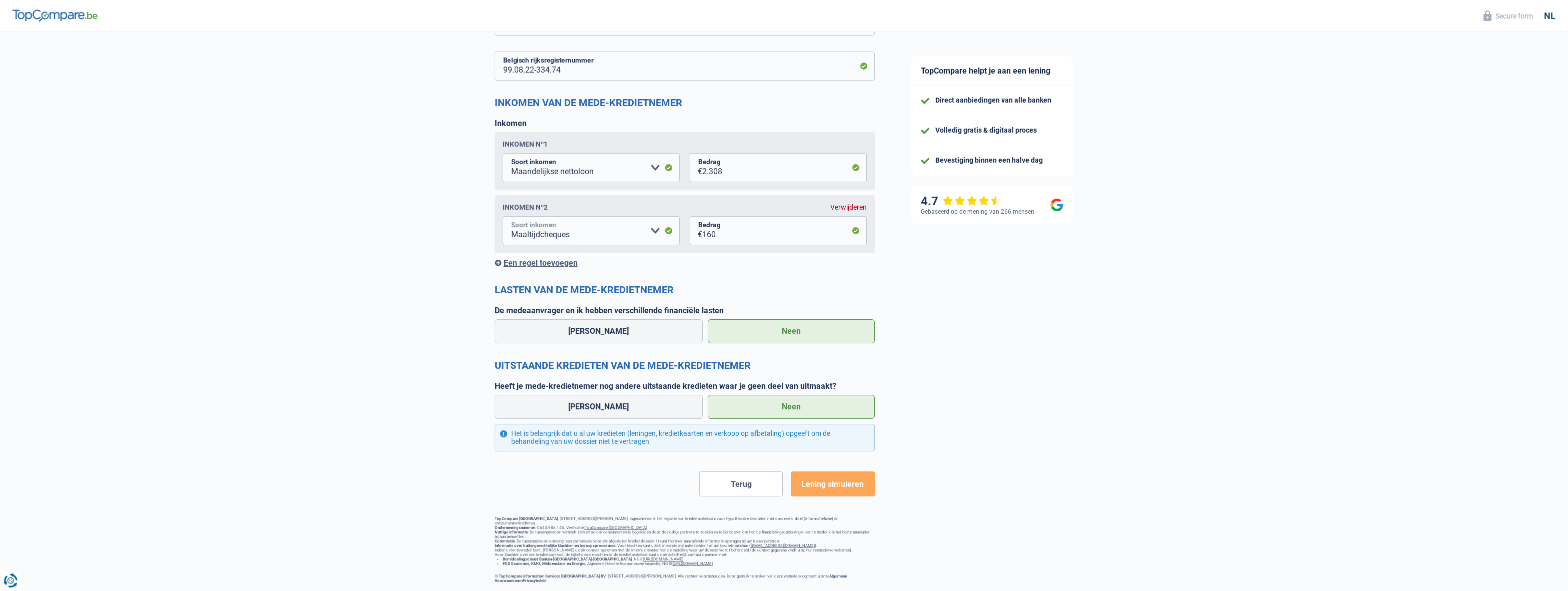
click at [502, 216] on select "Alimentatie geld Bedrijfstoeslag Huurinkomsten Invaliditeitspensioen Kinderbijs…" at bounding box center [591, 230] width 177 height 29
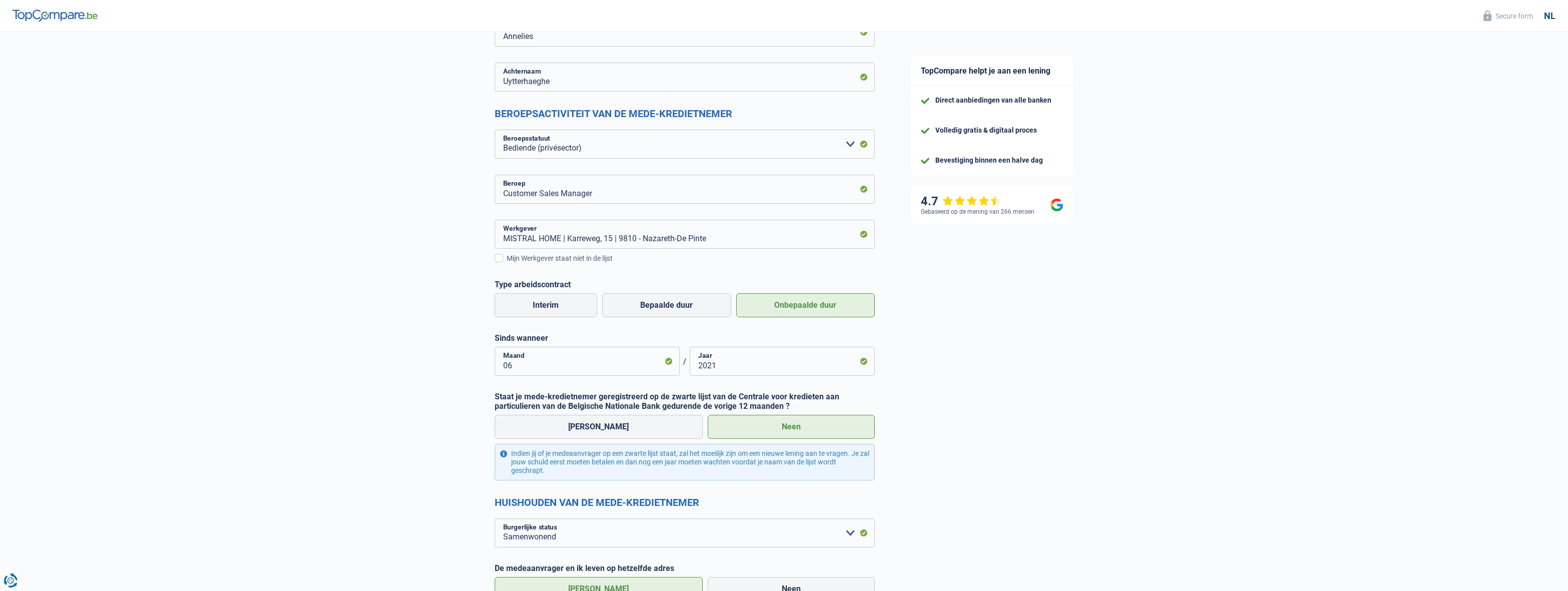
scroll to position [0, 0]
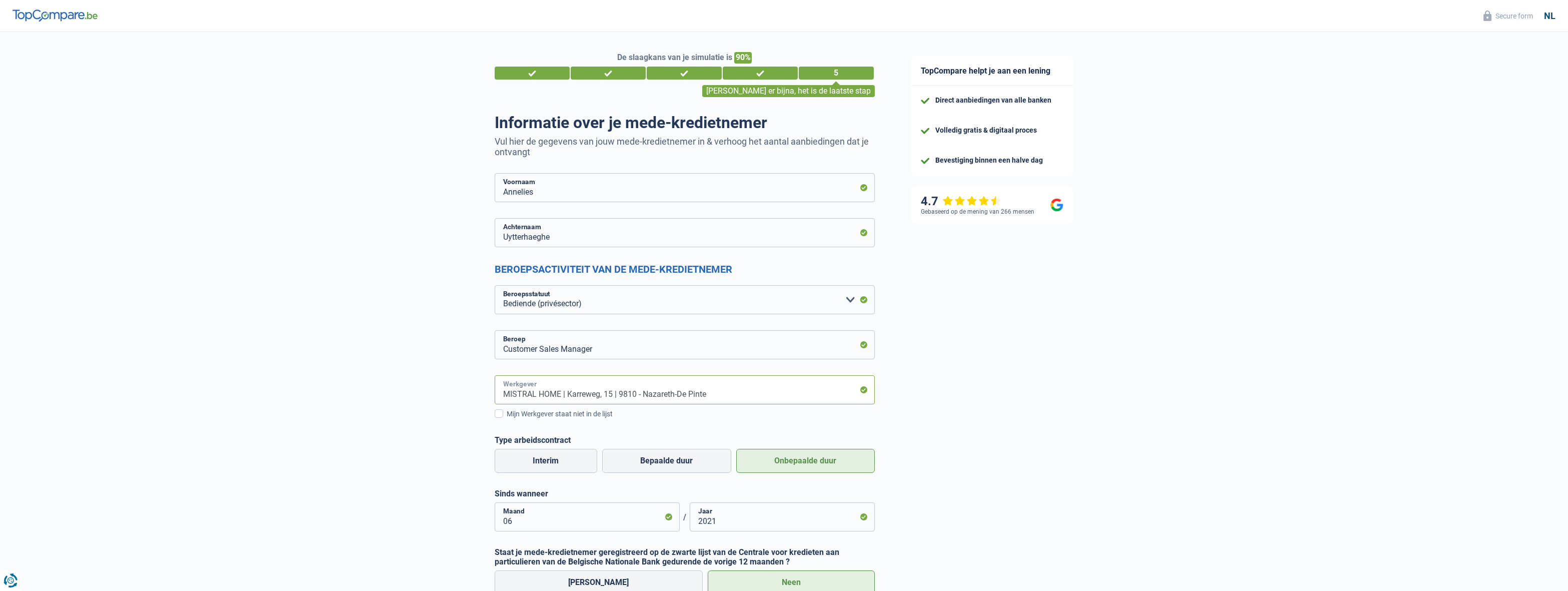
click at [779, 398] on input "MISTRAL HOME | Karreweg, 15 | 9810 - Nazareth-De Pinte" at bounding box center [685, 389] width 380 height 29
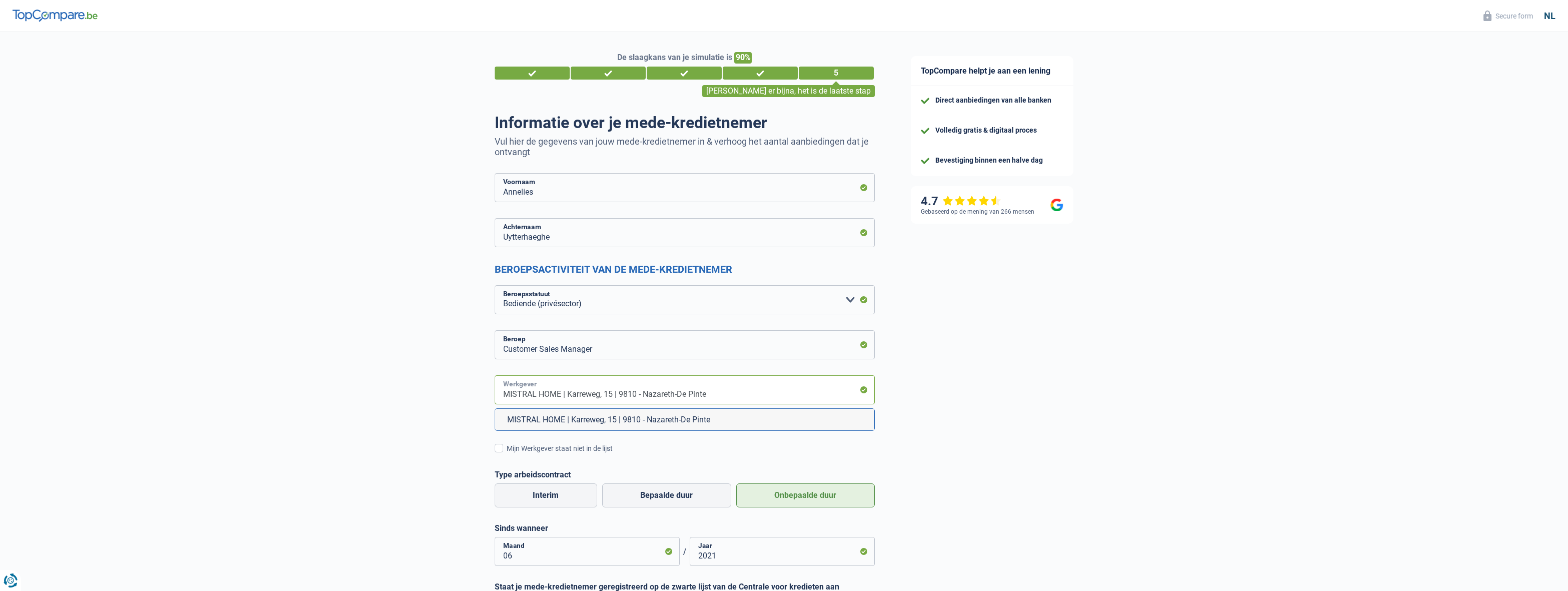
click at [779, 398] on input "MISTRAL HOME | Karreweg, 15 | 9810 - Nazareth-De Pinte" at bounding box center [685, 389] width 380 height 29
click at [761, 425] on li "MISTRAL HOME | Karreweg, 15 | 9810 - Nazareth-De Pinte" at bounding box center [685, 419] width 379 height 21
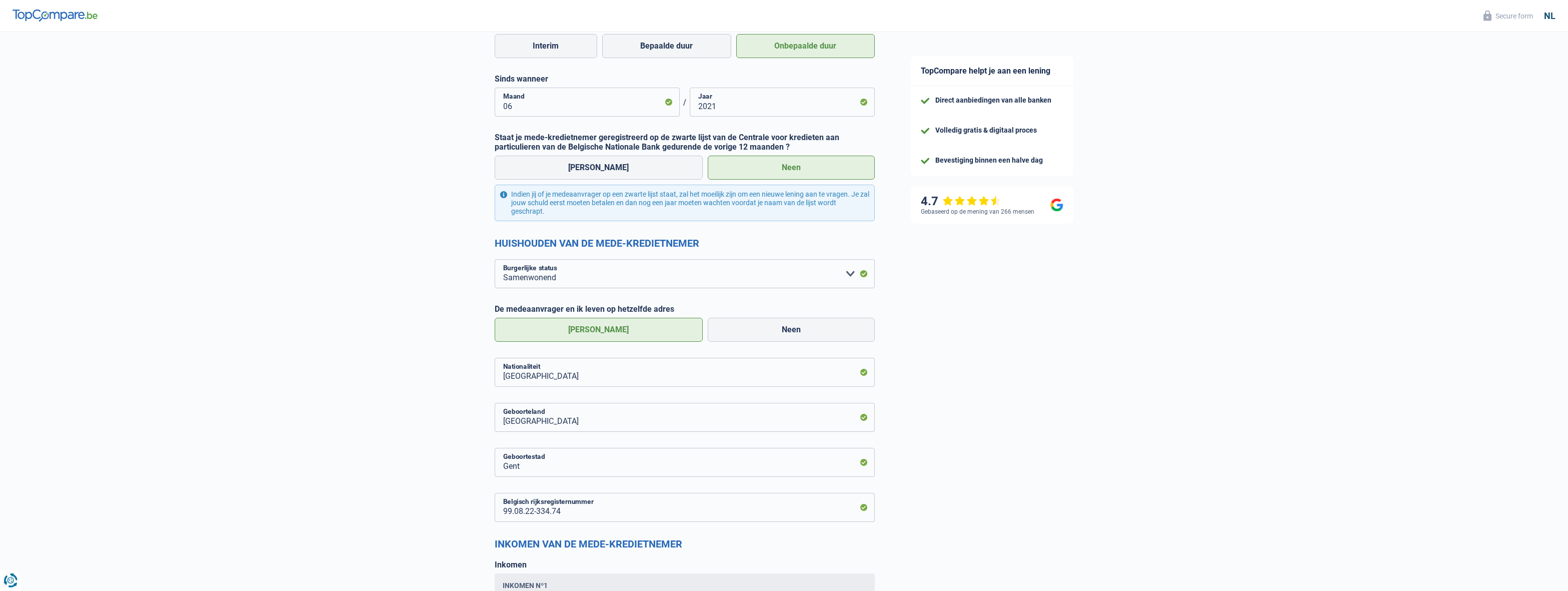
scroll to position [385, 0]
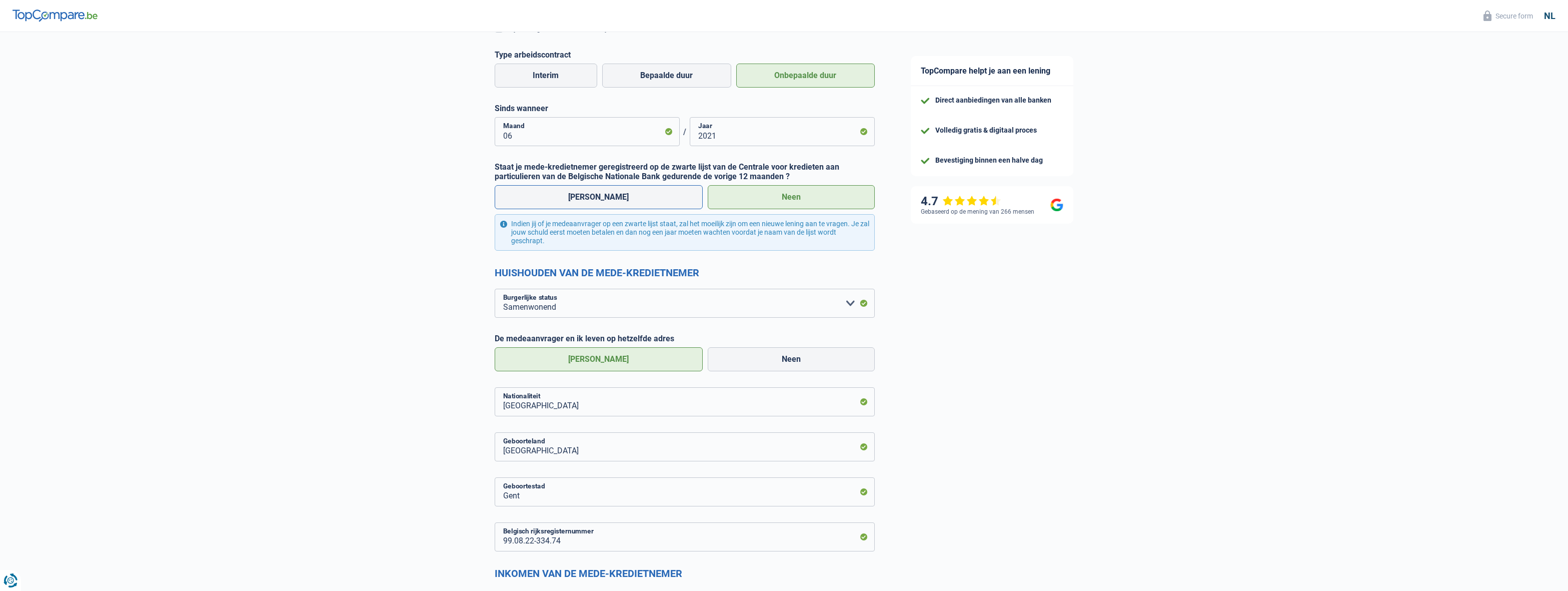
click at [643, 200] on label "[PERSON_NAME]" at bounding box center [599, 197] width 209 height 24
click at [643, 200] on input "[PERSON_NAME]" at bounding box center [599, 197] width 209 height 24
radio input "true"
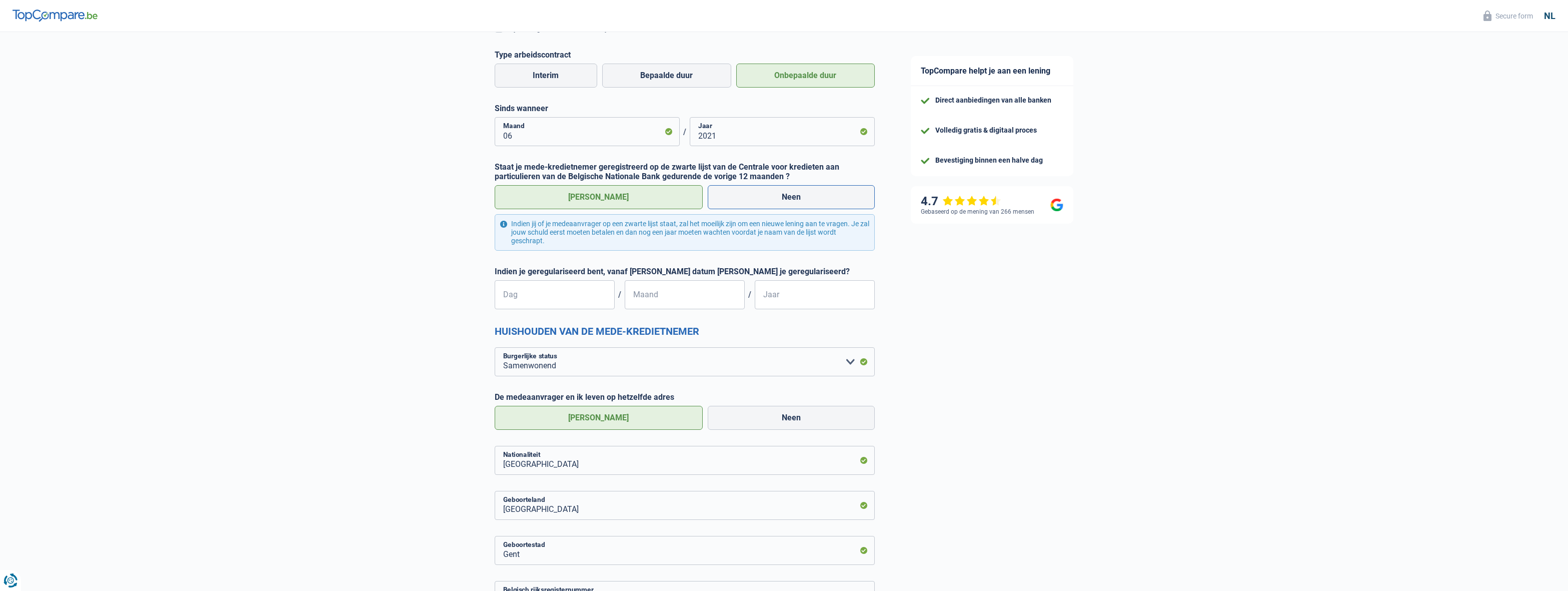
click at [762, 208] on label "Neen" at bounding box center [791, 197] width 167 height 24
click at [762, 208] on input "Neen" at bounding box center [791, 197] width 167 height 24
radio input "true"
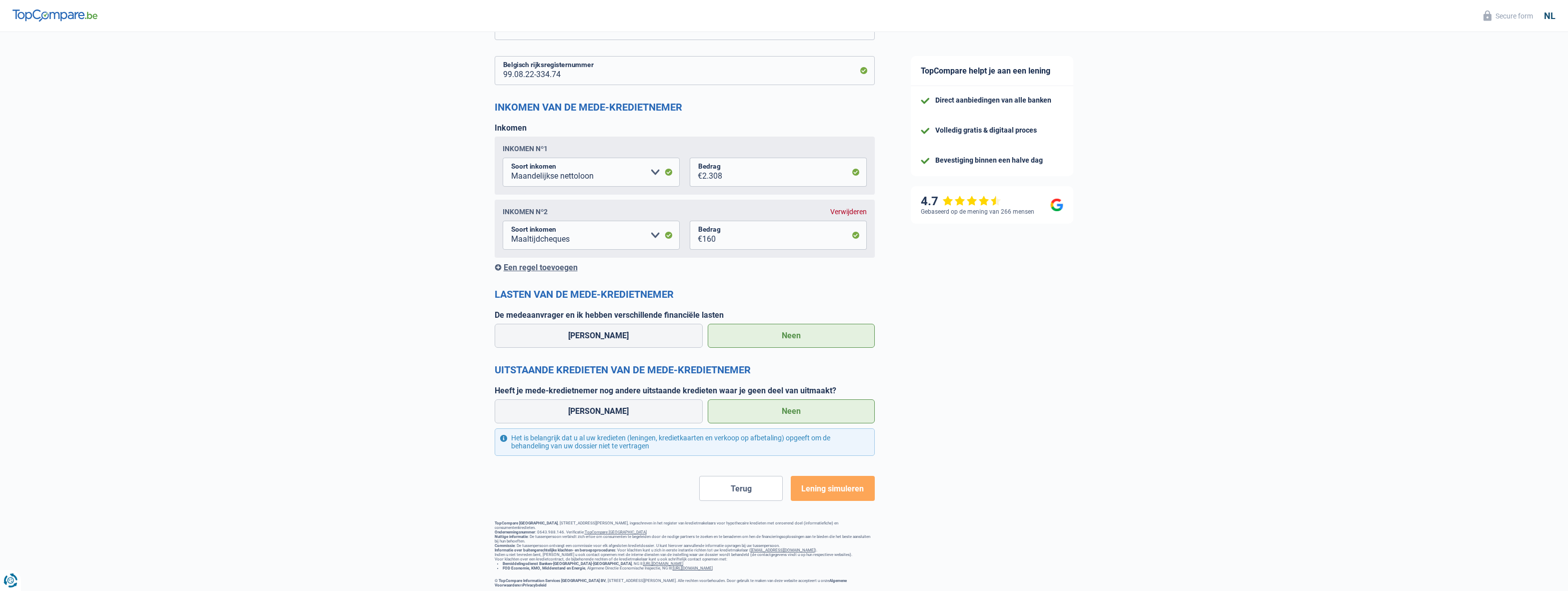
scroll to position [871, 0]
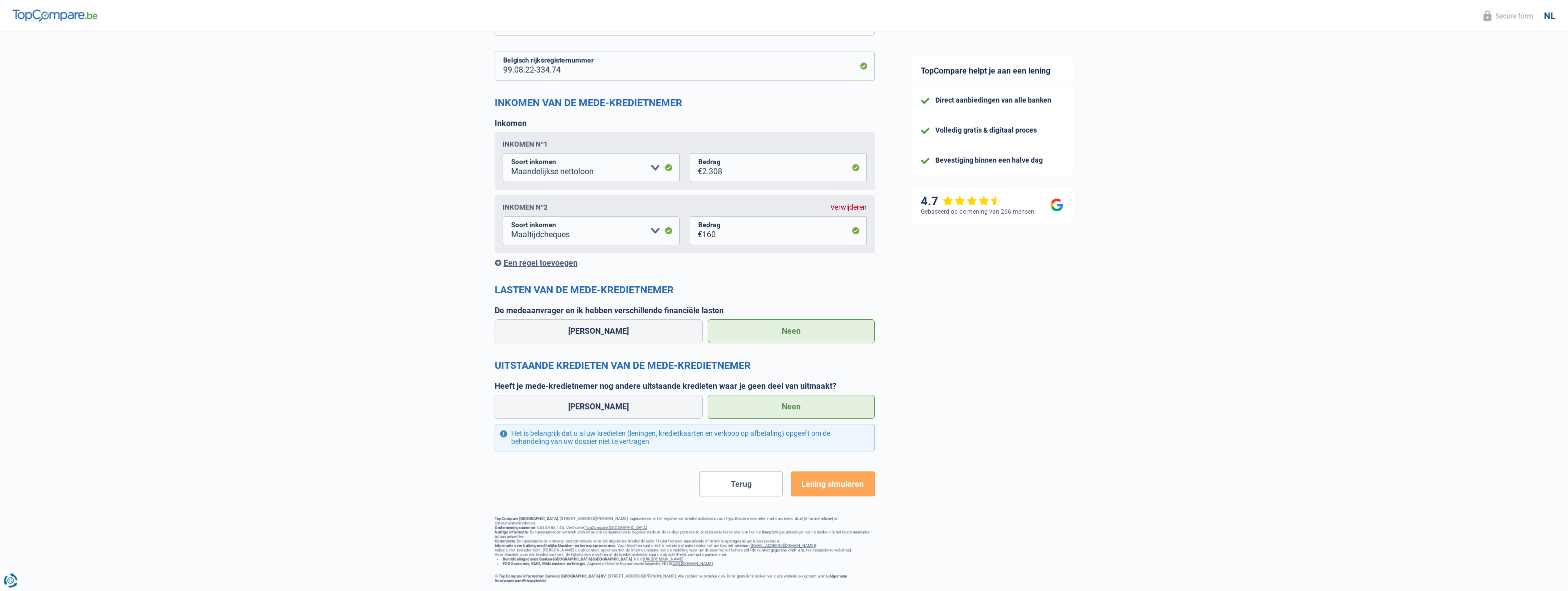
click at [847, 471] on button "Lening simuleren" at bounding box center [832, 483] width 83 height 25
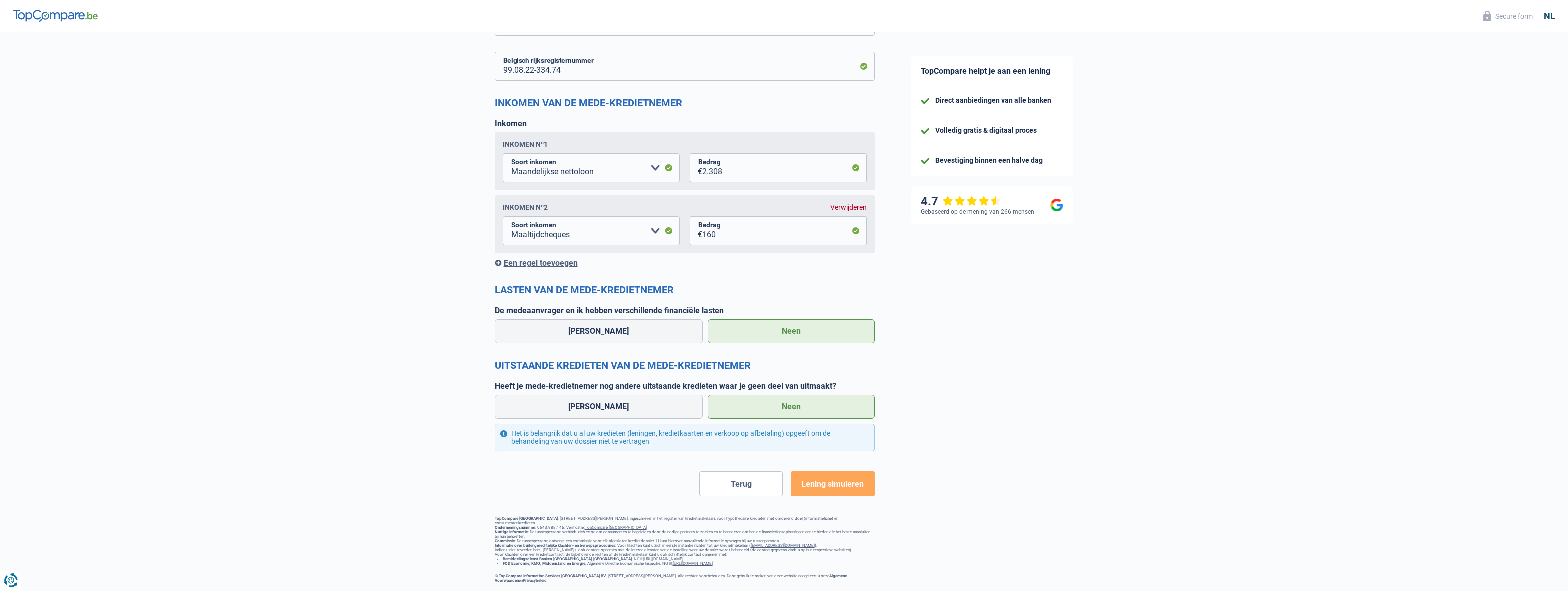
click at [847, 471] on button "Lening simuleren" at bounding box center [832, 483] width 83 height 25
click at [854, 479] on span "Lening simuleren" at bounding box center [833, 484] width 63 height 9
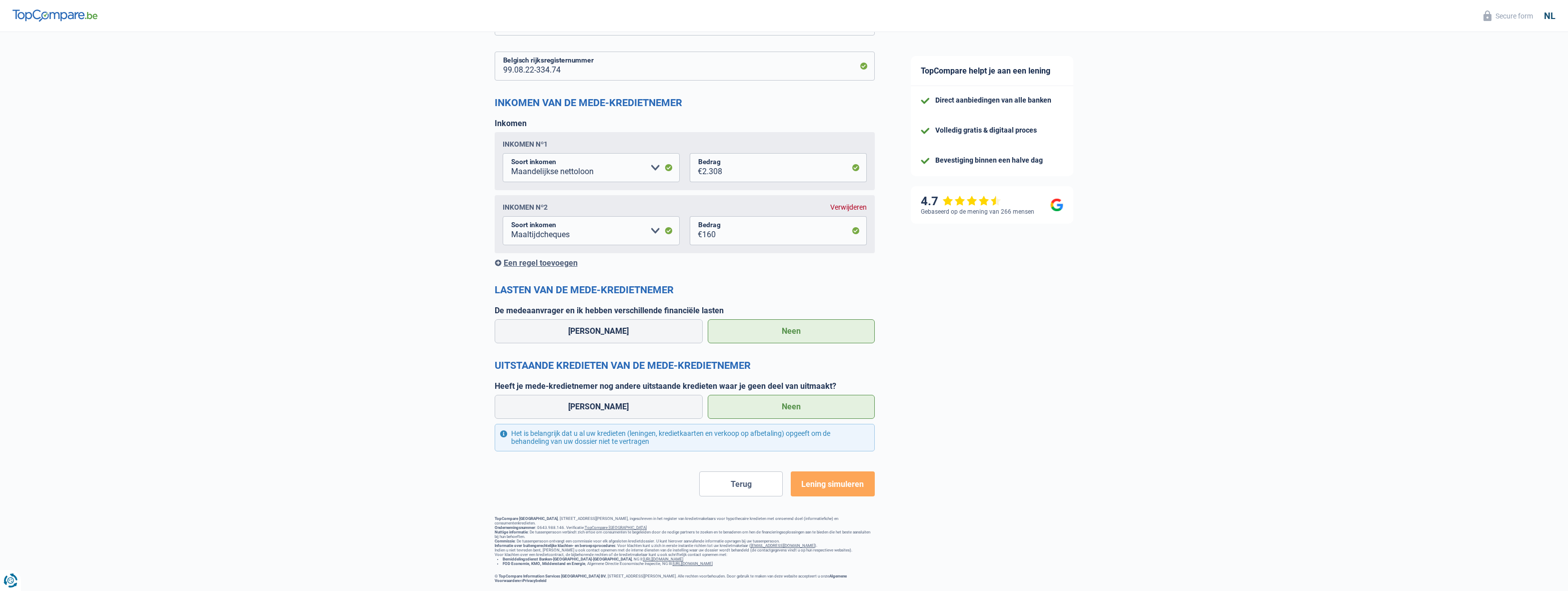
click at [854, 479] on span "Lening simuleren" at bounding box center [833, 484] width 63 height 9
click at [855, 479] on span "Lening simuleren" at bounding box center [833, 484] width 63 height 9
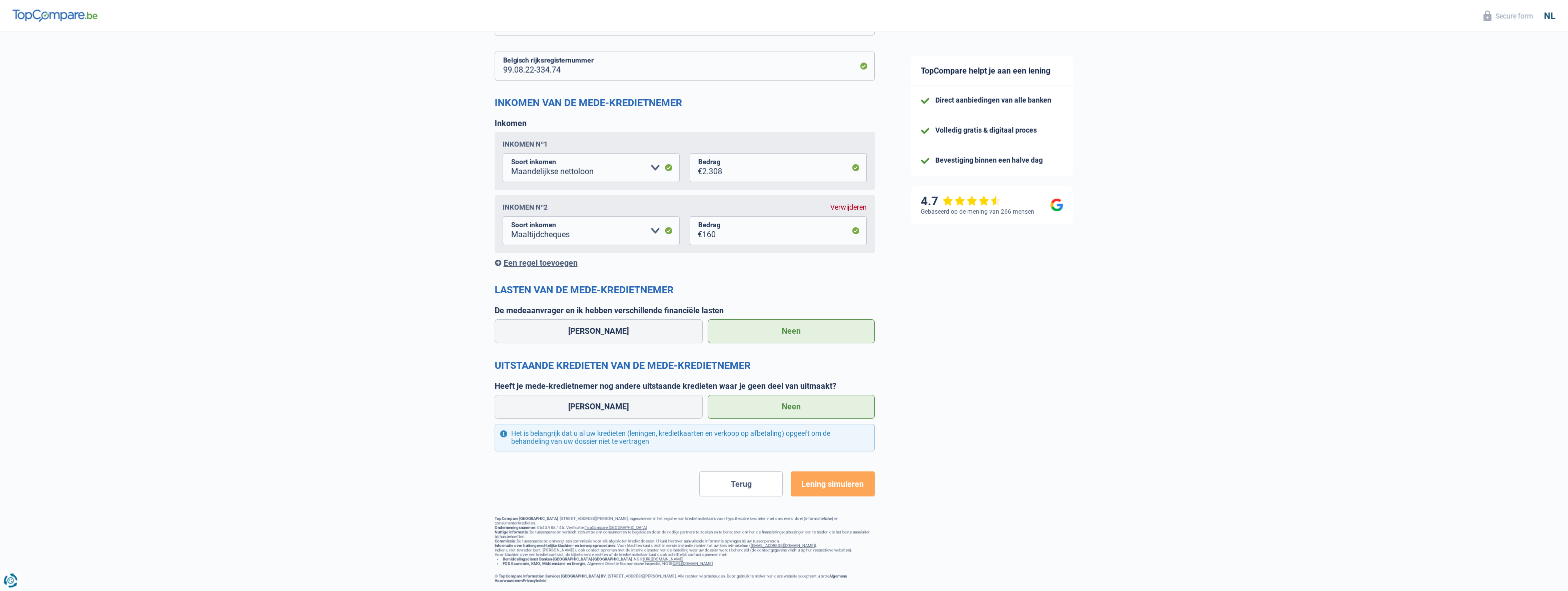
click at [742, 481] on button "Terug" at bounding box center [741, 483] width 83 height 25
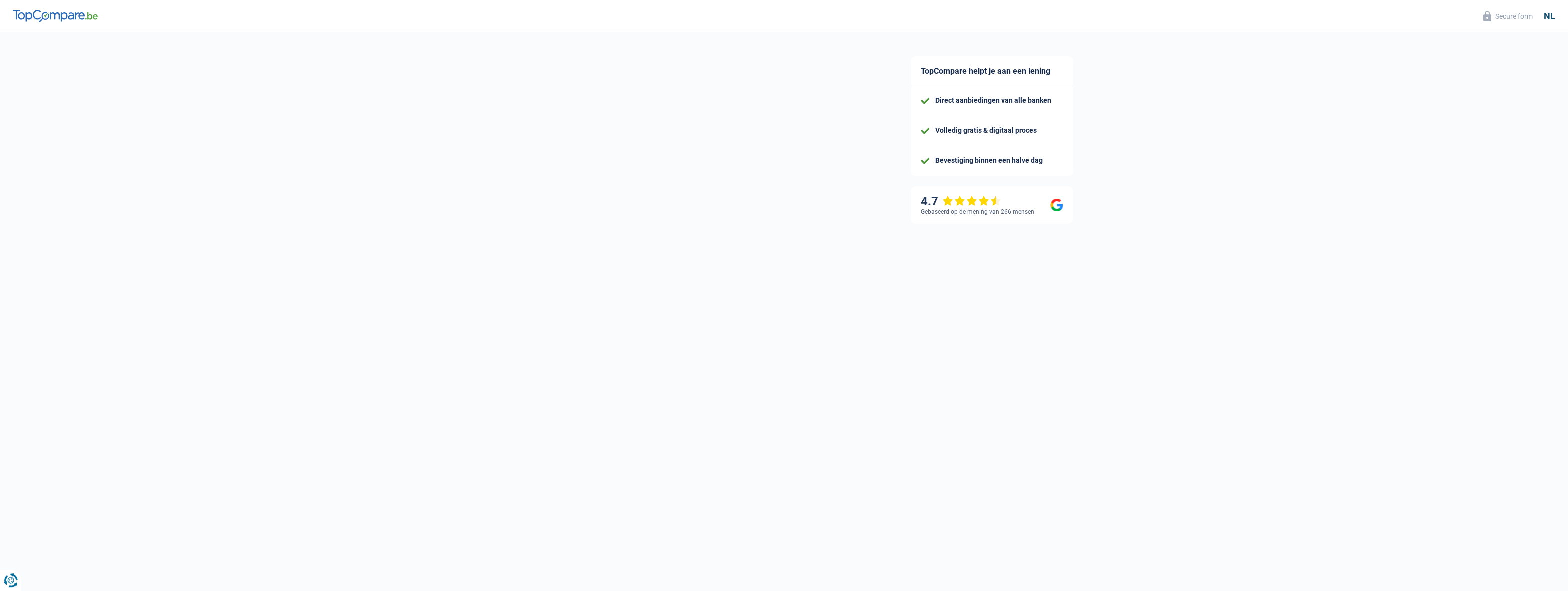
select select "netSalary"
select select "mealVouchers"
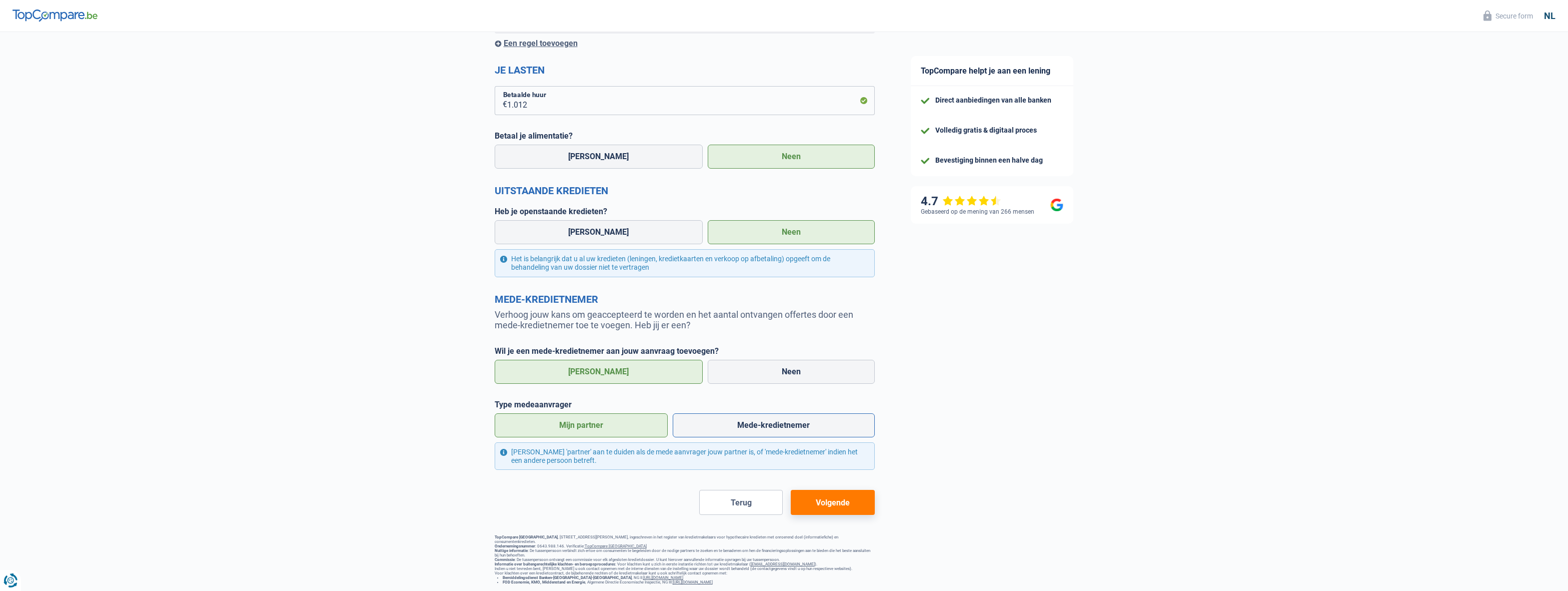
scroll to position [319, 0]
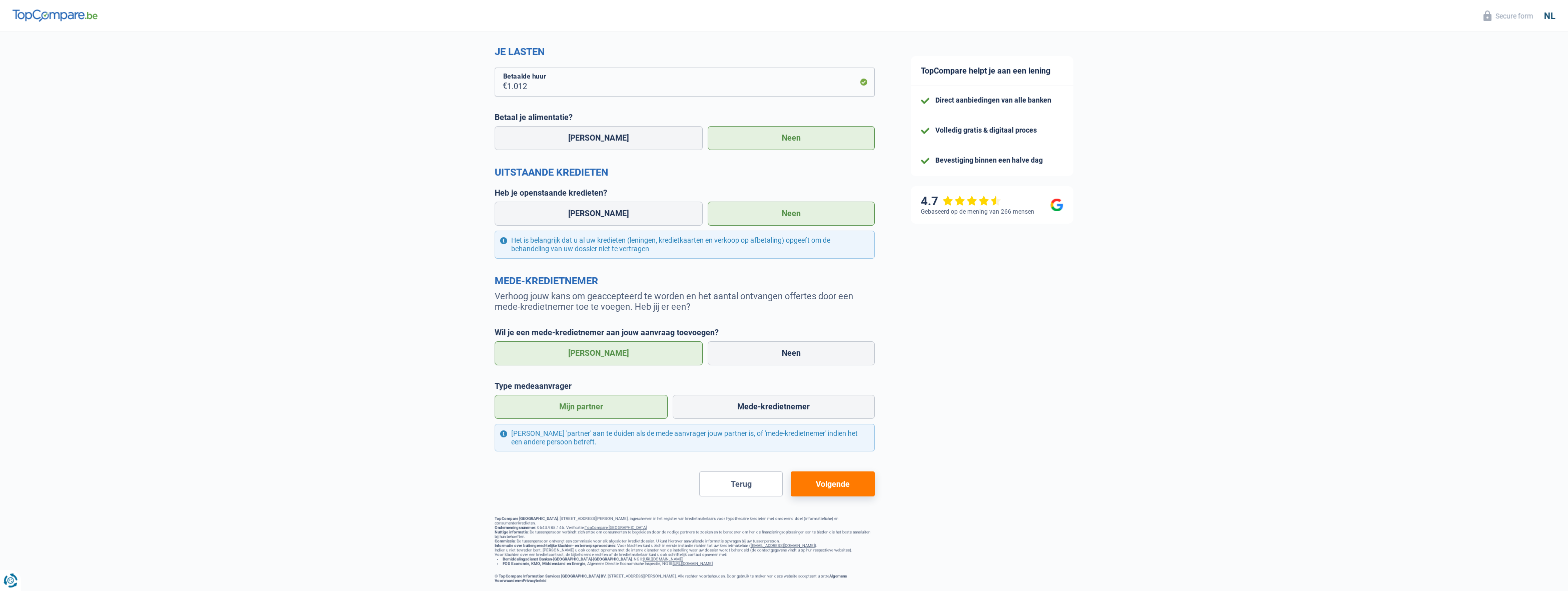
click at [841, 489] on div "De slaagkans van je simulatie is 90% 1 2 3 4 5 [PERSON_NAME] er bijna, het is d…" at bounding box center [685, 165] width 380 height 835
click at [833, 471] on button "Volgende" at bounding box center [832, 483] width 83 height 25
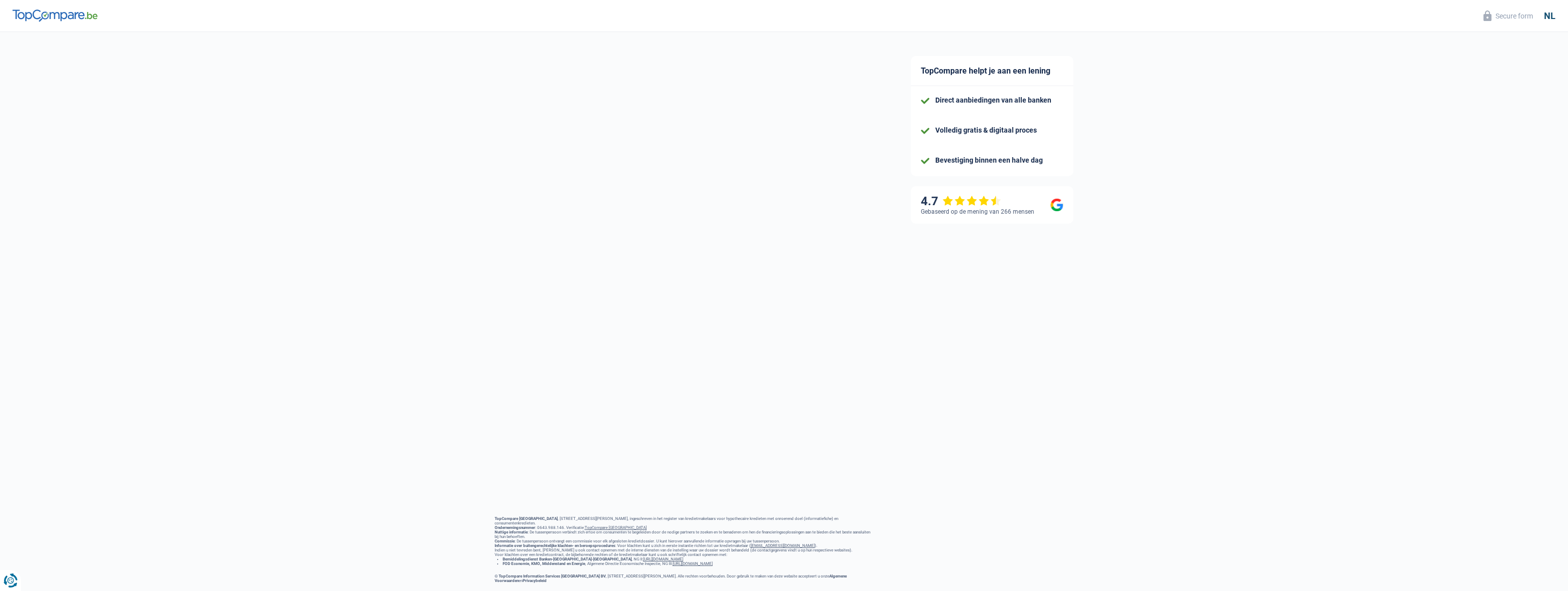
select select "privateEmployee"
select select "cohabitation"
select select "netSalary"
select select "mealVouchers"
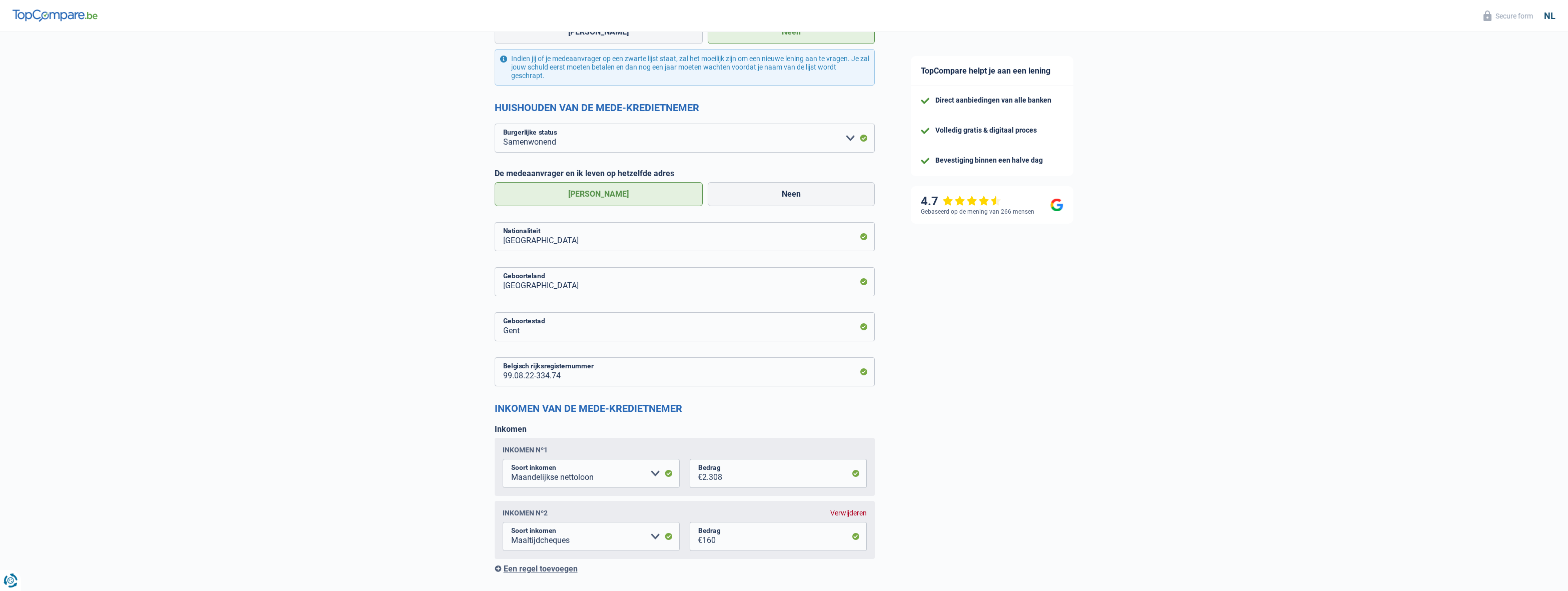
scroll to position [871, 0]
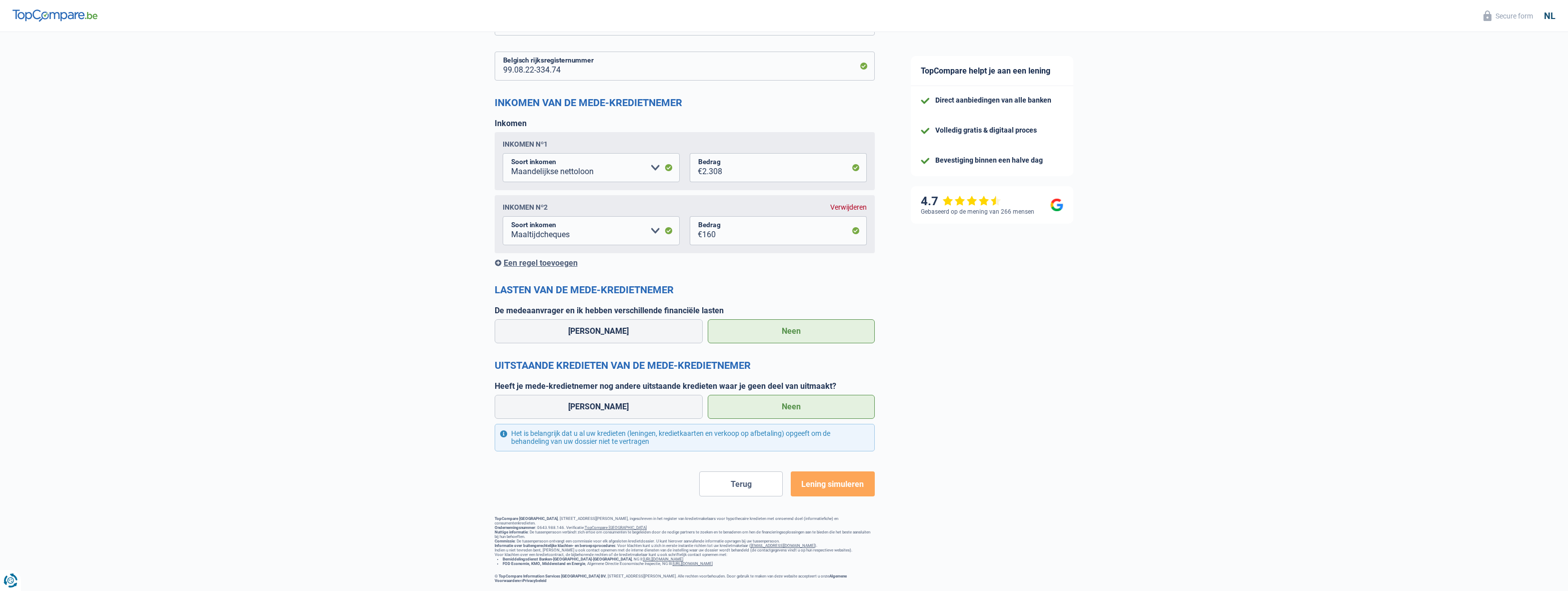
click at [833, 471] on button "Lening simuleren" at bounding box center [832, 483] width 83 height 25
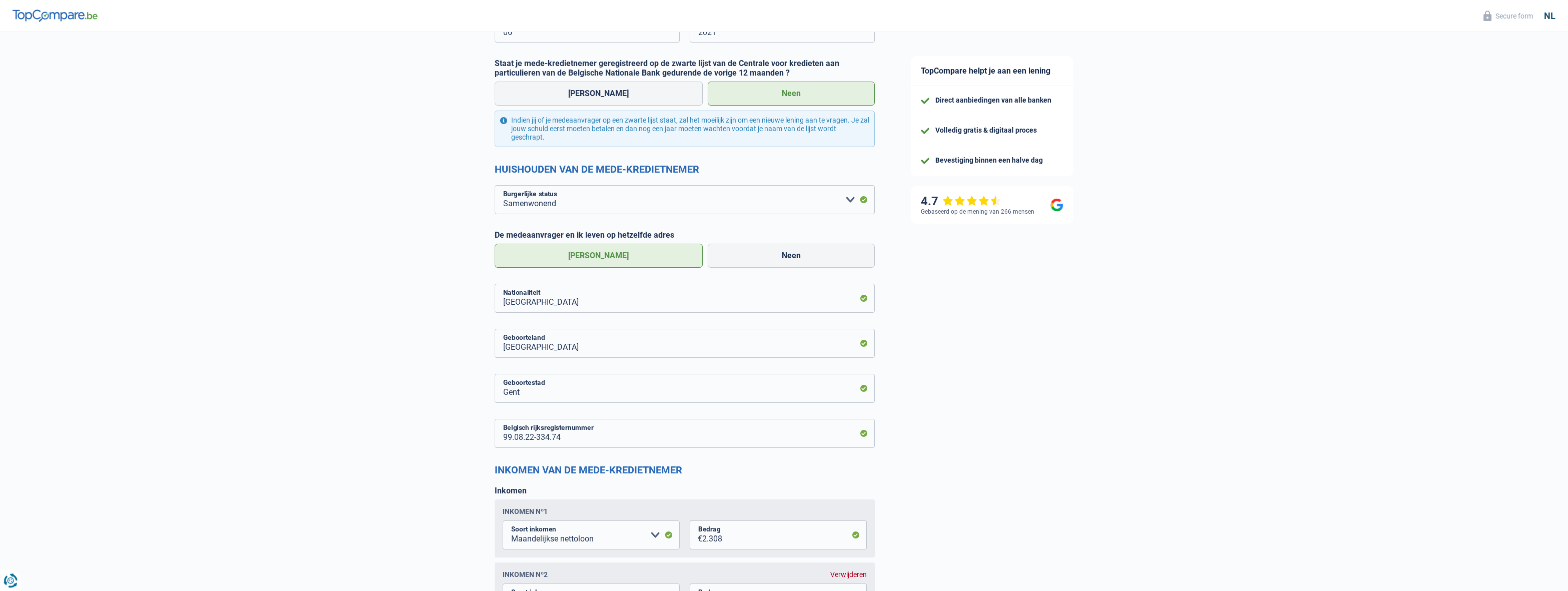
scroll to position [321, 0]
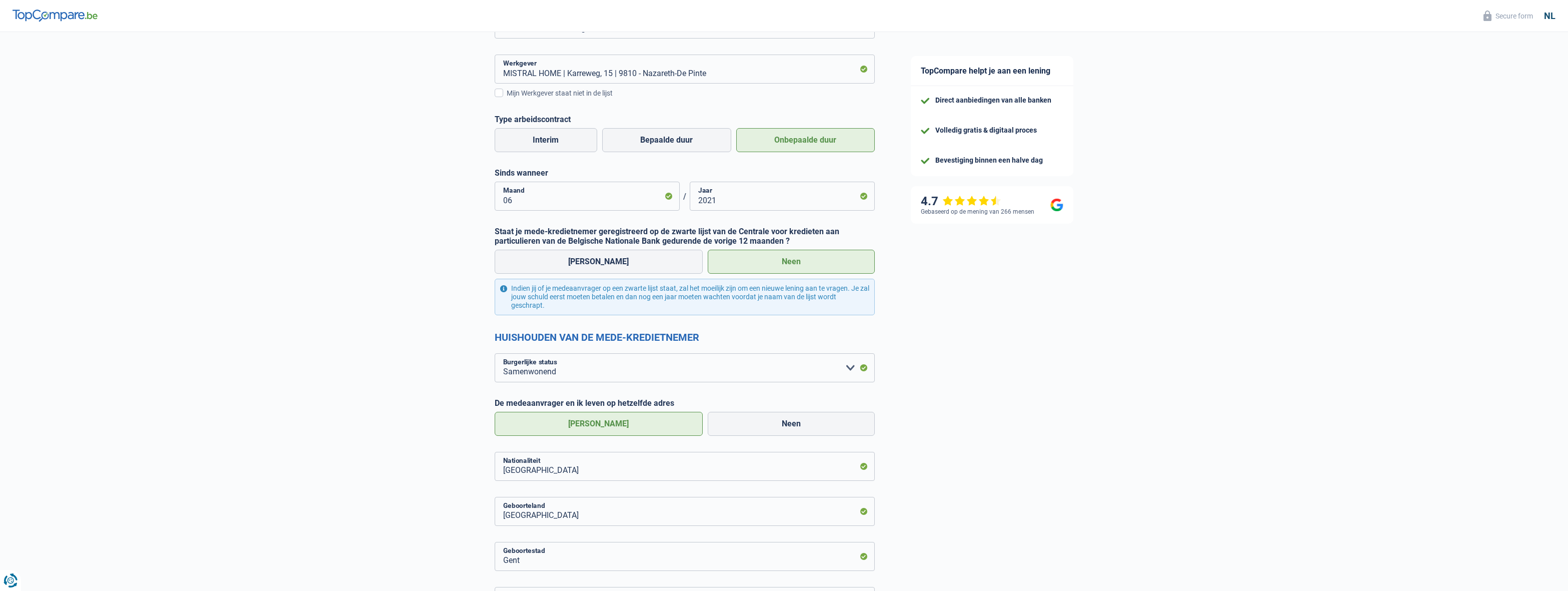
click at [426, 329] on div "De slaagkans van je simulatie is 90% 1 2 3 4 5 [PERSON_NAME] er bijna, het is d…" at bounding box center [446, 415] width 893 height 1416
drag, startPoint x: 1151, startPoint y: 341, endPoint x: 1036, endPoint y: 331, distance: 115.4
click at [1150, 339] on div "TopCompare helpt je aan een lening Direct aanbiedingen van alle banken Volledig…" at bounding box center [1230, 419] width 676 height 1416
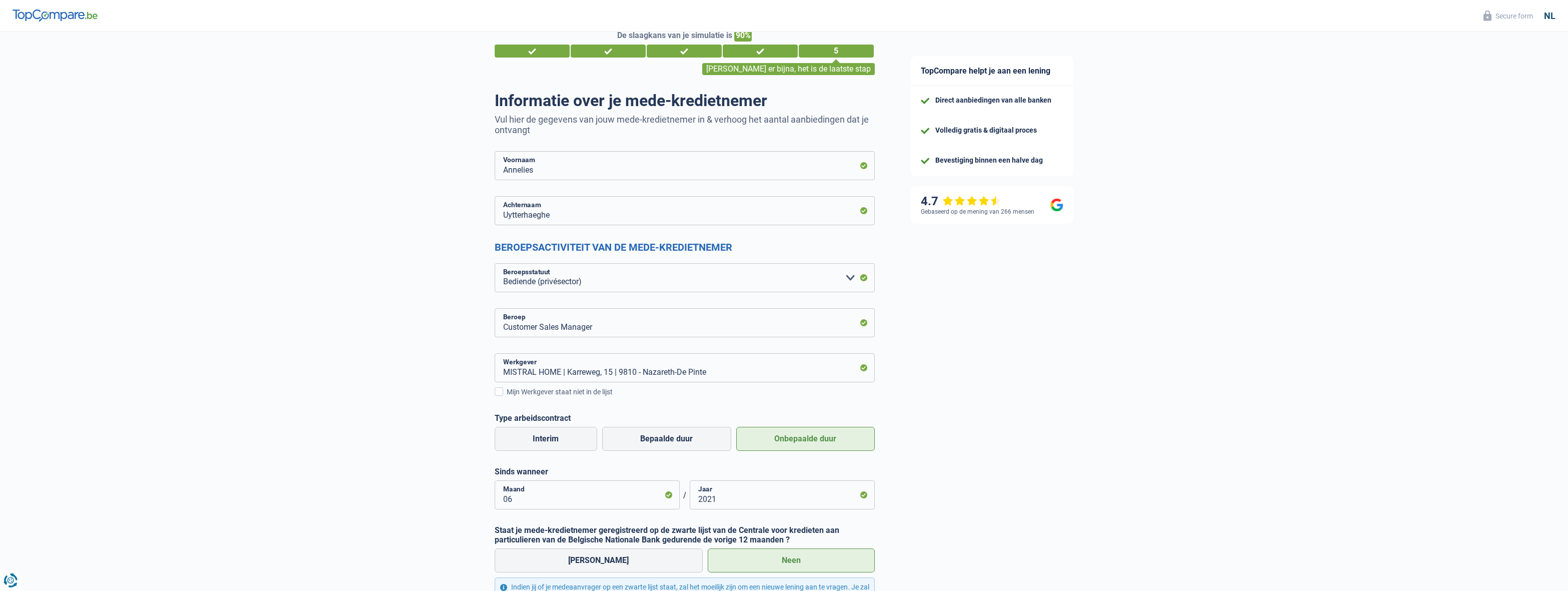
scroll to position [0, 0]
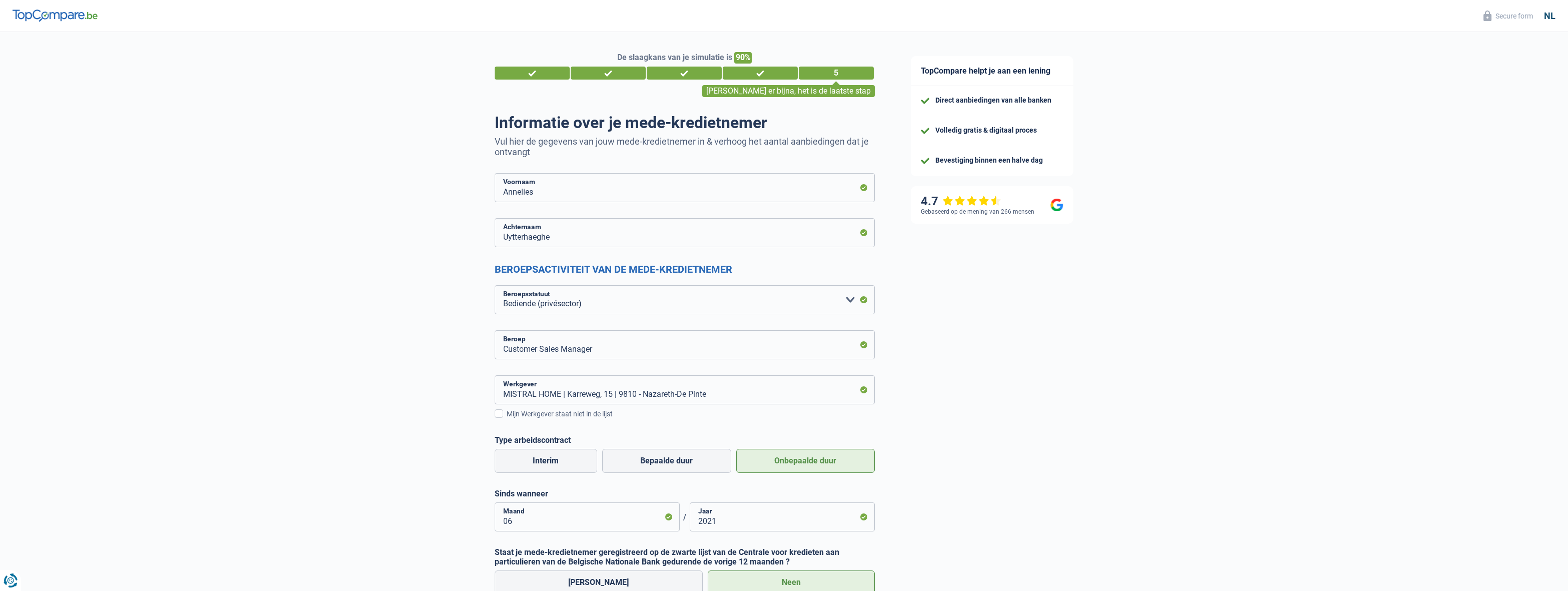
drag, startPoint x: 340, startPoint y: 246, endPoint x: 715, endPoint y: 219, distance: 376.0
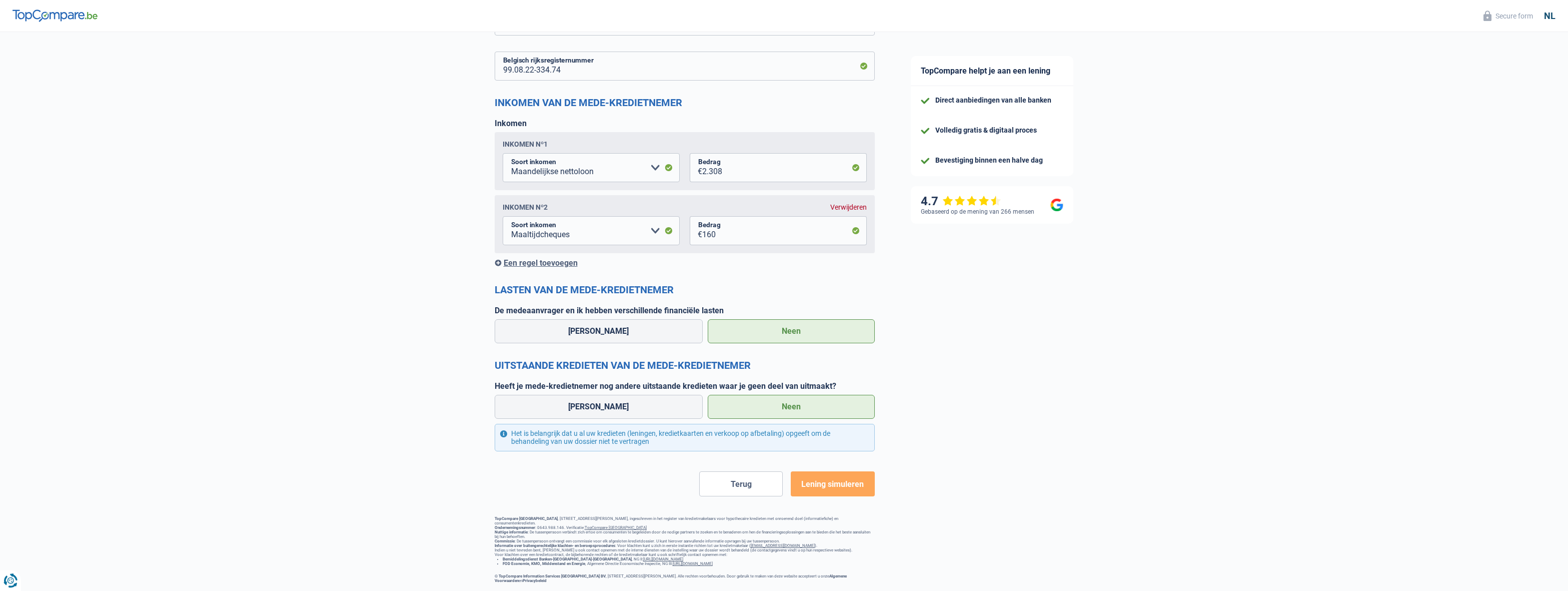
scroll to position [871, 0]
click at [827, 471] on button "Lening simuleren" at bounding box center [832, 483] width 83 height 25
click at [828, 471] on button "Lening simuleren" at bounding box center [832, 483] width 83 height 25
click at [829, 471] on button "Lening simuleren" at bounding box center [832, 483] width 83 height 25
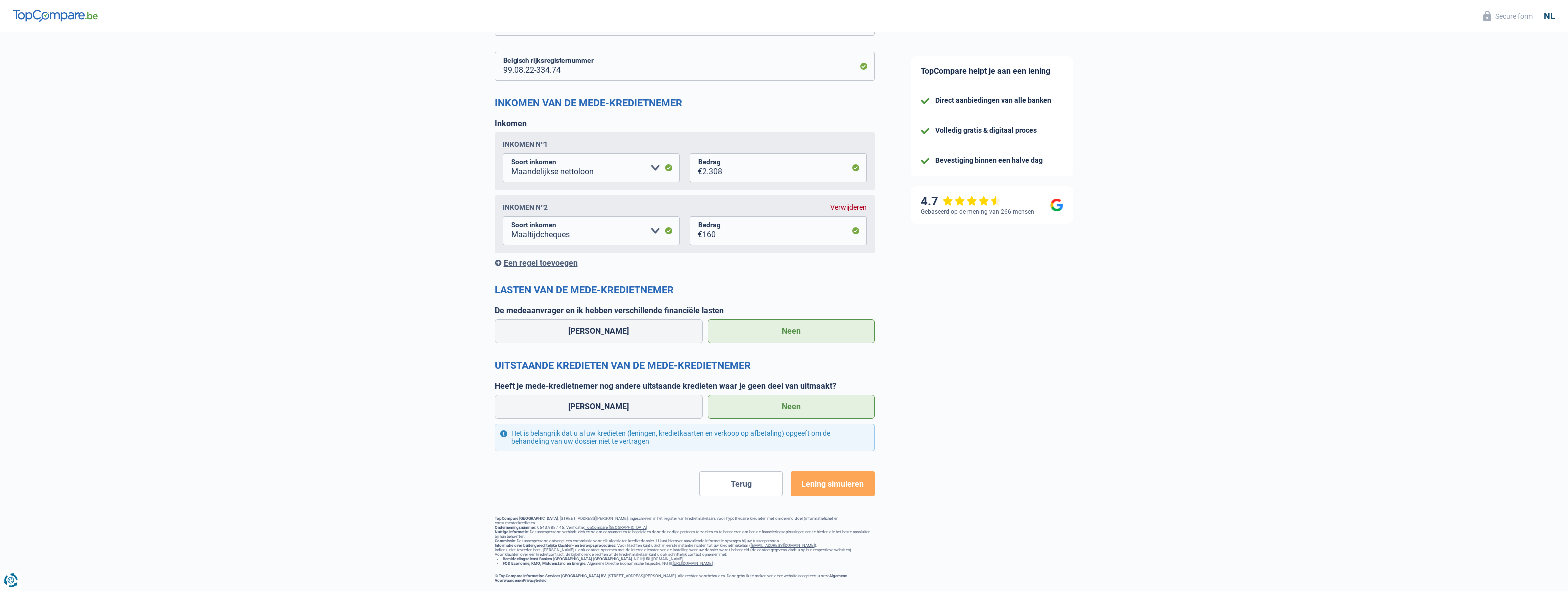
click at [830, 471] on button "Lening simuleren" at bounding box center [832, 483] width 83 height 25
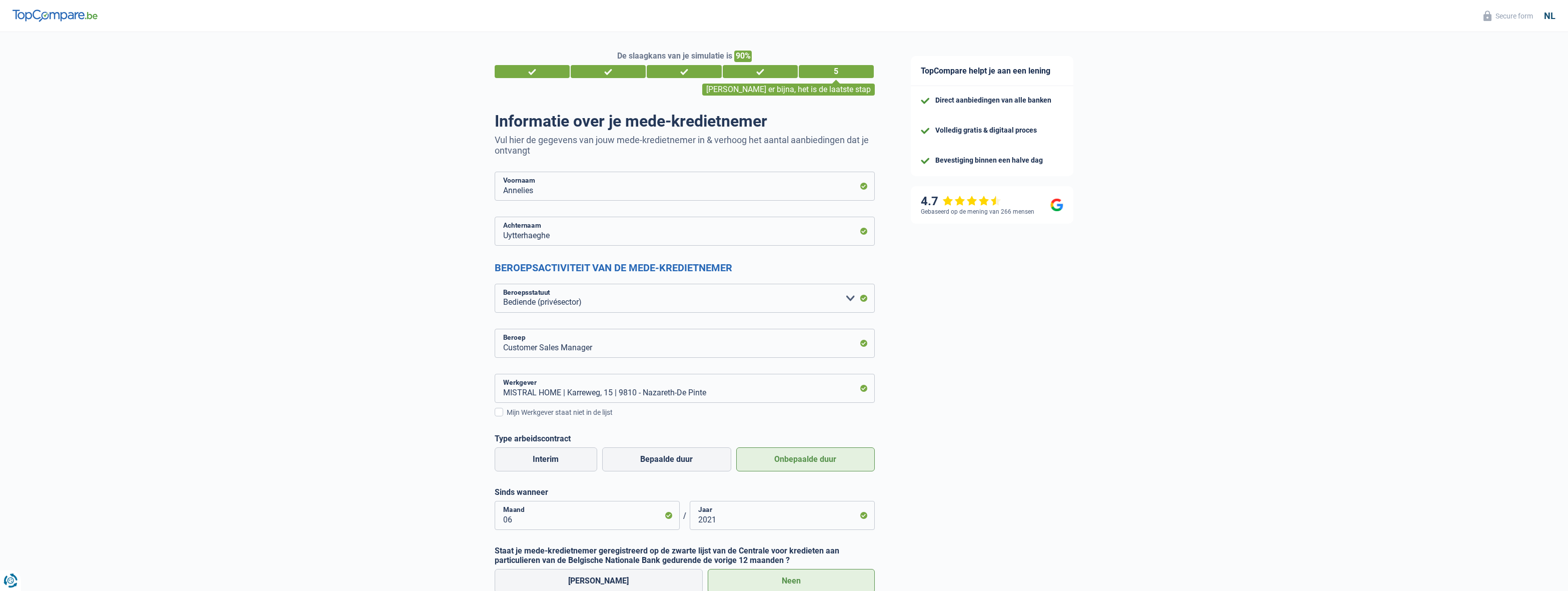
scroll to position [0, 0]
click at [693, 67] on div "3" at bounding box center [684, 73] width 75 height 13
click at [691, 75] on div "3" at bounding box center [684, 73] width 75 height 13
click at [625, 69] on div "2" at bounding box center [608, 73] width 75 height 13
click at [827, 92] on div "[PERSON_NAME] er bijna, het is de laatste stap" at bounding box center [788, 91] width 173 height 12
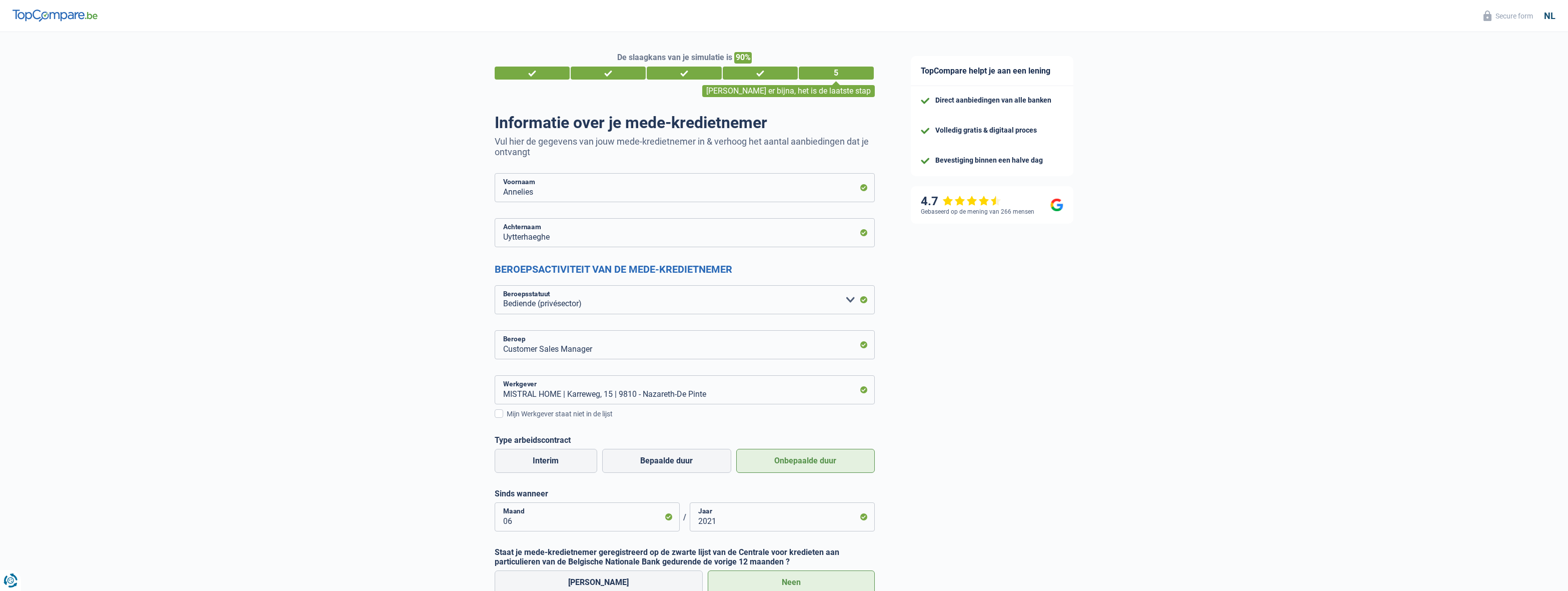
click at [838, 75] on div "5" at bounding box center [836, 73] width 75 height 13
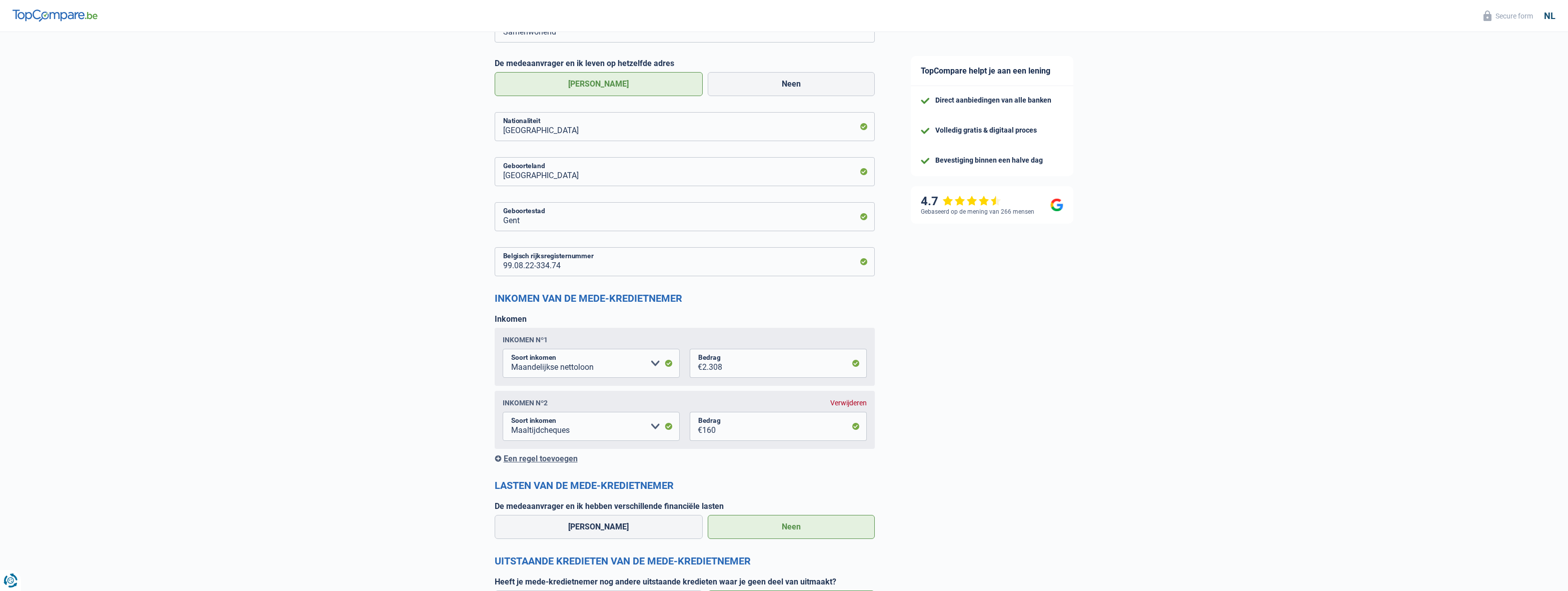
scroll to position [871, 0]
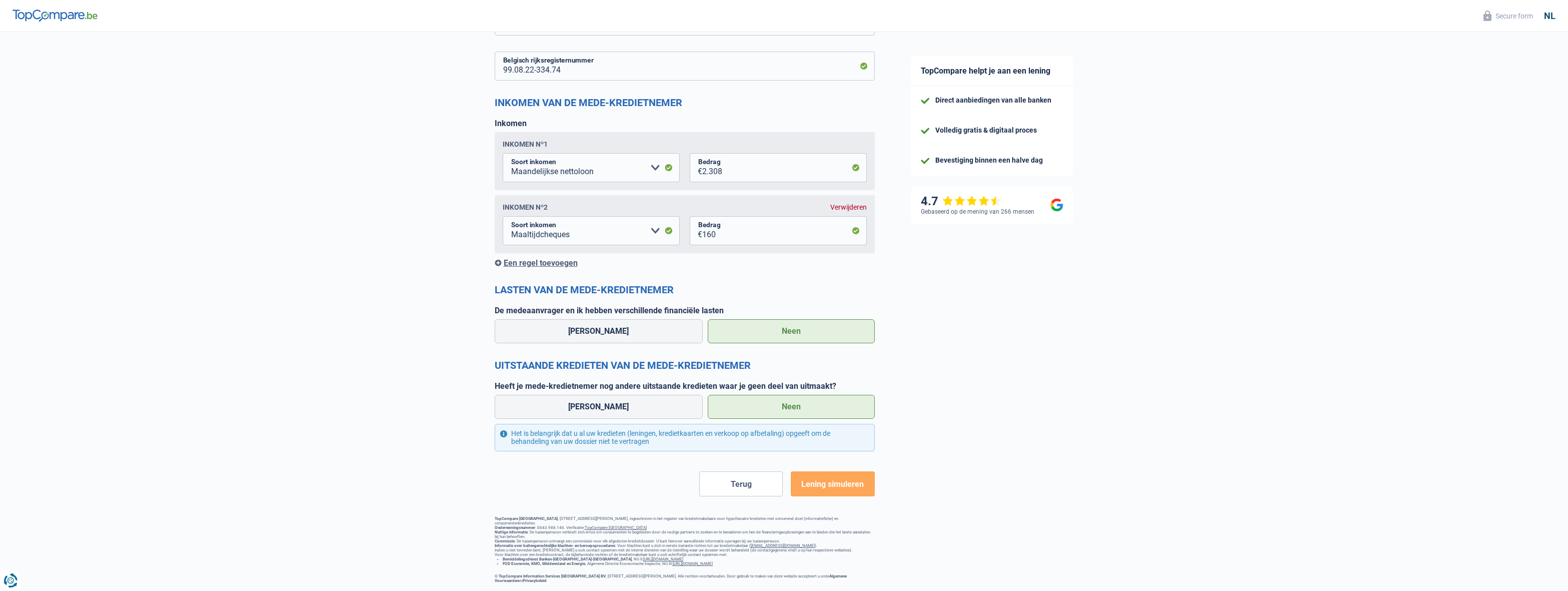
click at [855, 203] on div "Verwijderen" at bounding box center [848, 207] width 37 height 8
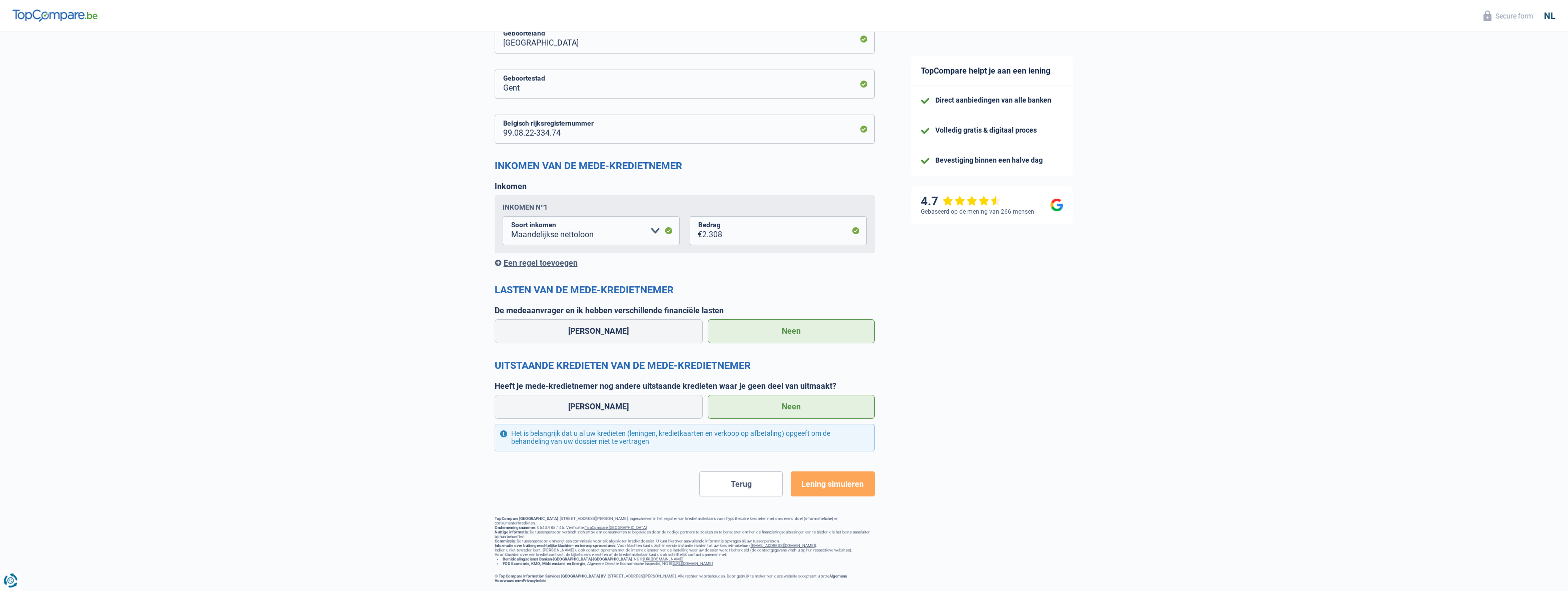
click at [845, 479] on span "Lening simuleren" at bounding box center [833, 484] width 63 height 9
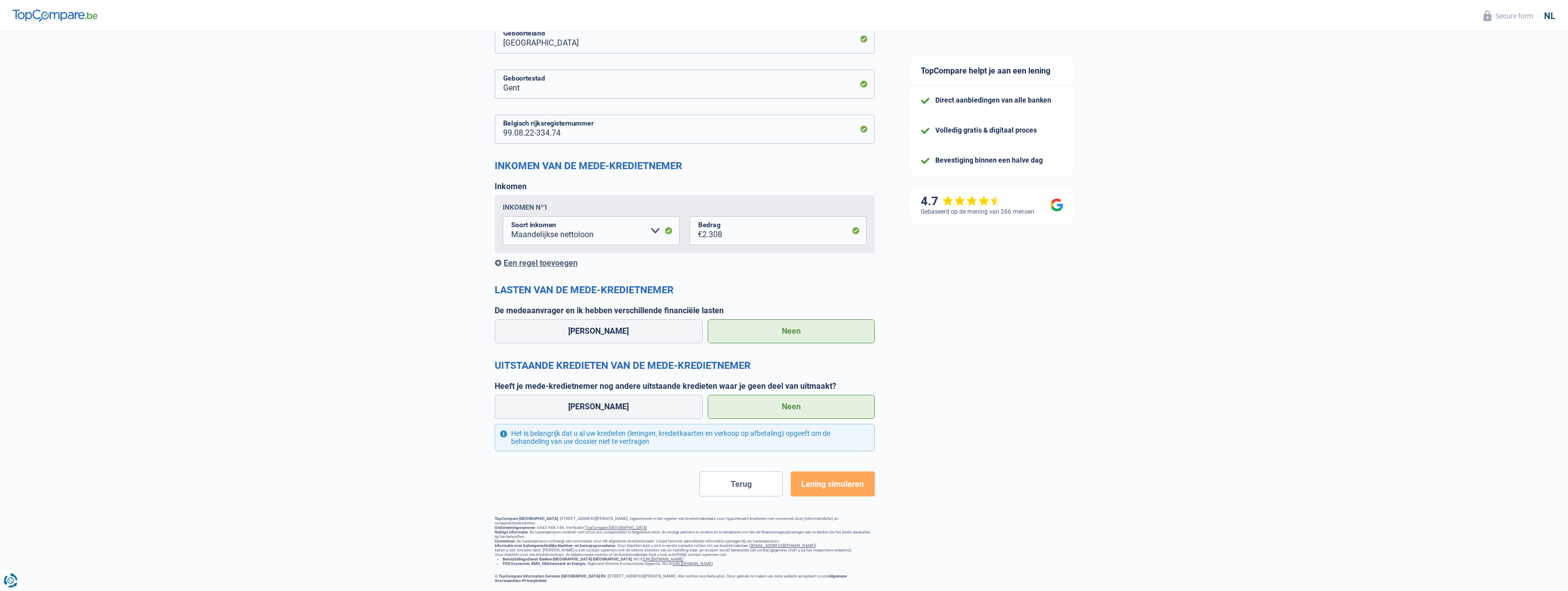
click at [548, 249] on div "Inkomen Inkomen nº1 Alimentatie geld Bedrijfstoeslag Huurinkomsten Invaliditeit…" at bounding box center [685, 224] width 380 height 86
click at [548, 258] on div "Een regel toevoegen" at bounding box center [685, 263] width 380 height 9
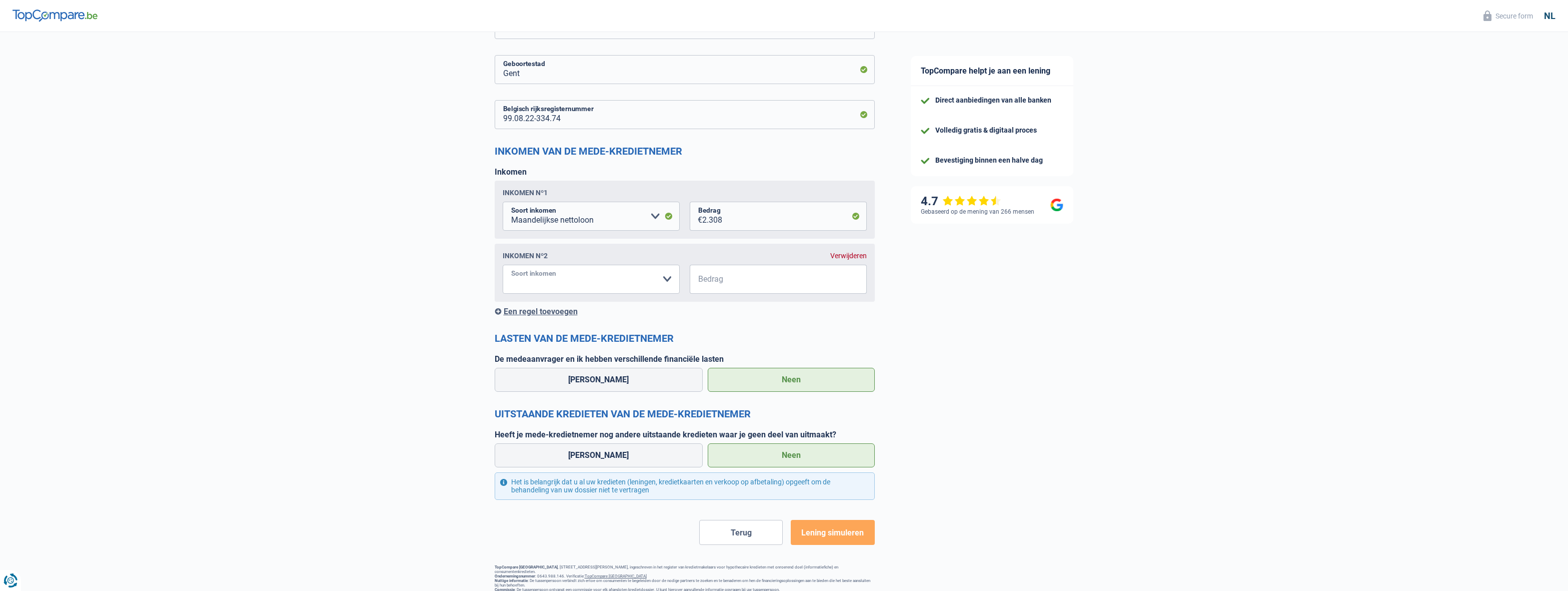
click at [502, 264] on select "Alimentatie geld Bedrijfstoeslag Huurinkomsten Invaliditeitspensioen Kinderbijs…" at bounding box center [591, 278] width 177 height 29
select select "mealVouchers"
click option "Maaltijdcheques" at bounding box center [0, 0] width 0 height 0
click at [740, 274] on input "Bedrag" at bounding box center [784, 278] width 165 height 29
type input "160"
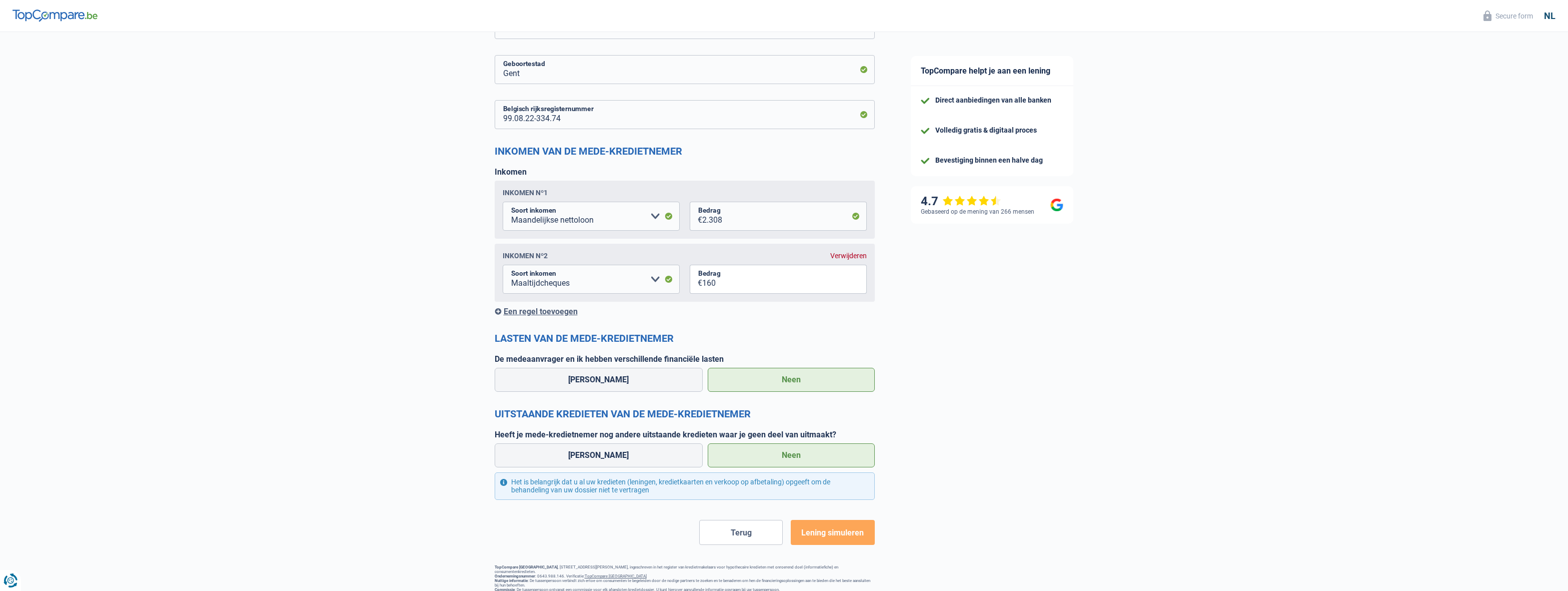
click at [502, 264] on select "Alimentatie geld Bedrijfstoeslag Huurinkomsten Invaliditeitspensioen Kinderbijs…" at bounding box center [591, 278] width 177 height 29
click at [815, 537] on span "Lening simuleren" at bounding box center [833, 533] width 63 height 9
click at [817, 537] on span "Lening simuleren" at bounding box center [833, 533] width 63 height 9
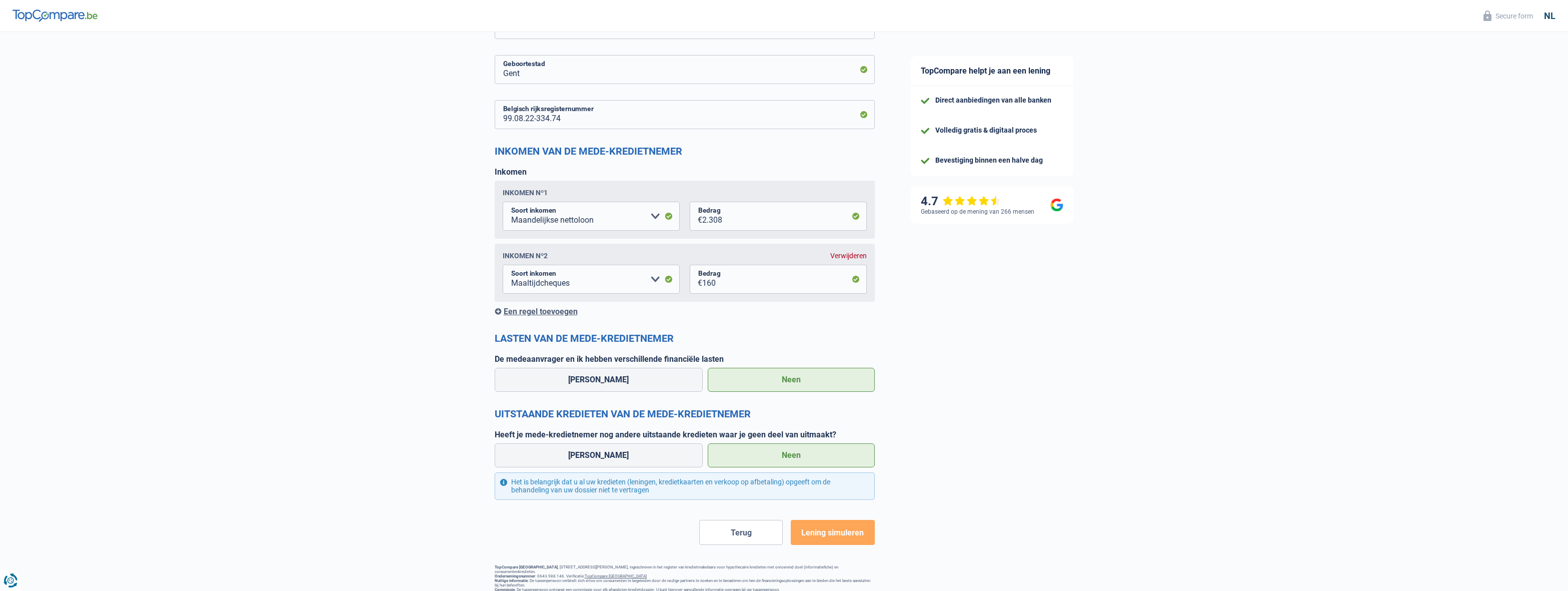
click at [817, 536] on span "Lening simuleren" at bounding box center [833, 533] width 63 height 9
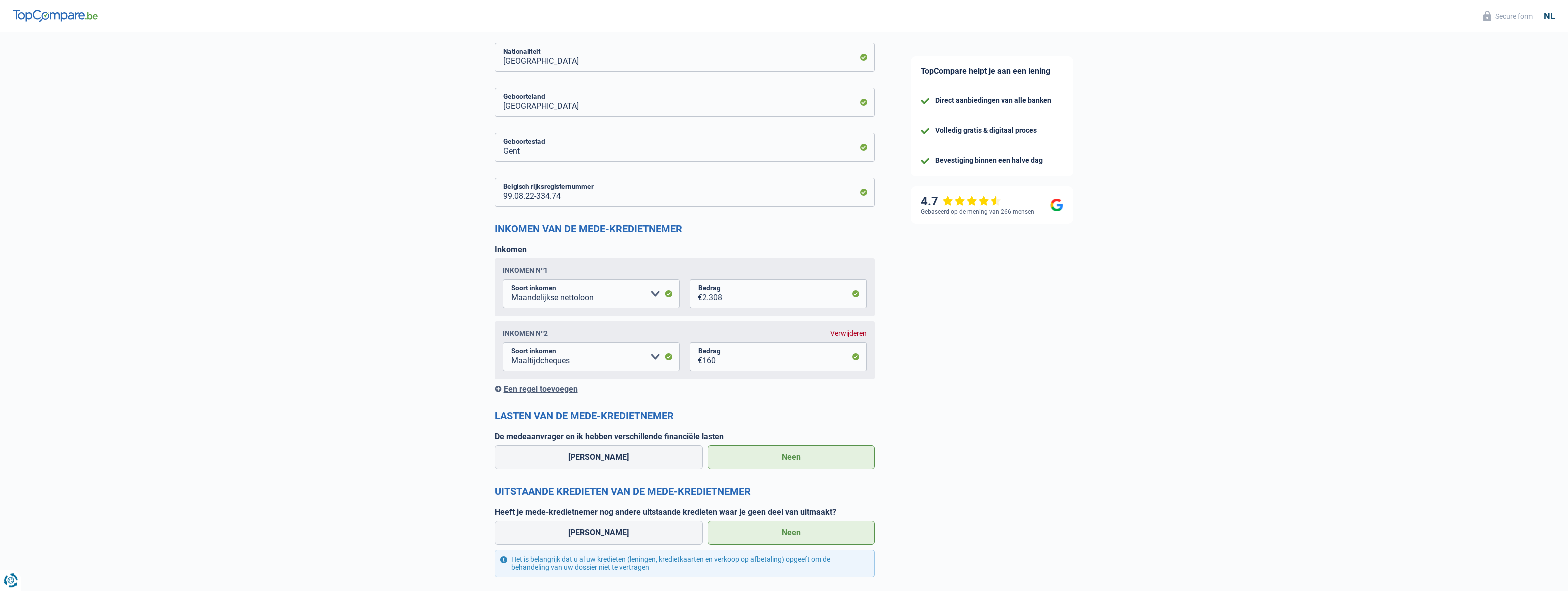
scroll to position [588, 0]
